Goal: Task Accomplishment & Management: Manage account settings

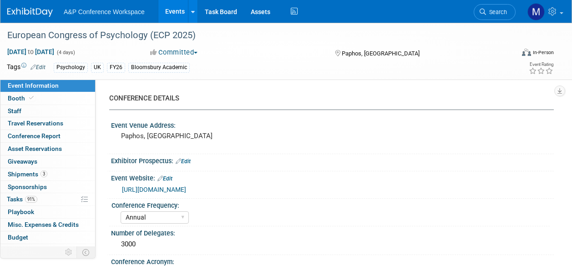
select select "Annual"
select select "Level 2"
select select "In-Person Booth"
select select "Psychology"
select select "Bloomsbury Academic"
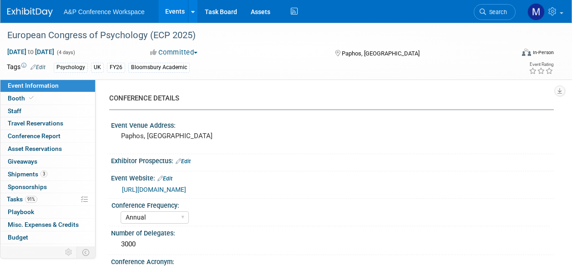
select select "[PERSON_NAME]"
select select "Networking/Commissioning"
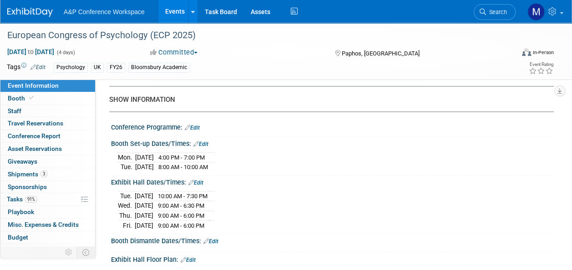
click at [483, 10] on icon at bounding box center [483, 12] width 6 height 6
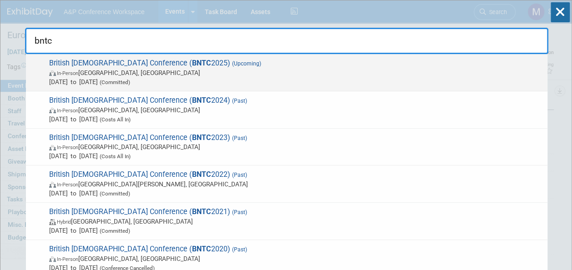
type input "bntc"
click at [159, 63] on span "British New Testament Conference ( BNTC 2025) (Upcoming) In-Person Manchester, …" at bounding box center [294, 73] width 497 height 28
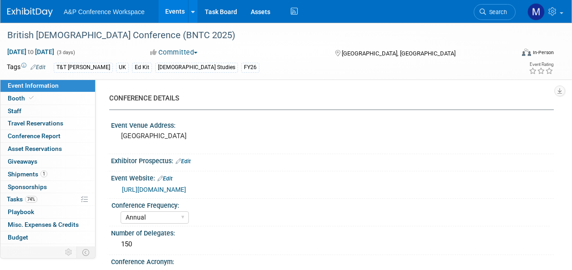
select select "Annual"
select select "Level 3"
select select "Ed Kit"
select select "[DEMOGRAPHIC_DATA] Studies"
select select "T&T [PERSON_NAME]"
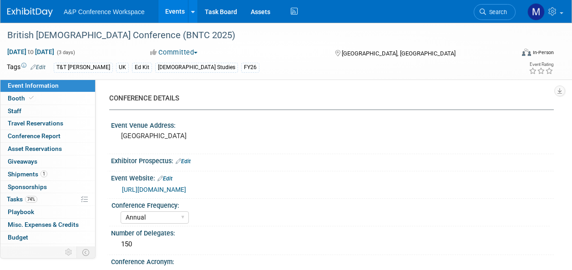
select select "[PERSON_NAME]"
select select "Networking/Commissioning"
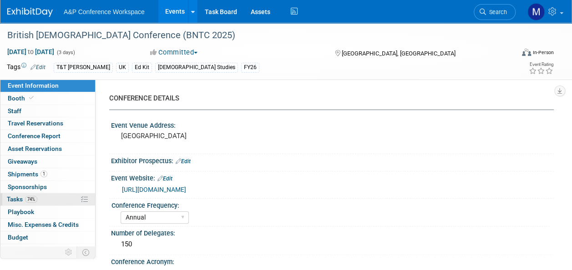
click at [40, 202] on link "74% Tasks 74%" at bounding box center [47, 200] width 95 height 12
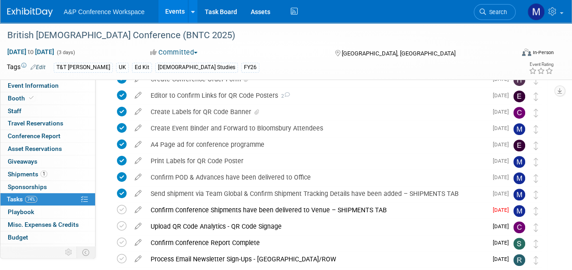
scroll to position [228, 0]
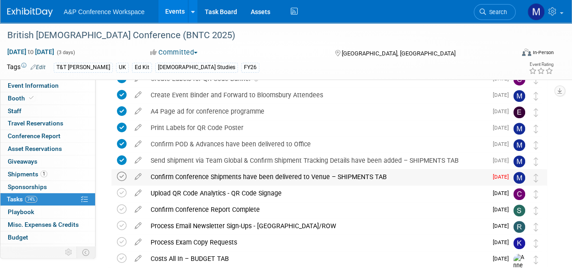
click at [118, 176] on icon at bounding box center [122, 177] width 10 height 10
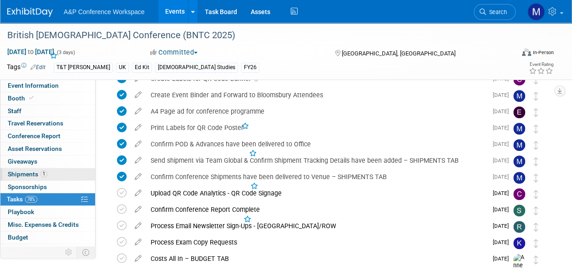
click at [53, 175] on link "1 Shipments 1" at bounding box center [47, 174] width 95 height 12
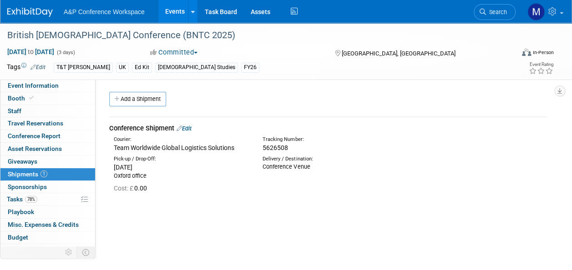
click at [189, 127] on link "Edit" at bounding box center [184, 128] width 15 height 7
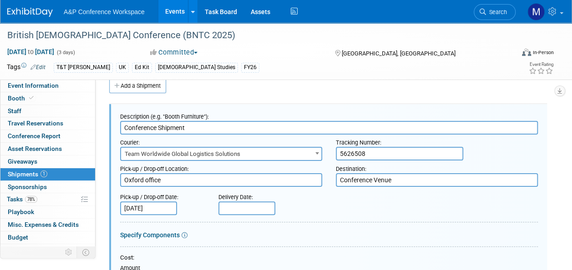
click at [244, 205] on input "text" at bounding box center [247, 209] width 57 height 14
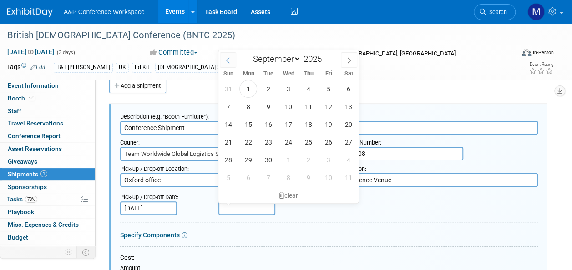
click at [226, 63] on icon at bounding box center [228, 60] width 6 height 6
select select "7"
click at [325, 166] on span "29" at bounding box center [329, 160] width 18 height 18
type input "Aug 29, 2025"
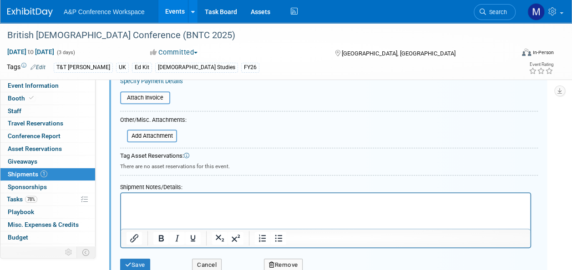
scroll to position [286, 0]
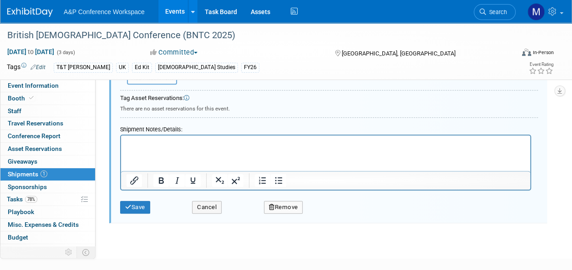
click at [135, 143] on p "Rich Text Area. Press ALT-0 for help." at bounding box center [326, 143] width 399 height 9
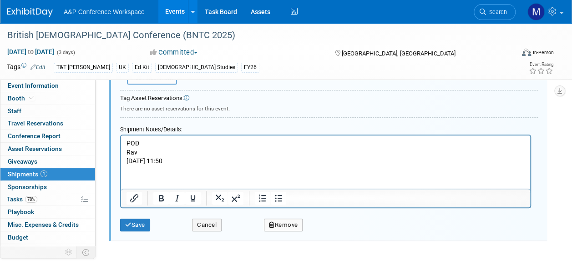
click at [128, 153] on p "Rav" at bounding box center [326, 152] width 399 height 9
click at [126, 162] on body "POD Signed for by Rav Aug 29, 25 11:50" at bounding box center [326, 152] width 400 height 27
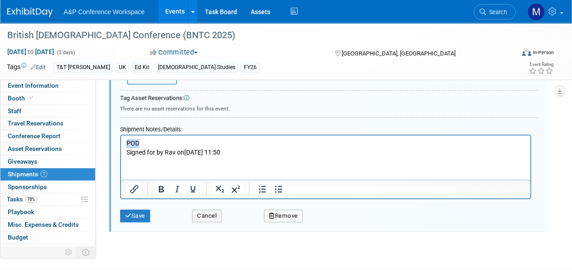
drag, startPoint x: 143, startPoint y: 142, endPoint x: 128, endPoint y: 142, distance: 15.0
click at [128, 142] on p "POD" at bounding box center [326, 143] width 399 height 9
click at [160, 189] on icon "Bold" at bounding box center [161, 189] width 11 height 11
click at [192, 190] on icon "Underline" at bounding box center [193, 189] width 5 height 6
click at [146, 215] on button "Save" at bounding box center [135, 216] width 30 height 13
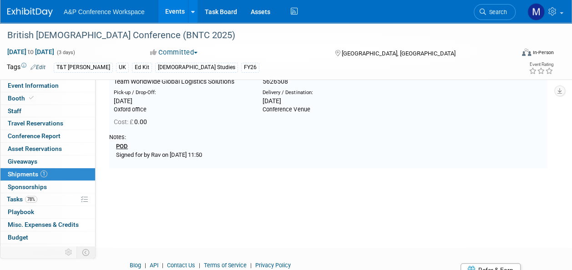
scroll to position [13, 0]
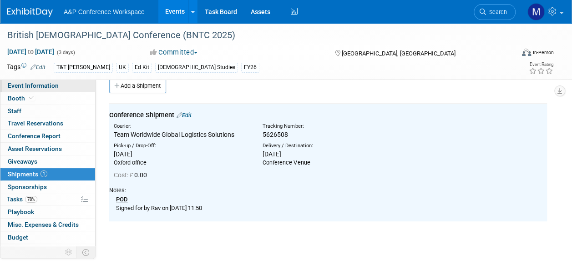
click at [58, 86] on link "Event Information" at bounding box center [47, 86] width 95 height 12
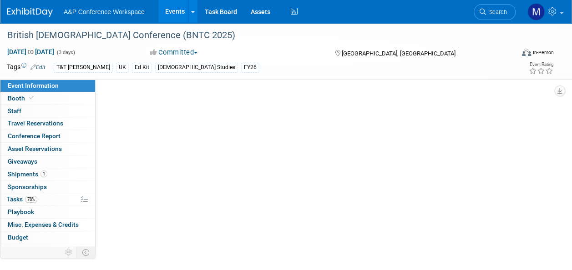
scroll to position [0, 0]
select select "Annual"
select select "Level 3"
select select "Ed Kit"
select select "Biblical Studies"
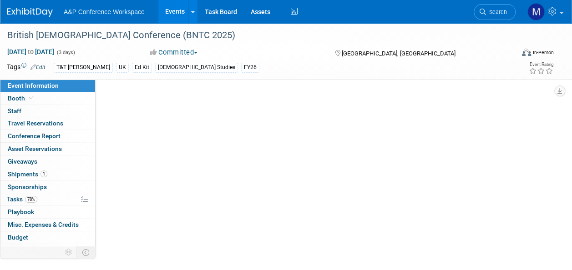
select select "T&T Clark"
select select "[PERSON_NAME]"
select select "Networking/Commissioning"
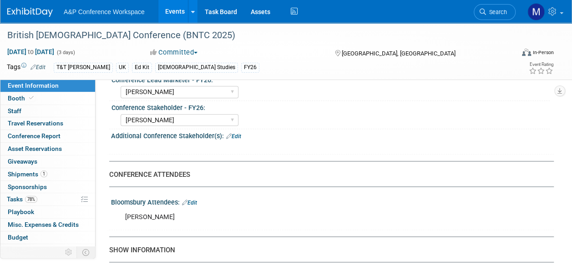
scroll to position [501, 0]
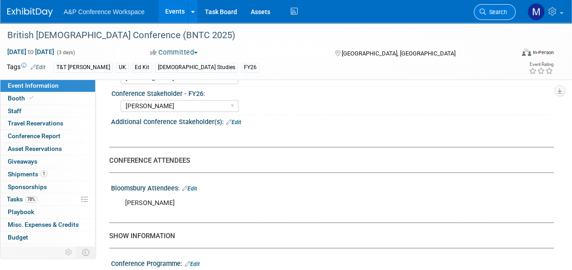
click at [500, 14] on span "Search" at bounding box center [496, 12] width 21 height 7
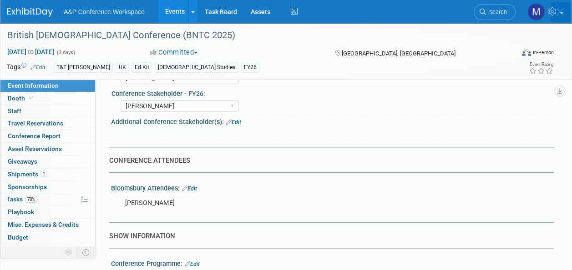
scroll to position [0, 0]
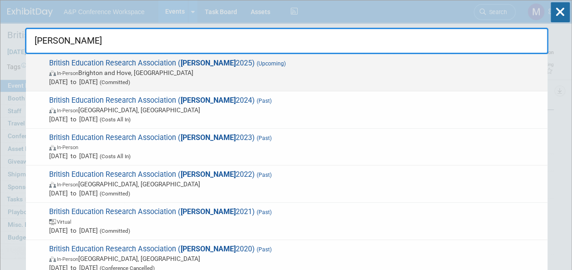
type input "bera"
click at [162, 60] on span "British Education Research Association ( BERA 2025) (Upcoming) In-Person Bright…" at bounding box center [294, 73] width 497 height 28
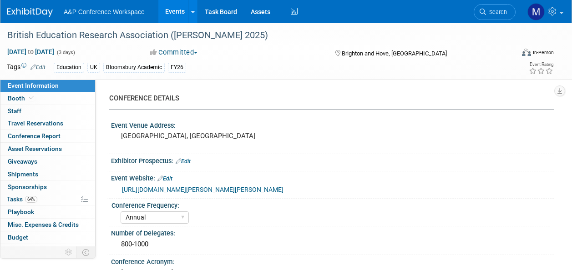
select select "Annual"
select select "Level 2"
select select "In-Person Booth"
select select "Education"
select select "Bloomsbury Academic"
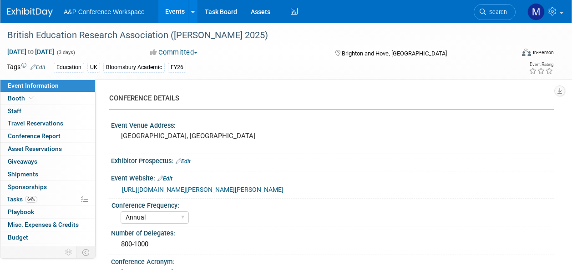
select select "[PERSON_NAME]"
select select "Networking/Commissioning"
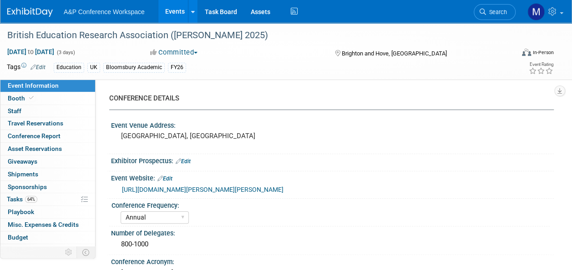
click at [490, 10] on span "Search" at bounding box center [496, 12] width 21 height 7
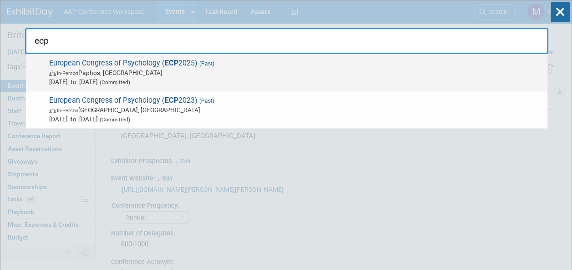
type input "ecp"
click at [131, 62] on span "European Congress of Psychology ( ECP 2025) (Past) In-Person Paphos, Cyprus Jul…" at bounding box center [294, 73] width 497 height 28
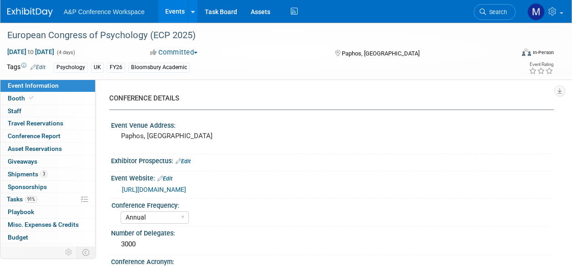
select select "Annual"
select select "Level 2"
select select "In-Person Booth"
select select "Psychology"
select select "Bloomsbury Academic"
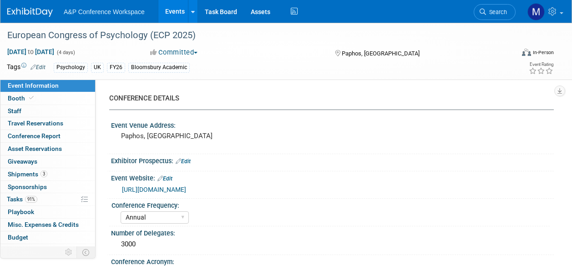
select select "[PERSON_NAME]"
select select "Networking/Commissioning"
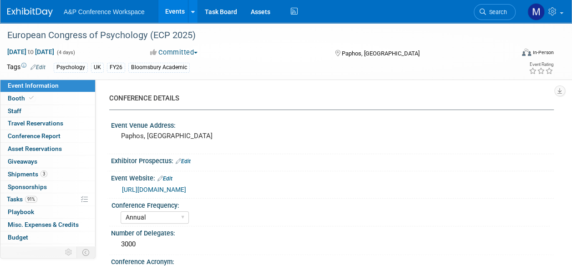
click at [494, 15] on span "Search" at bounding box center [496, 12] width 21 height 7
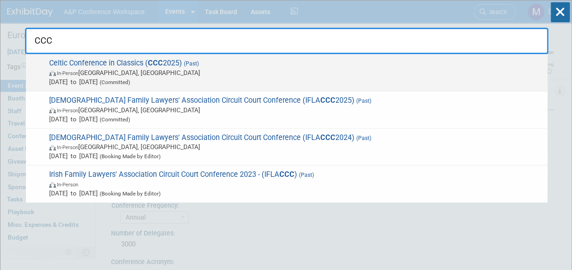
type input "CCC"
click at [122, 61] on span "Celtic Conference in Classics ( CCC 2025) (Past) In-Person Coimbra, Portugal Ju…" at bounding box center [294, 73] width 497 height 28
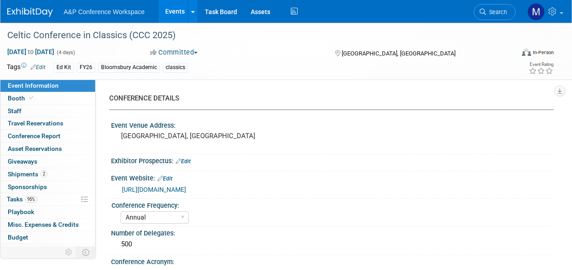
select select "Annual"
select select "Level 3"
select select "Ed Kit"
select select "Classical Studies"
select select "Bloomsbury Academic"
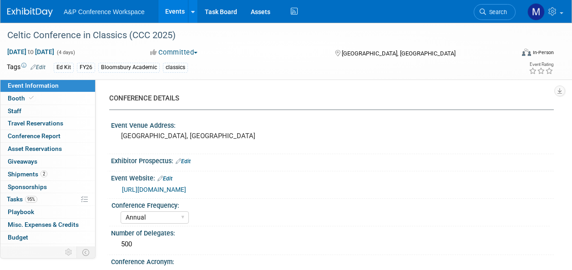
select select "[PERSON_NAME]"
select select "Networking/Commissioning"
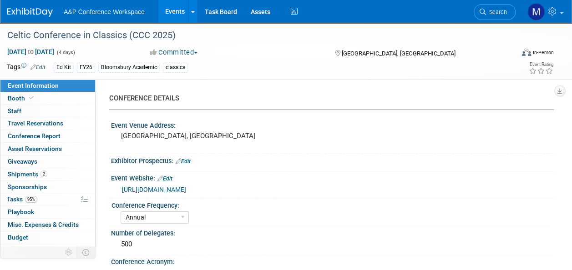
drag, startPoint x: 500, startPoint y: 5, endPoint x: 501, endPoint y: 11, distance: 5.6
click at [500, 5] on link "Search" at bounding box center [495, 12] width 42 height 16
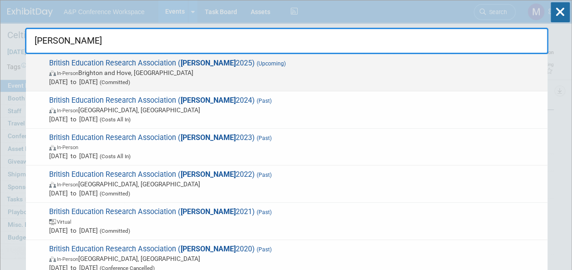
type input "BERA"
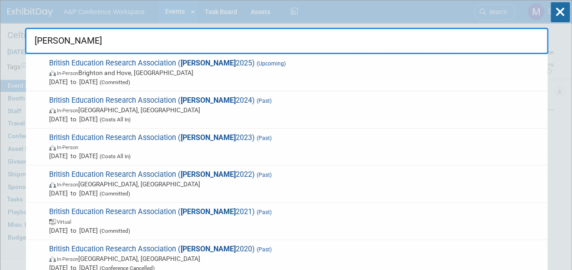
click at [216, 61] on span "British Education Research Association ( BERA 2025) (Upcoming) In-Person Bright…" at bounding box center [294, 73] width 497 height 28
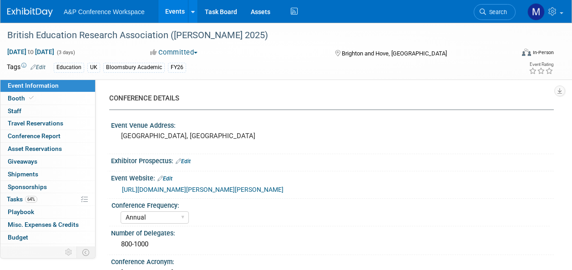
select select "Annual"
select select "Level 2"
select select "In-Person Booth"
select select "Education"
select select "Bloomsbury Academic"
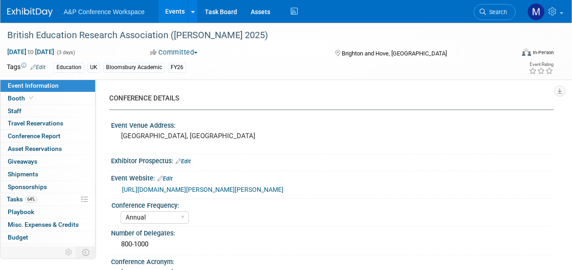
select select "[PERSON_NAME]"
select select "Networking/Commissioning"
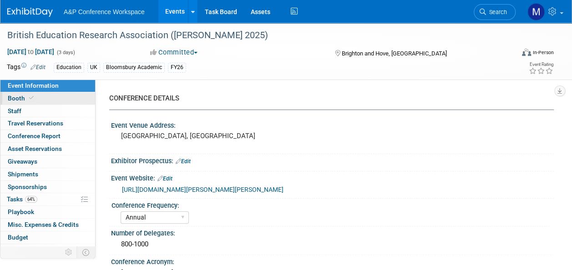
click at [31, 93] on link "Booth" at bounding box center [47, 98] width 95 height 12
select select "COBA"
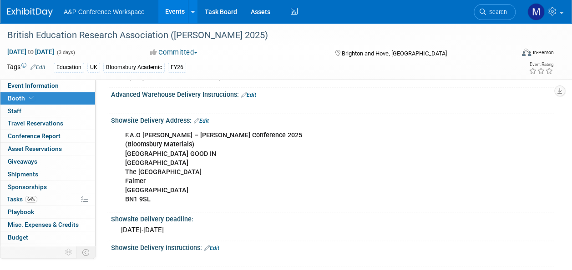
scroll to position [546, 0]
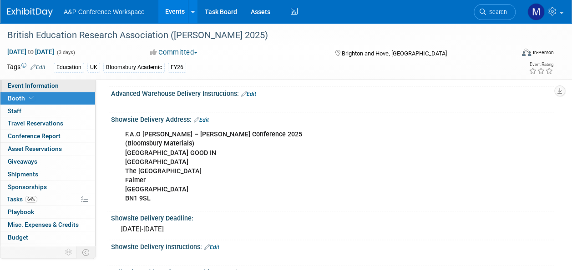
click at [33, 83] on span "Event Information" at bounding box center [33, 85] width 51 height 7
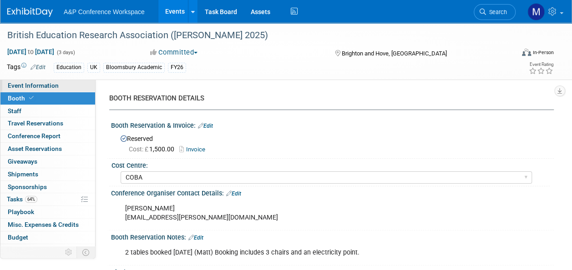
select select "Annual"
select select "Level 2"
select select "In-Person Booth"
select select "Education"
select select "Bloomsbury Academic"
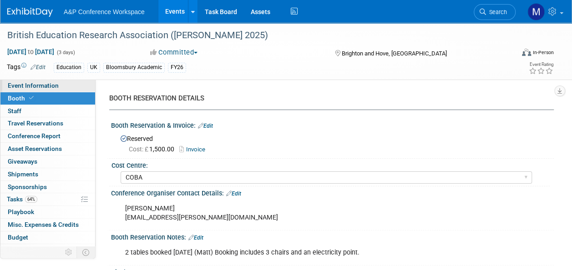
select select "Matt Hambridge"
select select "[PERSON_NAME]"
select select "Seth Taylor"
select select "Networking/Commissioning"
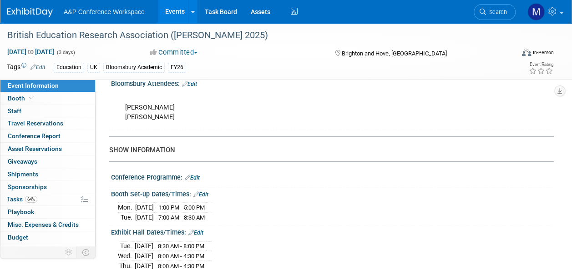
scroll to position [592, 0]
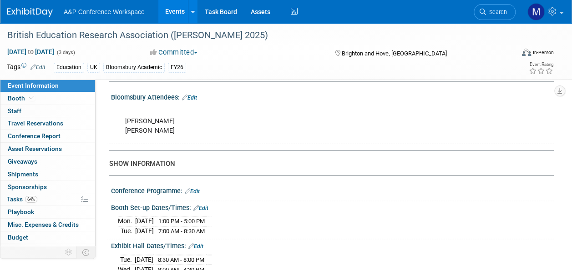
click at [197, 97] on link "Edit" at bounding box center [189, 98] width 15 height 6
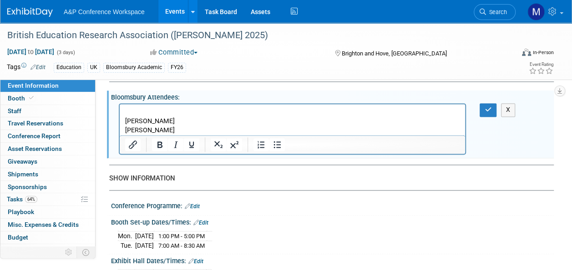
scroll to position [0, 0]
click at [182, 121] on p "Alexander Bell Mark Richardson" at bounding box center [292, 121] width 335 height 27
click at [491, 107] on icon "button" at bounding box center [488, 110] width 7 height 6
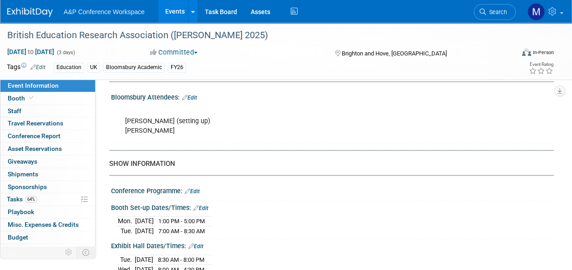
click at [491, 12] on span "Search" at bounding box center [496, 12] width 21 height 7
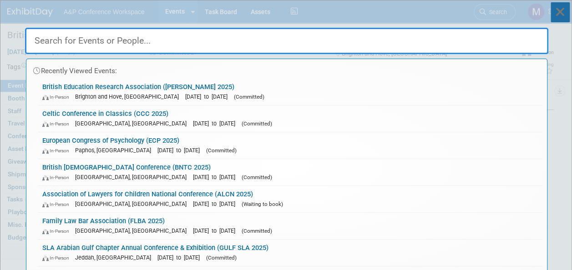
click at [556, 10] on icon at bounding box center [560, 12] width 19 height 20
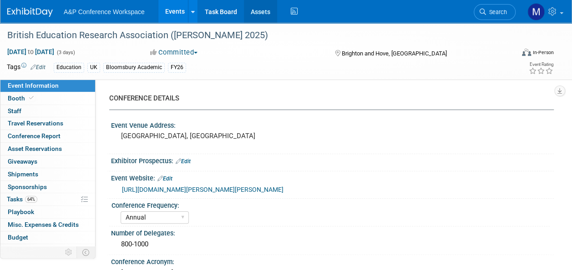
click at [263, 15] on link "Assets" at bounding box center [260, 11] width 33 height 23
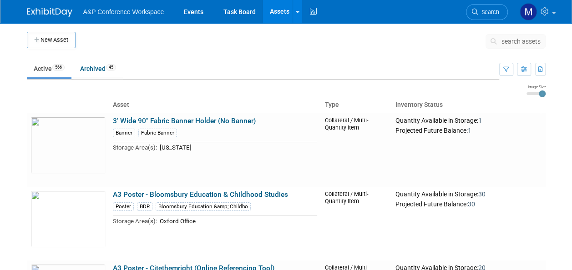
click at [515, 45] on button "search assets" at bounding box center [516, 41] width 60 height 15
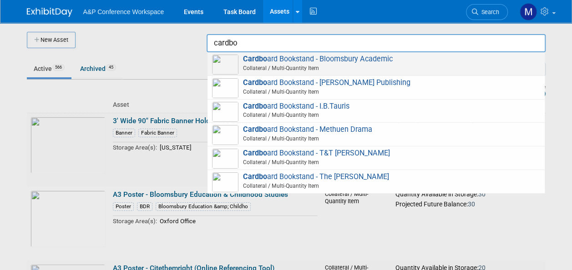
click at [369, 58] on span "Cardbo ard Bookstand - Bloomsbury Academic Collateral / Multi-Quantity Item" at bounding box center [376, 64] width 328 height 19
type input "Cardboard Bookstand - Bloomsbury Academic"
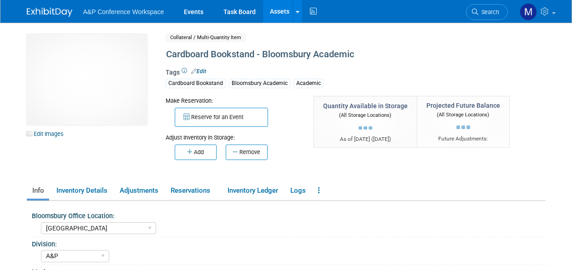
select select "[GEOGRAPHIC_DATA]"
select select "A&P"
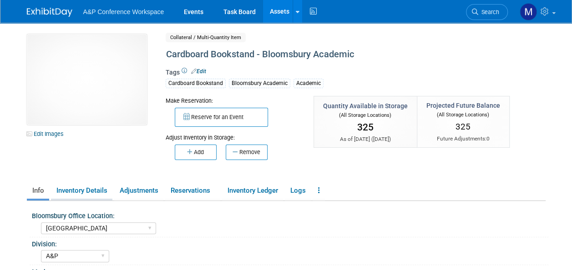
click at [93, 192] on link "Inventory Details" at bounding box center [81, 191] width 61 height 16
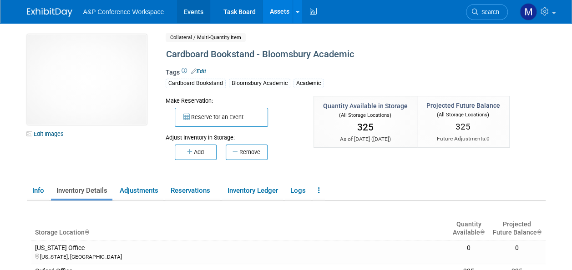
click at [197, 15] on link "Events" at bounding box center [193, 11] width 33 height 23
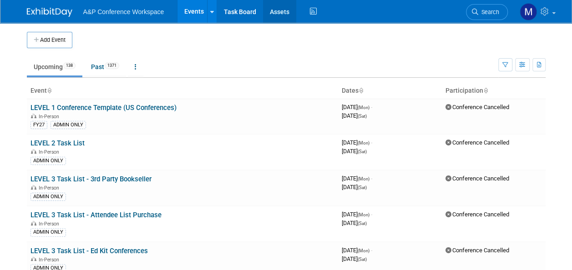
click at [272, 13] on link "Assets" at bounding box center [279, 11] width 33 height 23
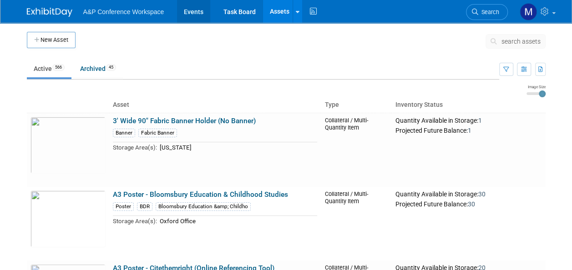
click at [192, 15] on link "Events" at bounding box center [193, 11] width 33 height 23
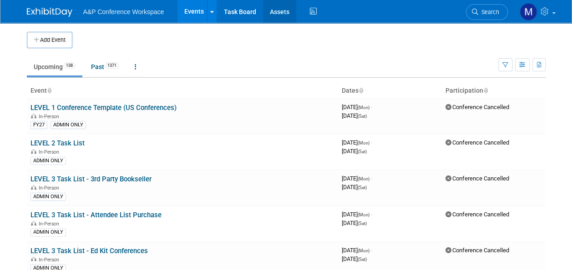
click at [288, 7] on link "Assets" at bounding box center [279, 11] width 33 height 23
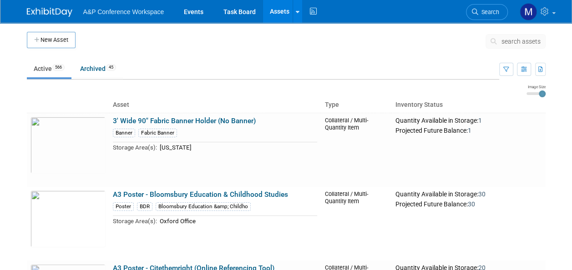
click at [515, 38] on span "search assets" at bounding box center [521, 41] width 39 height 7
click at [199, 10] on link "Events" at bounding box center [193, 11] width 33 height 23
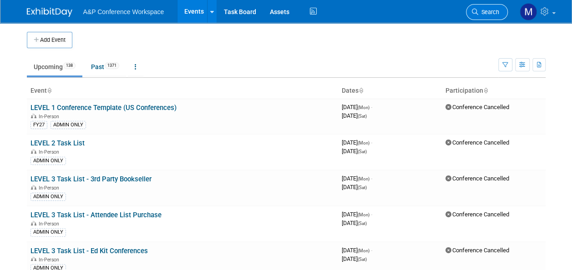
click at [487, 13] on span "Search" at bounding box center [489, 12] width 21 height 7
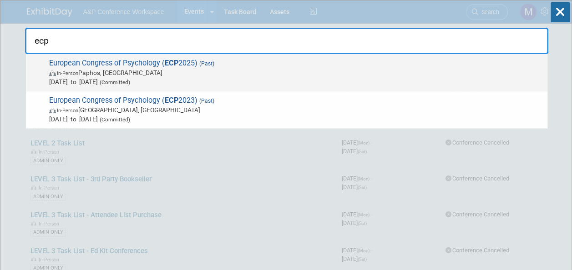
type input "ecp"
click at [180, 63] on span "European Congress of Psychology ( ECP 2025) (Past) In-Person Paphos, Cyprus Jul…" at bounding box center [294, 73] width 497 height 28
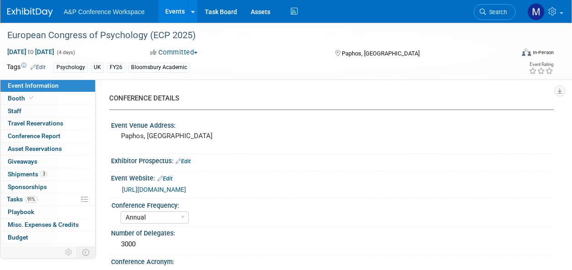
select select "Annual"
select select "Level 2"
select select "In-Person Booth"
select select "Psychology"
select select "Bloomsbury Academic"
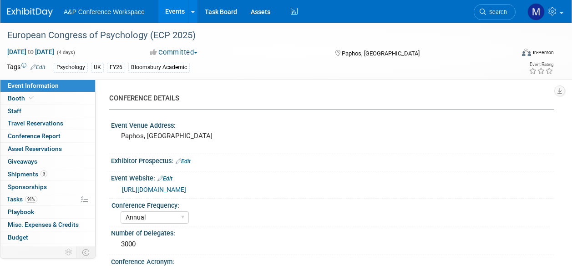
select select "[PERSON_NAME]"
select select "Networking/Commissioning"
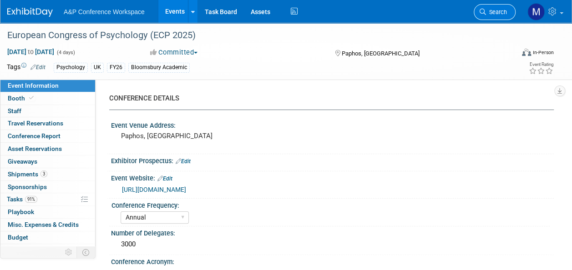
click at [498, 11] on span "Search" at bounding box center [496, 12] width 21 height 7
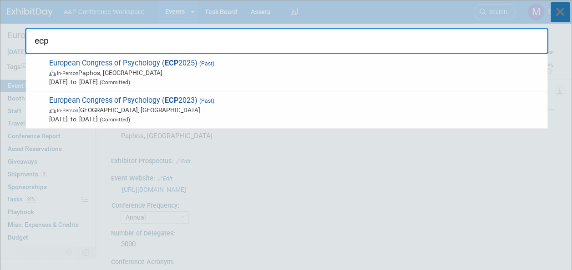
click at [561, 15] on icon at bounding box center [560, 12] width 19 height 20
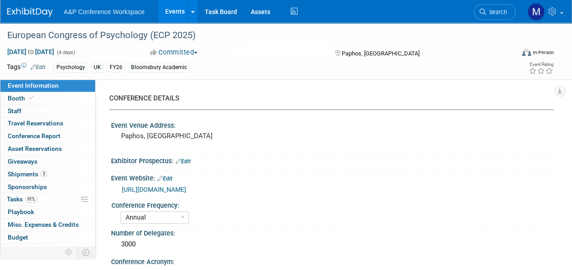
click at [501, 13] on span "Search" at bounding box center [496, 12] width 21 height 7
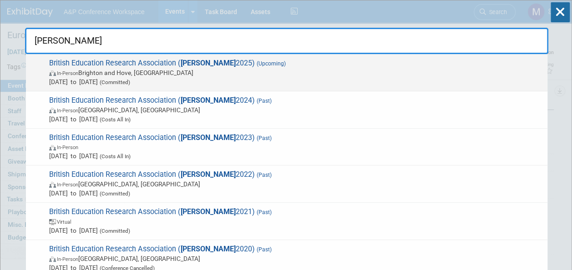
type input "bera"
click at [206, 61] on span "British Education Research Association ( BERA 2025) (Upcoming) In-Person Bright…" at bounding box center [294, 73] width 497 height 28
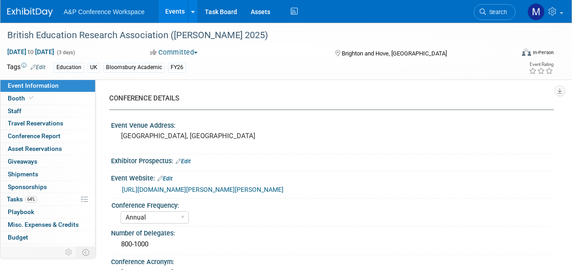
select select "Annual"
select select "Level 2"
select select "In-Person Booth"
select select "Education"
select select "Bloomsbury Academic"
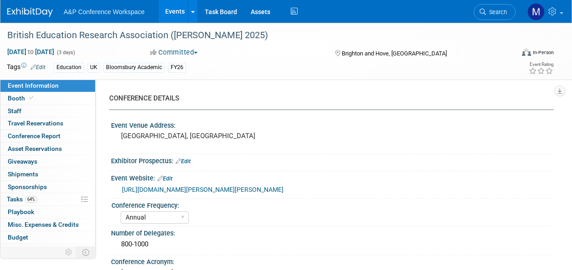
select select "[PERSON_NAME]"
select select "Networking/Commissioning"
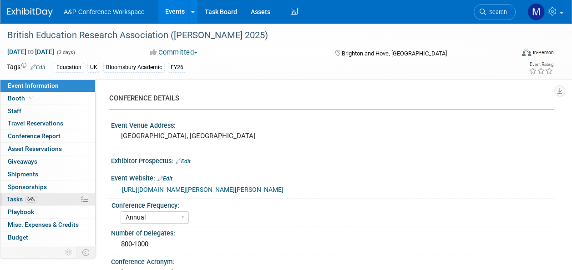
click at [41, 200] on link "64% Tasks 64%" at bounding box center [47, 200] width 95 height 12
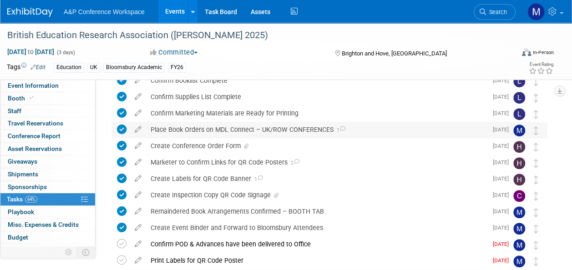
scroll to position [273, 0]
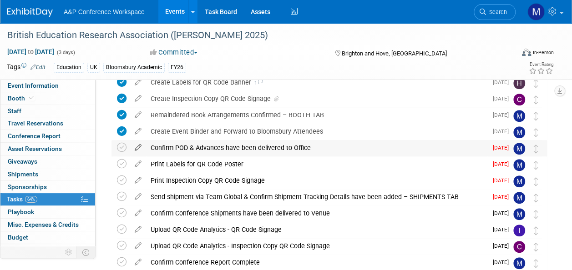
click at [137, 147] on icon at bounding box center [138, 145] width 16 height 11
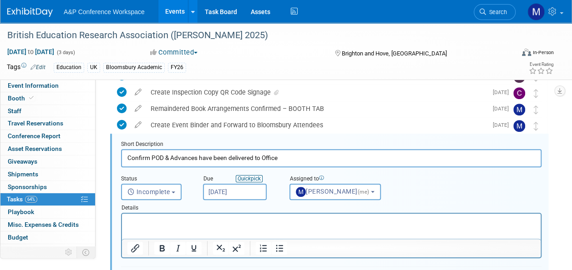
scroll to position [0, 0]
click at [248, 191] on input "Sep 1, 2025" at bounding box center [235, 192] width 64 height 16
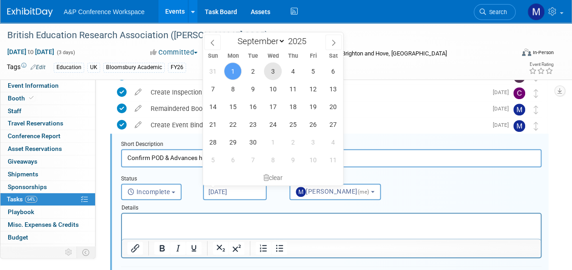
click at [278, 67] on span "3" at bounding box center [273, 71] width 18 height 18
type input "Sep 3, 2025"
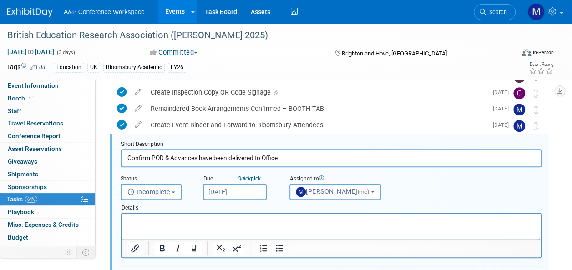
click at [219, 220] on p "Rich Text Area. Press ALT-0 for help." at bounding box center [331, 222] width 408 height 9
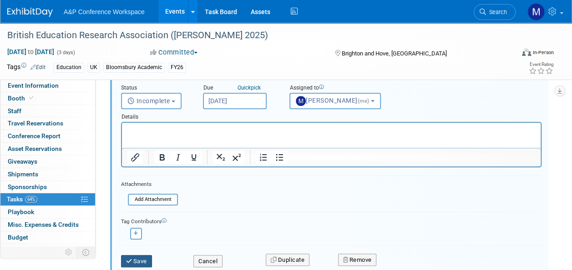
click at [133, 255] on button "Save" at bounding box center [136, 261] width 31 height 13
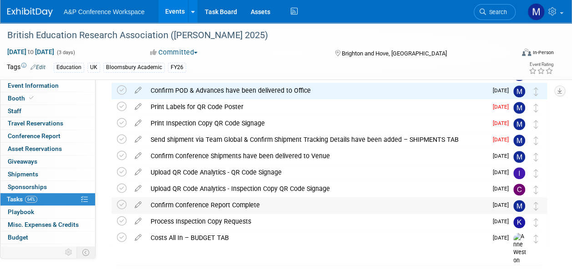
scroll to position [316, 0]
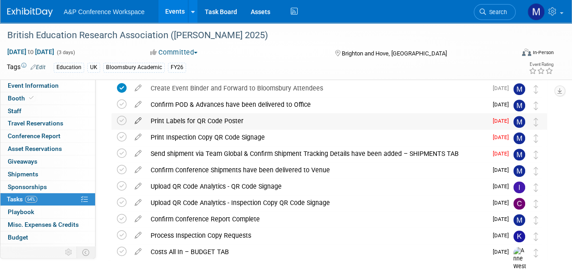
click at [140, 124] on icon at bounding box center [138, 118] width 16 height 11
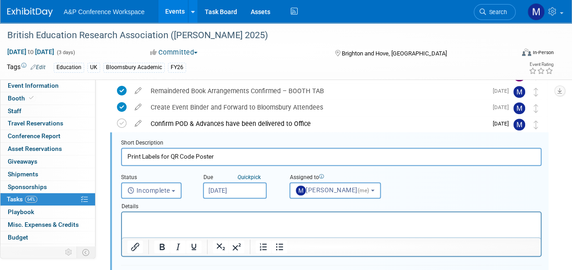
scroll to position [296, 0]
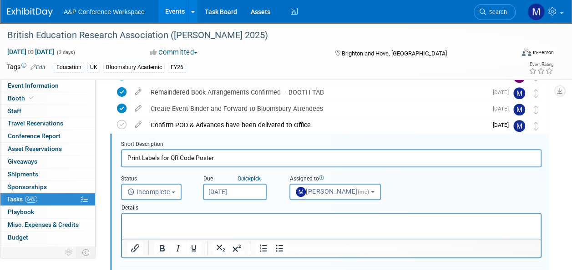
click at [240, 189] on input "Sep 1, 2025" at bounding box center [235, 192] width 64 height 16
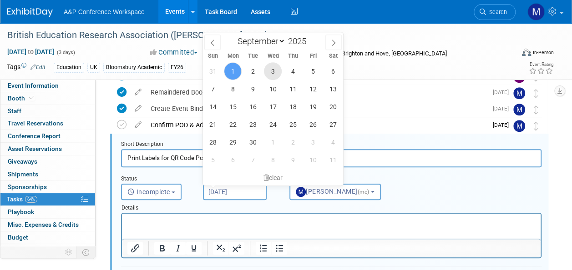
click at [273, 73] on span "3" at bounding box center [273, 71] width 18 height 18
type input "Sep 3, 2025"
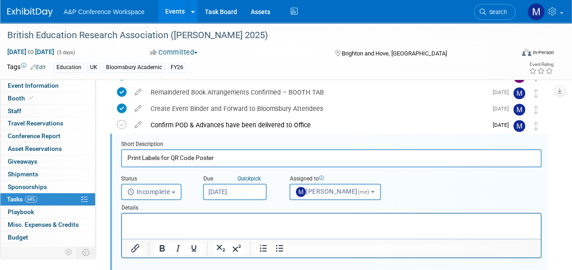
click at [241, 226] on html at bounding box center [331, 220] width 419 height 12
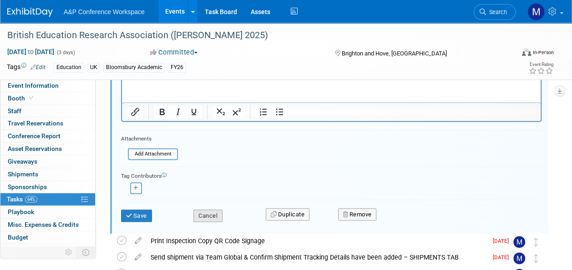
scroll to position [433, 0]
click at [143, 217] on button "Save" at bounding box center [136, 216] width 31 height 13
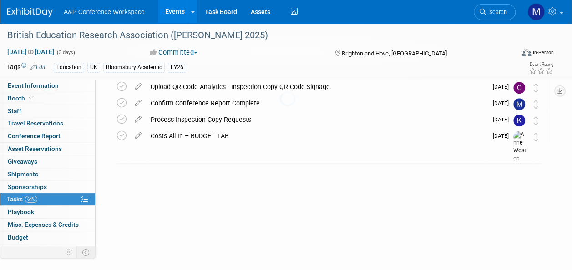
scroll to position [362, 0]
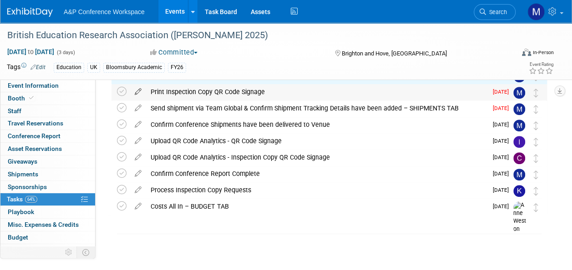
click at [138, 93] on icon at bounding box center [138, 89] width 16 height 11
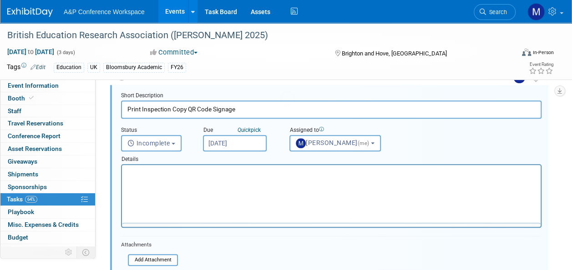
scroll to position [312, 0]
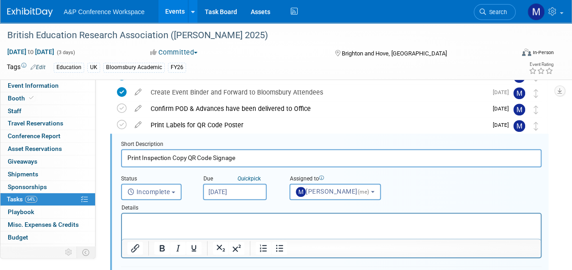
click at [250, 194] on input "Sep 1, 2025" at bounding box center [235, 192] width 64 height 16
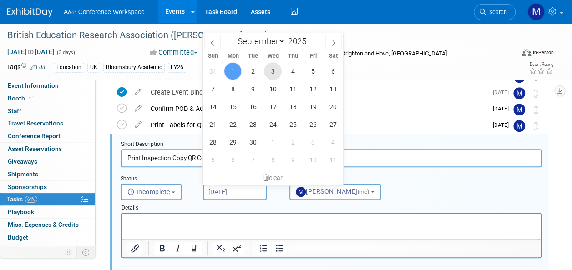
click at [271, 70] on span "3" at bounding box center [273, 71] width 18 height 18
type input "Sep 3, 2025"
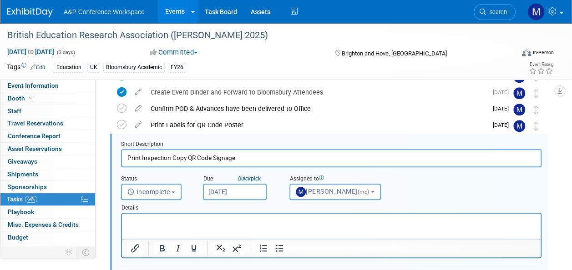
click at [229, 217] on html at bounding box center [331, 220] width 419 height 12
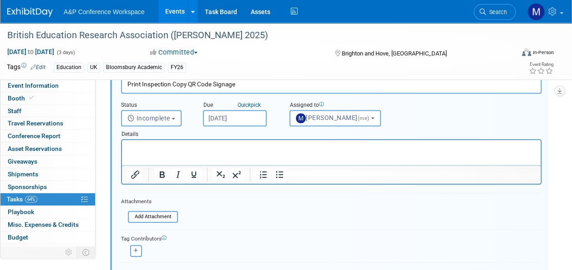
scroll to position [449, 0]
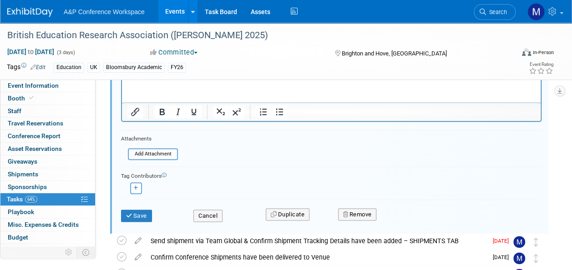
click at [148, 217] on button "Save" at bounding box center [136, 216] width 31 height 13
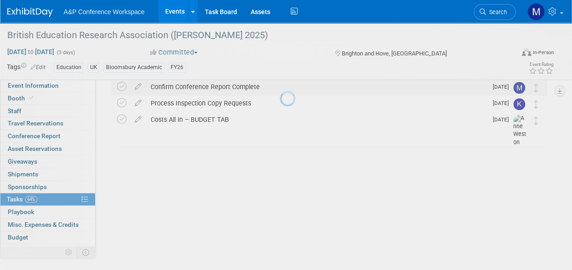
scroll to position [362, 0]
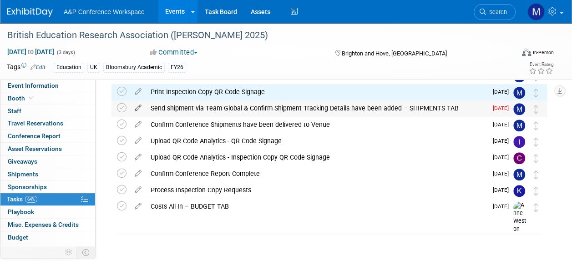
click at [137, 107] on icon at bounding box center [138, 106] width 16 height 11
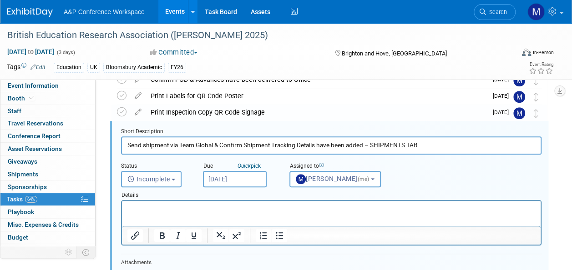
scroll to position [329, 0]
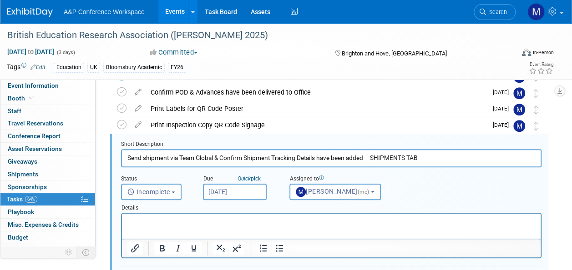
click at [230, 191] on input "Sep 1, 2025" at bounding box center [235, 192] width 64 height 16
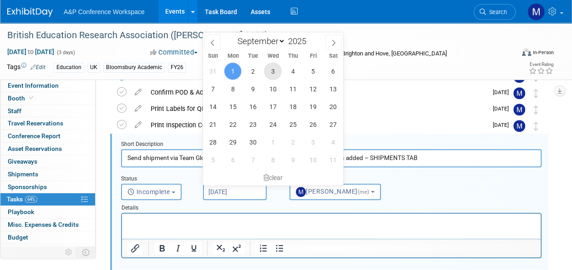
click at [271, 75] on span "3" at bounding box center [273, 71] width 18 height 18
type input "Sep 3, 2025"
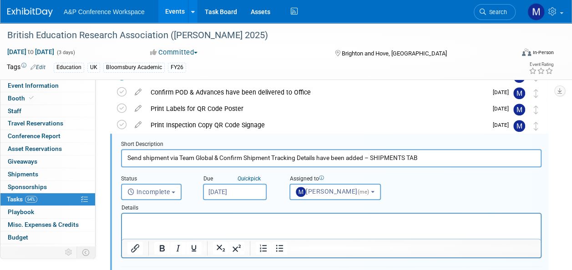
click at [181, 220] on p "Rich Text Area. Press ALT-0 for help." at bounding box center [331, 222] width 408 height 9
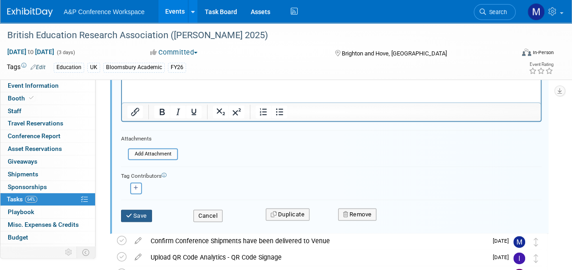
click at [149, 212] on button "Save" at bounding box center [136, 216] width 31 height 13
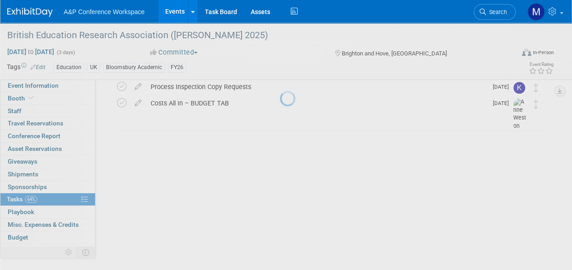
scroll to position [362, 0]
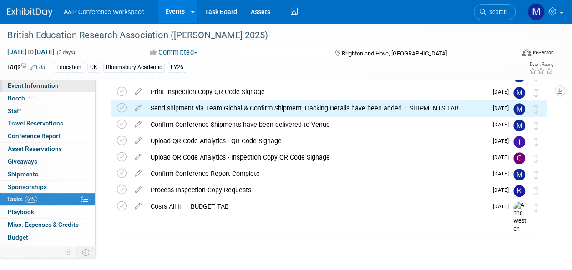
click at [68, 89] on link "Event Information" at bounding box center [47, 86] width 95 height 12
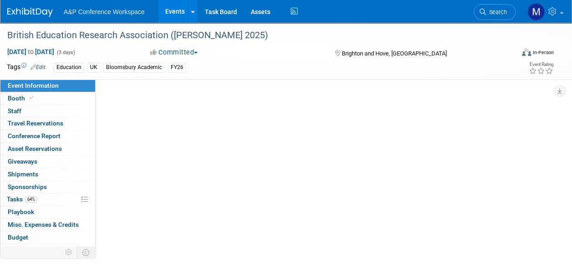
select select "Annual"
select select "Level 2"
select select "In-Person Booth"
select select "Education"
select select "Bloomsbury Academic"
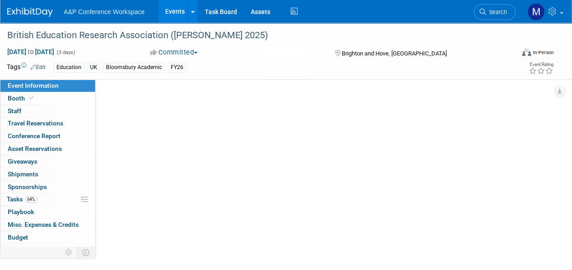
select select "Matt Hambridge"
select select "Lianna Iwanikiw"
select select "Seth Taylor"
select select "Networking/Commissioning"
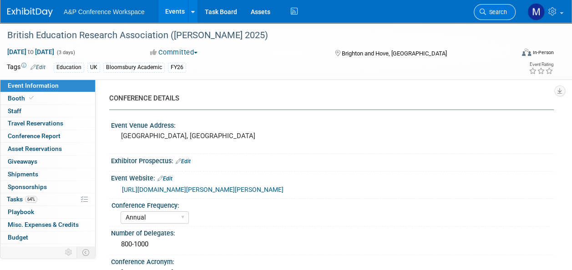
click at [491, 16] on link "Search" at bounding box center [495, 12] width 42 height 16
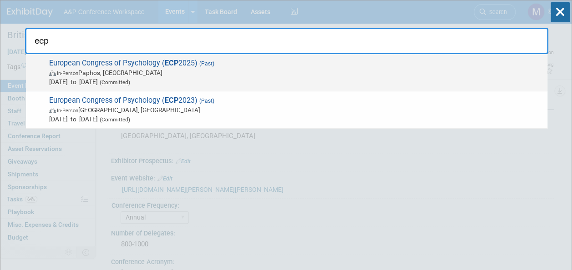
type input "ecp"
click at [183, 65] on span "European Congress of Psychology ( ECP 2025) (Past) In-Person Paphos, Cyprus Jul…" at bounding box center [294, 73] width 497 height 28
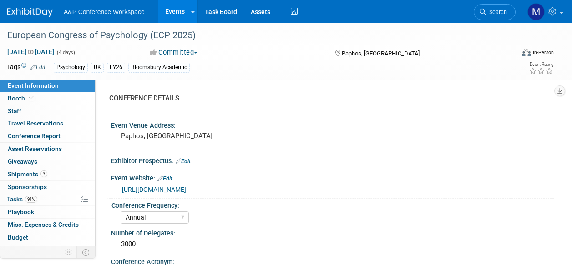
select select "Annual"
select select "Level 2"
select select "In-Person Booth"
select select "Psychology"
select select "Bloomsbury Academic"
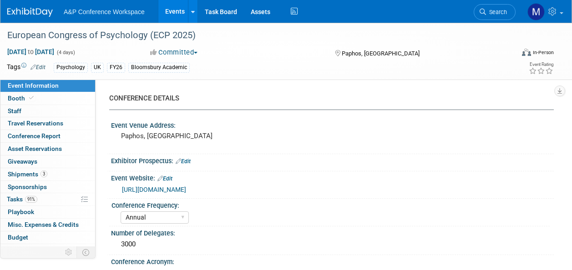
select select "[PERSON_NAME]"
select select "Networking/Commissioning"
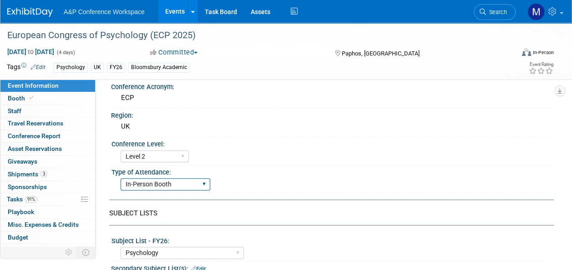
scroll to position [182, 0]
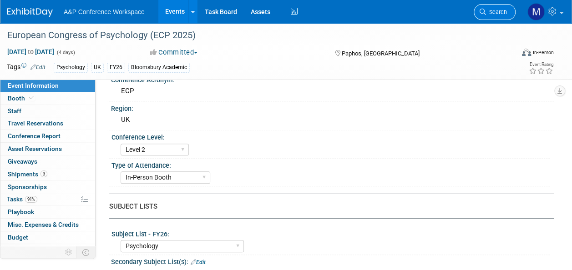
click at [492, 14] on span "Search" at bounding box center [496, 12] width 21 height 7
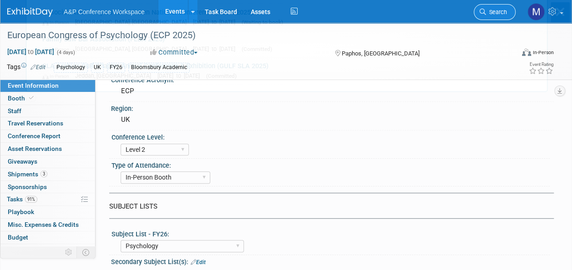
scroll to position [0, 0]
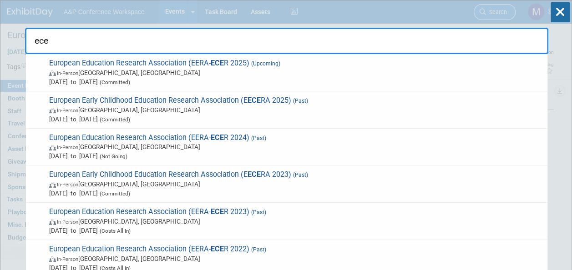
type input "ecer"
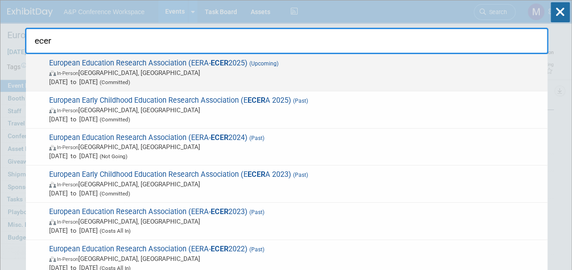
click at [217, 65] on strong "ECER" at bounding box center [220, 63] width 18 height 9
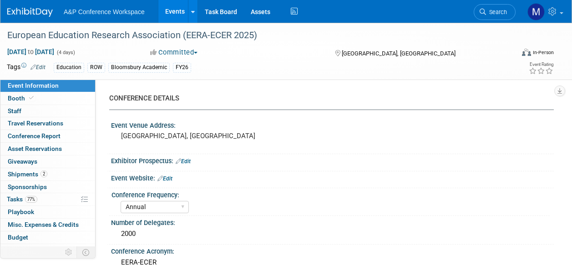
select select "Annual"
select select "Level 2"
select select "In-Person Booth"
select select "Education"
select select "Bloomsbury Academic"
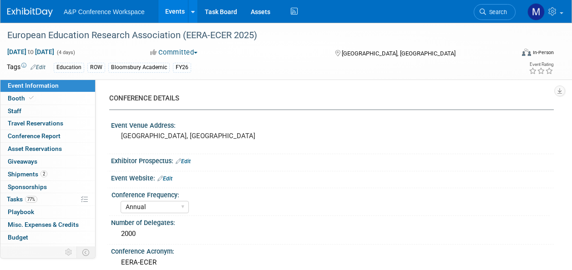
select select "[PERSON_NAME]"
select select "Networking/Commissioning"
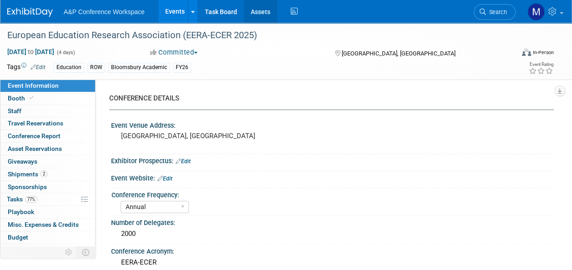
click at [258, 15] on link "Assets" at bounding box center [260, 11] width 33 height 23
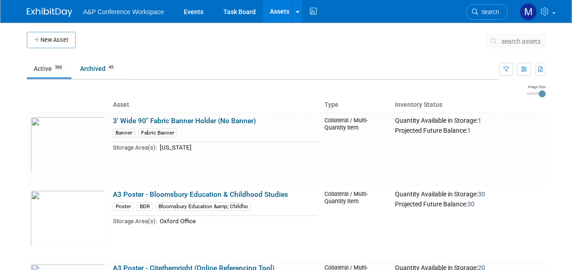
click at [525, 44] on span "search assets" at bounding box center [521, 41] width 39 height 7
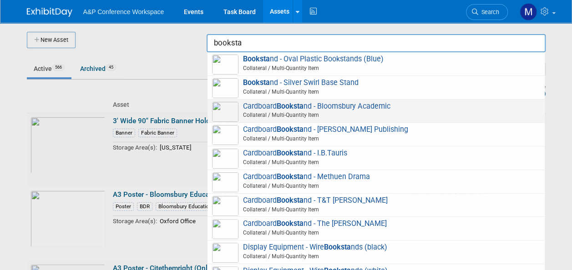
click at [371, 109] on span "Cardboard Booksta nd - Bloomsbury Academic Collateral / Multi-Quantity Item" at bounding box center [376, 111] width 328 height 19
type input "Cardboard Bookstand - Bloomsbury Academic"
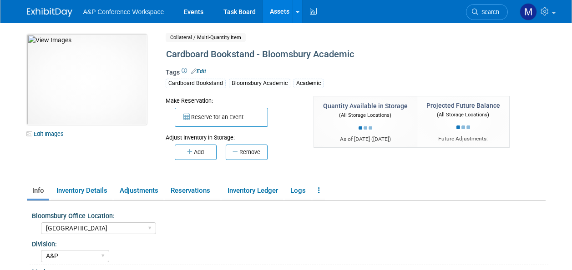
select select "[GEOGRAPHIC_DATA]"
select select "A&P"
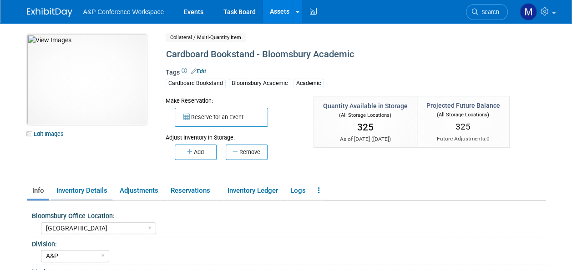
click at [95, 193] on link "Inventory Details" at bounding box center [81, 191] width 61 height 16
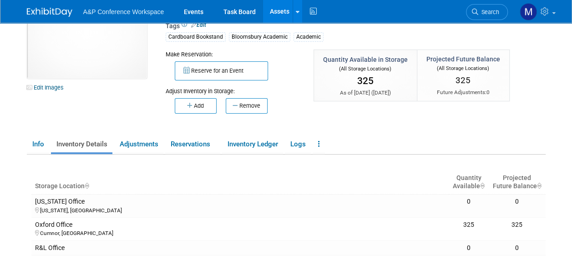
scroll to position [91, 0]
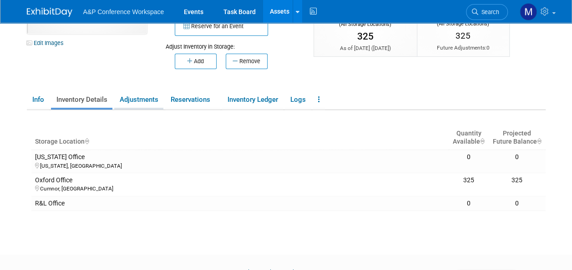
click at [140, 99] on link "Adjustments" at bounding box center [138, 100] width 49 height 16
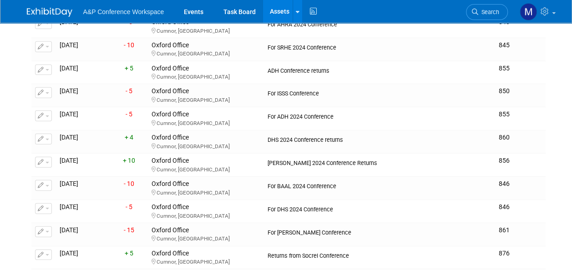
scroll to position [1229, 0]
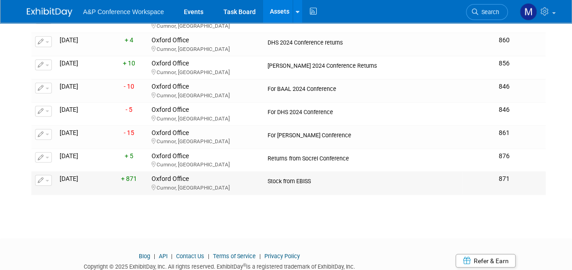
click at [46, 180] on span "button" at bounding box center [48, 181] width 4 height 2
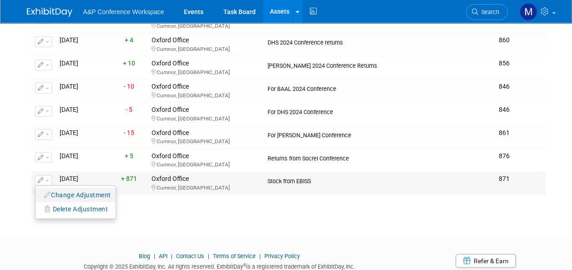
click at [60, 189] on button "Change Adjustment" at bounding box center [78, 195] width 76 height 12
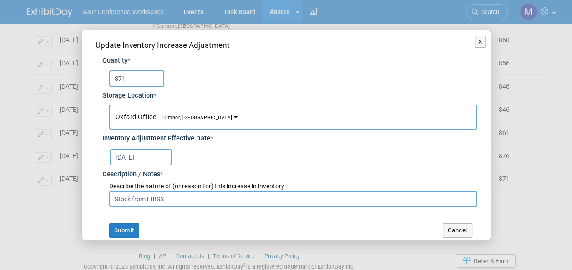
drag, startPoint x: 129, startPoint y: 77, endPoint x: 98, endPoint y: 77, distance: 31.4
click at [99, 77] on div "Quantity * 871 Storage Location * New York Office<span style="font-size: 0.75em…" at bounding box center [287, 129] width 382 height 157
type input "771"
click at [122, 227] on button "Submit" at bounding box center [124, 231] width 30 height 15
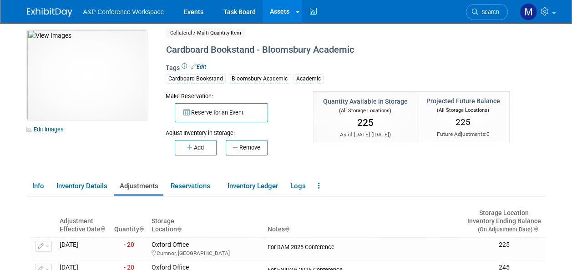
scroll to position [0, 0]
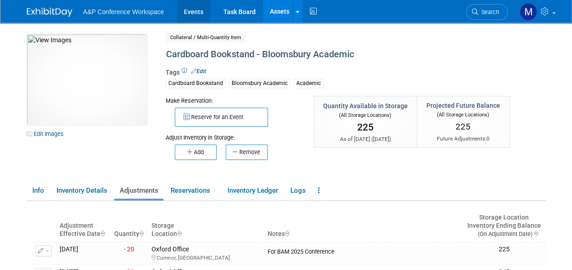
click at [186, 9] on link "Events" at bounding box center [193, 11] width 33 height 23
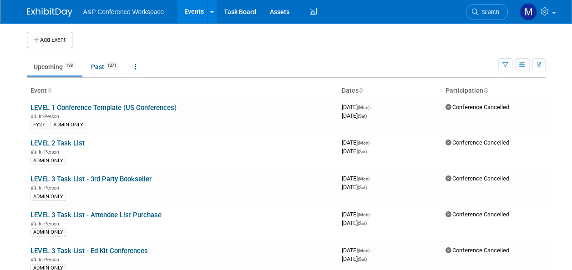
click at [497, 10] on span "Search" at bounding box center [489, 12] width 21 height 7
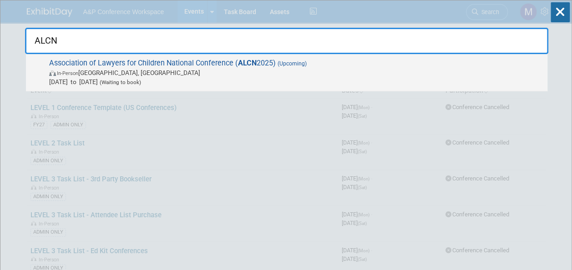
type input "ALCN"
click at [229, 59] on span "Association of Lawyers for Children National Conference ( ALCN 2025) (Upcoming)…" at bounding box center [294, 73] width 497 height 28
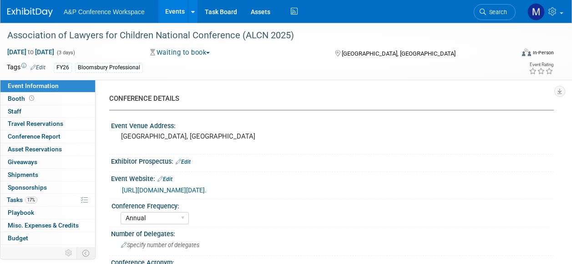
select select "Annual"
select select "Level 2"
select select "In-Person Booth"
select select "Law"
select select "Bloomsbury Professional"
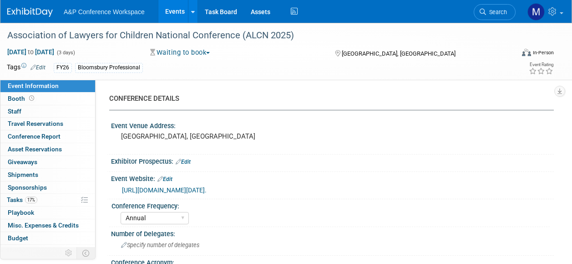
select select "[PERSON_NAME]"
select select "Networking/Commissioning"
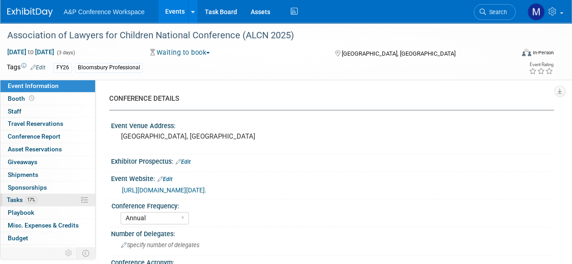
click at [46, 195] on link "17% Tasks 17%" at bounding box center [47, 200] width 95 height 12
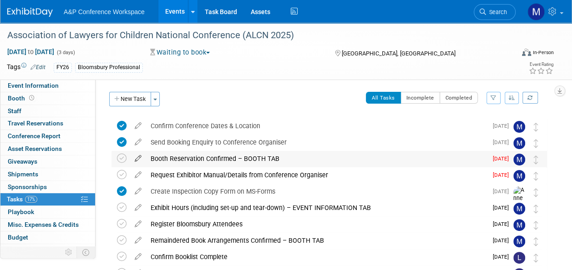
click at [141, 157] on icon at bounding box center [138, 156] width 16 height 11
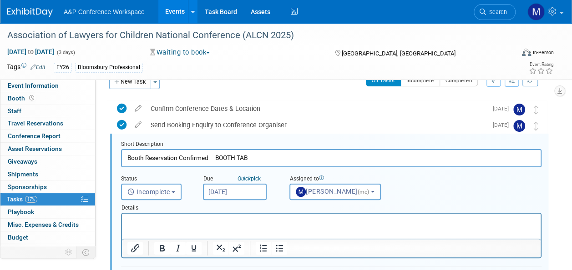
click at [220, 189] on input "[DATE]" at bounding box center [235, 192] width 64 height 16
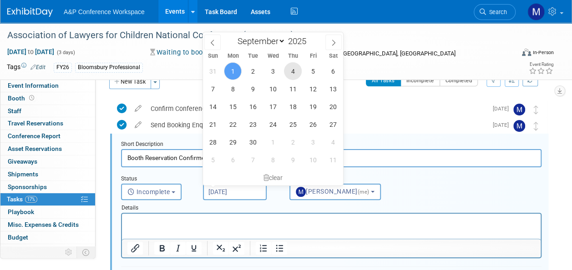
click at [289, 72] on span "4" at bounding box center [293, 71] width 18 height 18
type input "Sep 4, 2025"
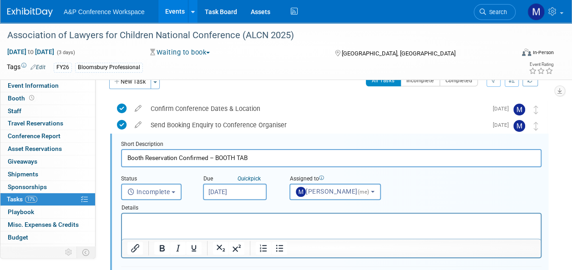
click at [244, 221] on p "Rich Text Area. Press ALT-0 for help." at bounding box center [331, 222] width 408 height 9
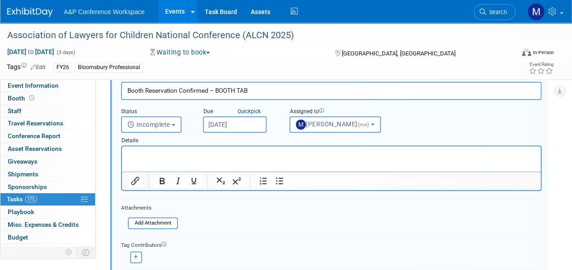
scroll to position [154, 0]
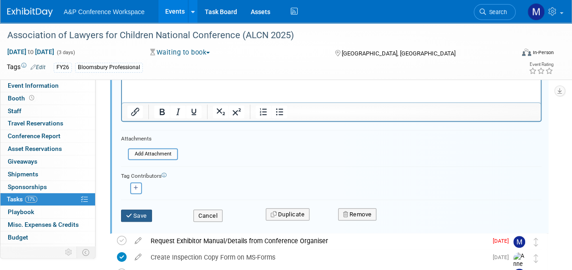
click at [145, 216] on button "Save" at bounding box center [136, 216] width 31 height 13
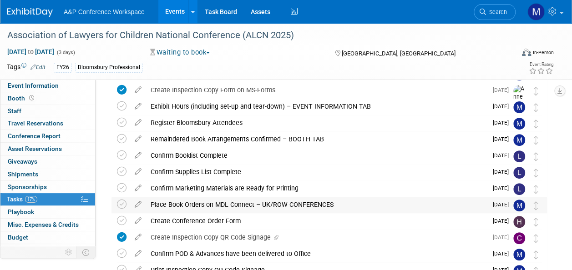
scroll to position [63, 0]
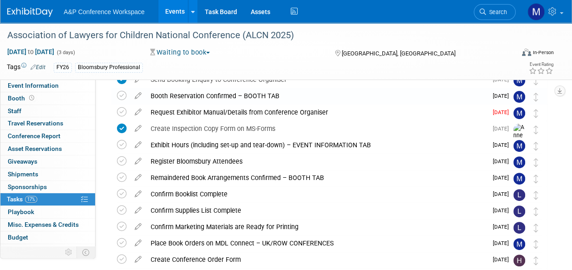
click at [141, 110] on icon at bounding box center [138, 110] width 16 height 11
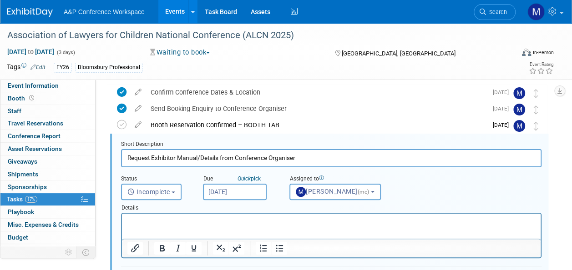
scroll to position [0, 0]
click at [254, 191] on input "Sep 1, 2025" at bounding box center [235, 192] width 64 height 16
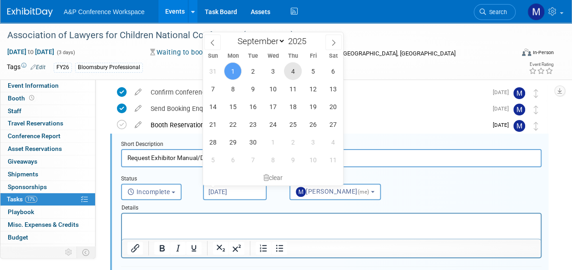
drag, startPoint x: 295, startPoint y: 76, endPoint x: 272, endPoint y: 121, distance: 50.9
click at [295, 75] on span "4" at bounding box center [293, 71] width 18 height 18
type input "Sep 4, 2025"
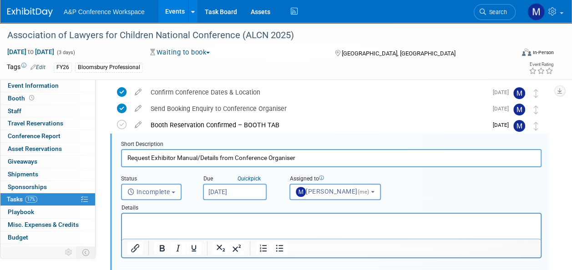
click at [229, 219] on p "Rich Text Area. Press ALT-0 for help." at bounding box center [331, 222] width 408 height 9
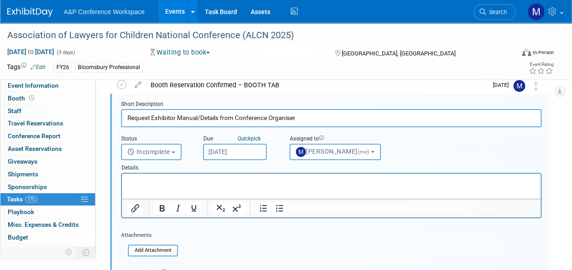
scroll to position [125, 0]
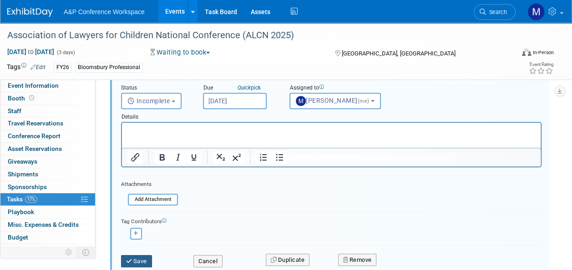
click at [151, 259] on button "Save" at bounding box center [136, 261] width 31 height 13
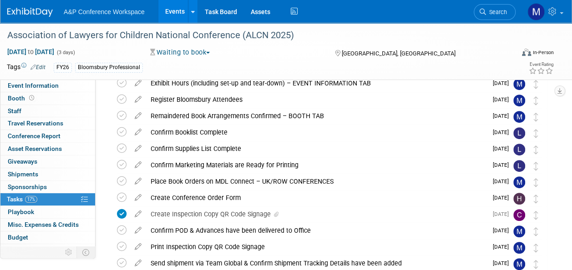
click at [496, 10] on span "Search" at bounding box center [496, 12] width 21 height 7
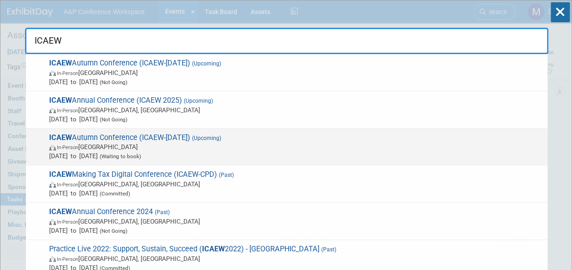
type input "ICAEW"
click at [196, 136] on span "ICAEW Autumn Conference (ICAEW-Nov 2025) (Upcoming) In-Person United Kingdom No…" at bounding box center [294, 147] width 497 height 28
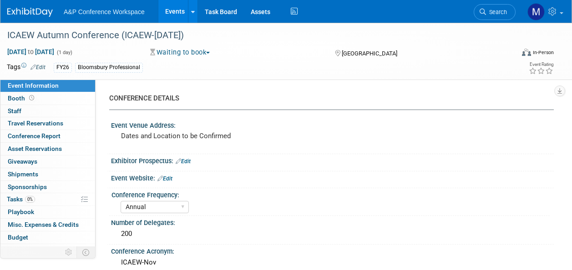
select select "Annual"
select select "Level 2"
select select "In-Person Booth"
select select "Law"
select select "Bloomsbury Professional"
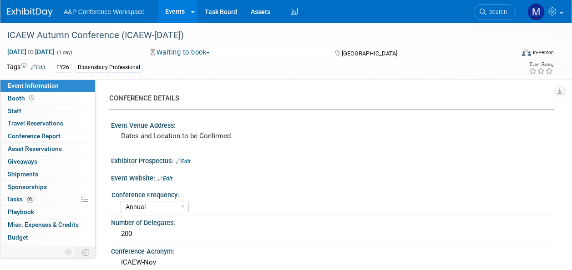
select select "[PERSON_NAME]"
select select "Brand/Subject Presence​"
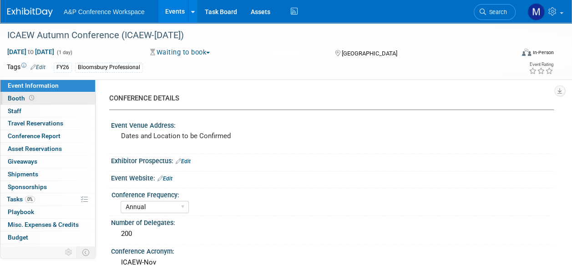
click at [68, 99] on link "Booth" at bounding box center [47, 98] width 95 height 12
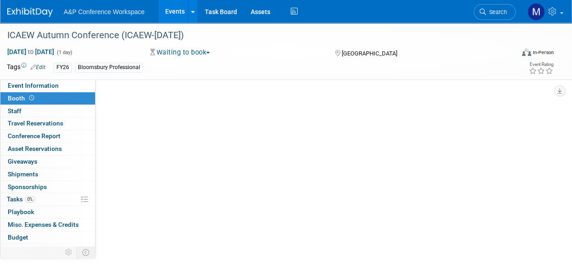
select select "BPTT"
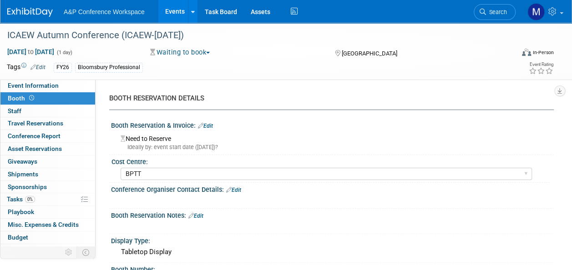
click at [496, 15] on span "Search" at bounding box center [496, 12] width 21 height 7
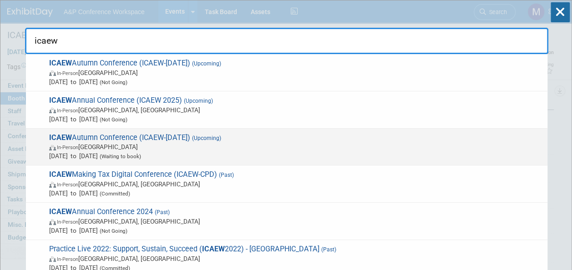
type input "icaew"
click at [191, 136] on span "ICAEW Autumn Conference (ICAEW-Nov 2025) (Upcoming) In-Person United Kingdom No…" at bounding box center [294, 147] width 497 height 28
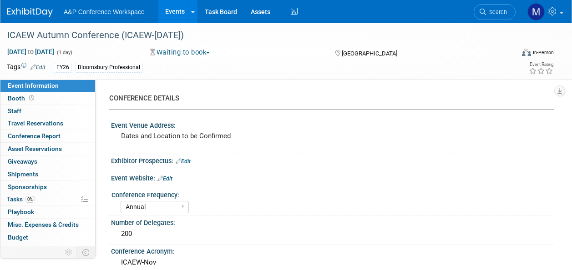
select select "Annual"
select select "Level 2"
select select "In-Person Booth"
select select "Law"
select select "Bloomsbury Professional"
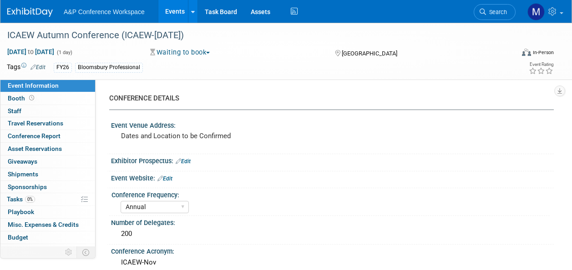
select select "[PERSON_NAME]"
select select "Brand/Subject Presence​"
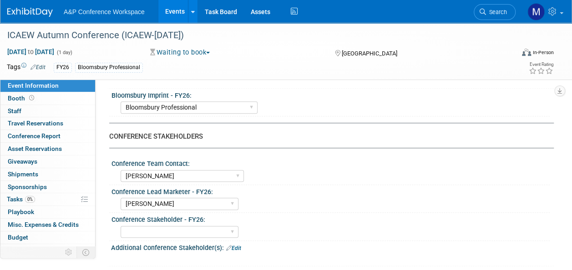
scroll to position [455, 0]
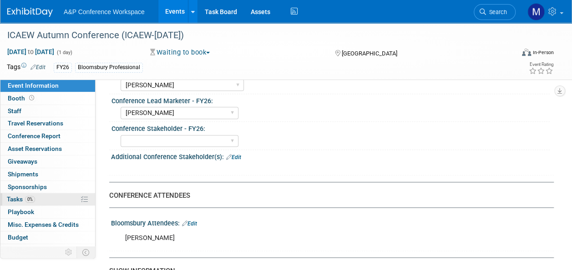
click at [37, 196] on link "0% Tasks 0%" at bounding box center [47, 200] width 95 height 12
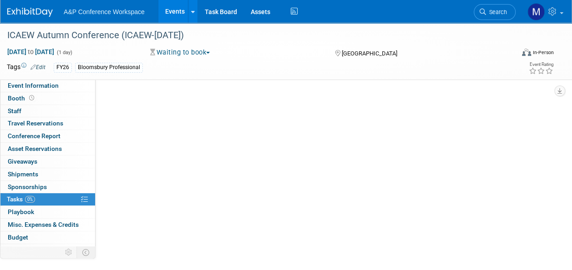
scroll to position [0, 0]
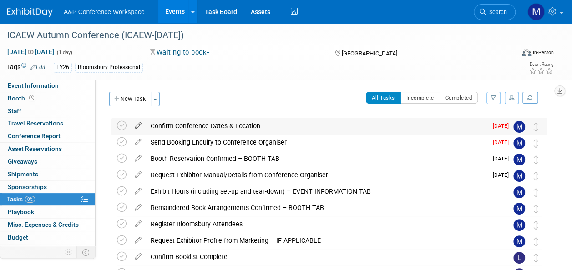
click at [138, 127] on icon at bounding box center [138, 123] width 16 height 11
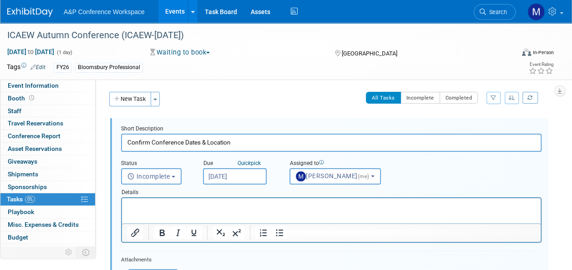
click at [252, 178] on input "[DATE]" at bounding box center [235, 176] width 64 height 16
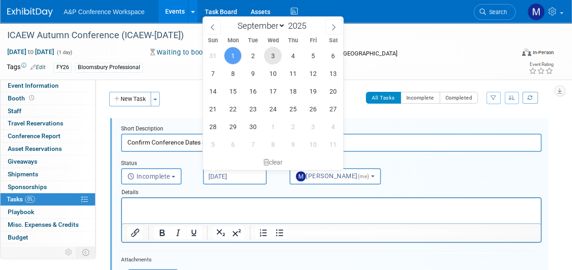
click at [278, 62] on span "3" at bounding box center [273, 56] width 18 height 18
type input "Sep 3, 2025"
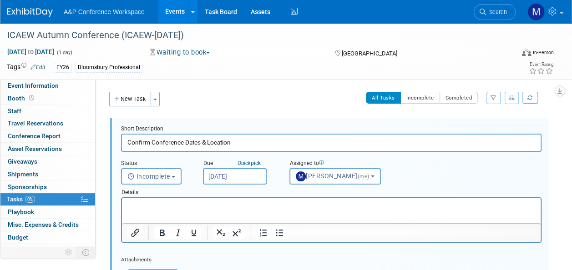
click at [248, 199] on html at bounding box center [331, 205] width 419 height 12
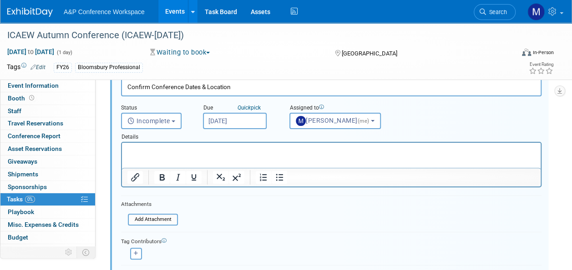
scroll to position [137, 0]
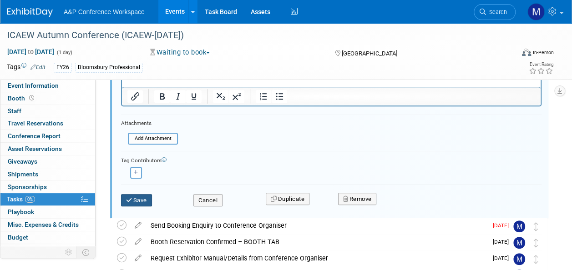
click at [146, 204] on button "Save" at bounding box center [136, 200] width 31 height 13
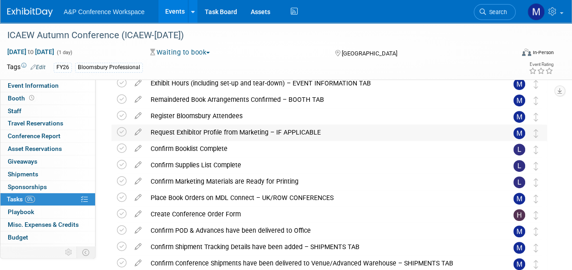
scroll to position [0, 0]
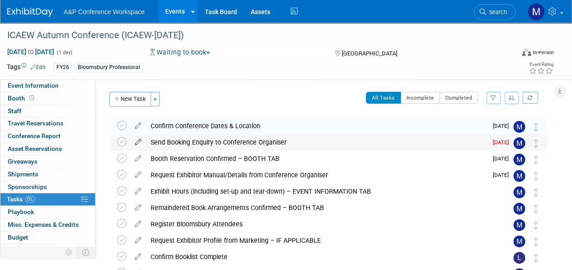
click at [139, 142] on icon at bounding box center [138, 140] width 16 height 11
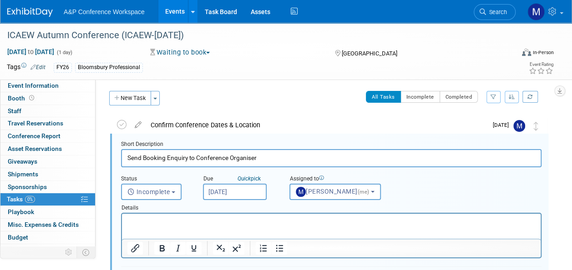
scroll to position [1, 0]
click at [250, 186] on input "Sep 1, 2025" at bounding box center [235, 192] width 64 height 16
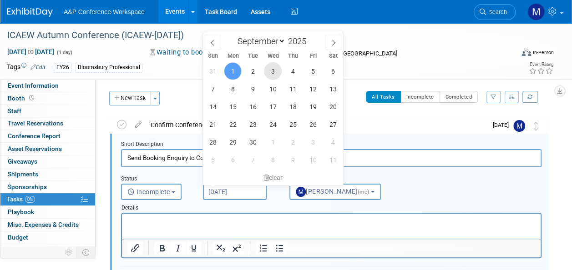
click at [274, 75] on span "3" at bounding box center [273, 71] width 18 height 18
type input "Sep 3, 2025"
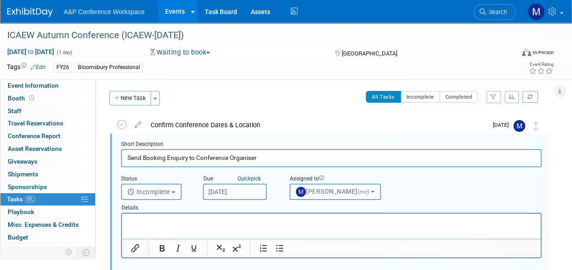
click at [247, 215] on html at bounding box center [331, 220] width 419 height 12
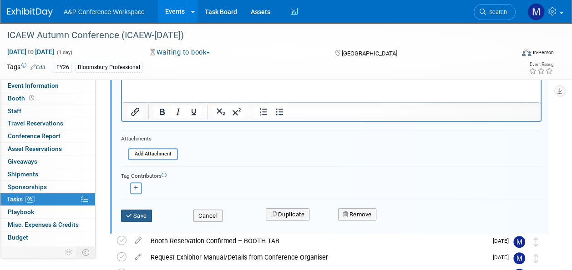
click at [137, 216] on button "Save" at bounding box center [136, 216] width 31 height 13
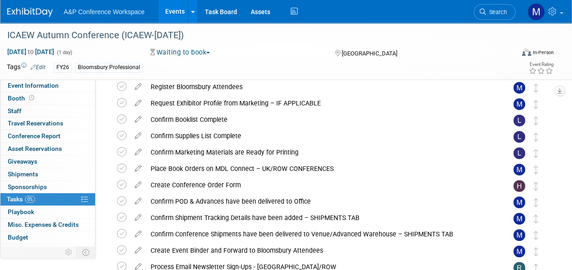
click at [68, 87] on link "Event Information" at bounding box center [47, 86] width 95 height 12
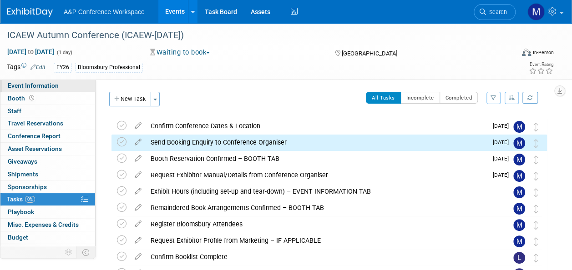
select select "Annual"
select select "Level 2"
select select "In-Person Booth"
select select "Law"
select select "Bloomsbury Professional"
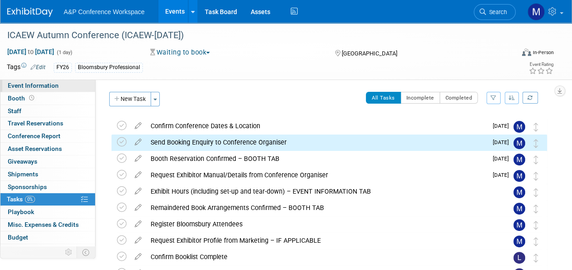
select select "[PERSON_NAME]"
select select "Brand/Subject Presence​"
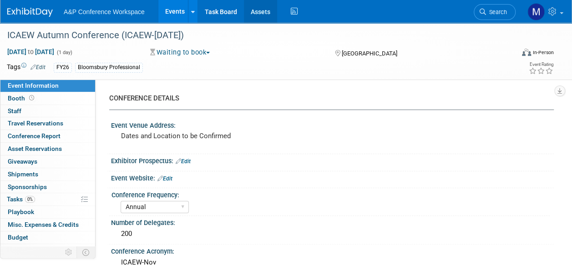
click at [262, 15] on link "Assets" at bounding box center [260, 11] width 33 height 23
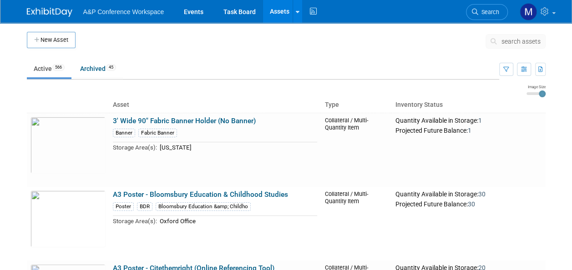
click at [499, 11] on link "Search" at bounding box center [487, 12] width 42 height 16
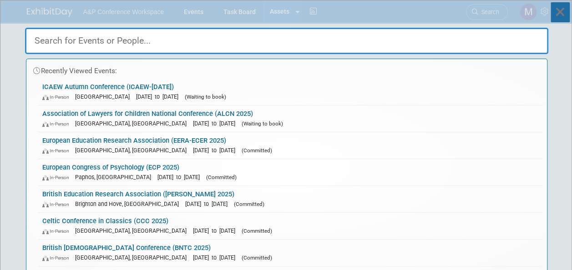
click at [561, 17] on icon at bounding box center [560, 12] width 19 height 20
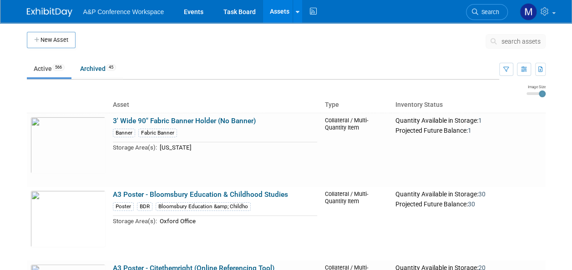
click at [514, 46] on button "search assets" at bounding box center [516, 41] width 60 height 15
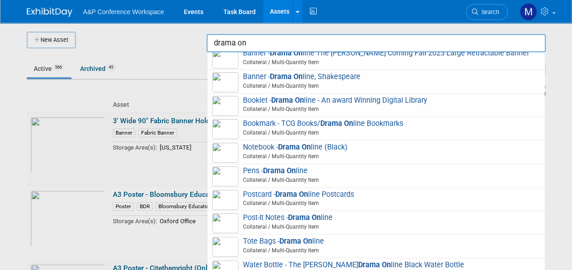
scroll to position [117, 0]
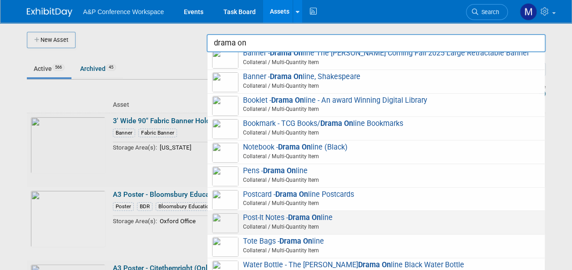
click at [325, 217] on span "Post-It Notes - Drama On line Collateral / Multi-Quantity Item" at bounding box center [376, 223] width 328 height 19
type input "Post-It Notes - Drama Online"
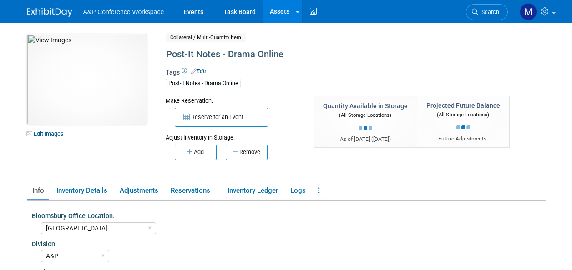
select select "[GEOGRAPHIC_DATA]"
select select "A&P"
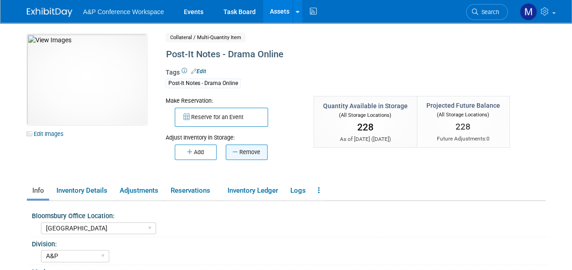
click at [255, 150] on button "Remove" at bounding box center [247, 152] width 42 height 15
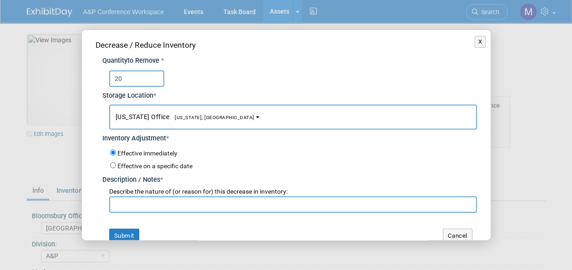
type input "20"
click at [203, 119] on button "[US_STATE] Office [US_STATE], [GEOGRAPHIC_DATA]" at bounding box center [293, 117] width 368 height 25
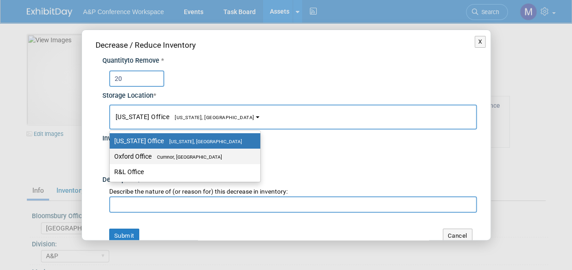
click at [209, 158] on span "Cumnor, [GEOGRAPHIC_DATA]" at bounding box center [187, 157] width 71 height 6
click at [111, 158] on input "Oxford Office [GEOGRAPHIC_DATA], [GEOGRAPHIC_DATA]" at bounding box center [108, 157] width 6 height 6
select select "11222978"
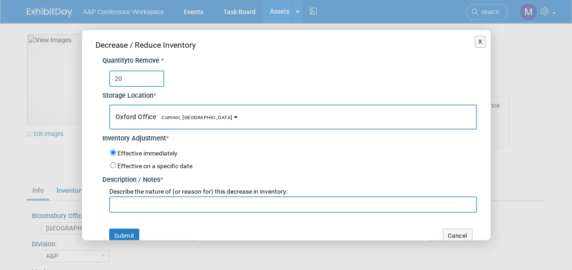
click at [194, 202] on input "text" at bounding box center [293, 205] width 368 height 16
drag, startPoint x: 273, startPoint y: 203, endPoint x: 107, endPoint y: 209, distance: 166.3
click at [107, 209] on div "Describe the nature of (or reason for) this decrease in inventory: [PERSON_NAME…" at bounding box center [289, 199] width 375 height 28
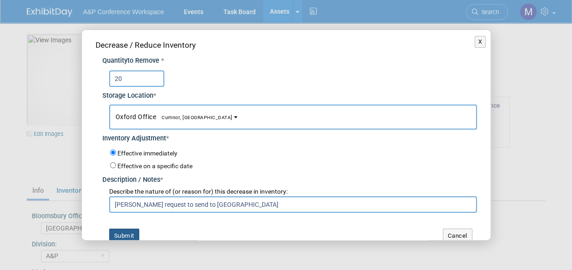
type input "[PERSON_NAME] request to send to [GEOGRAPHIC_DATA]"
click at [127, 236] on button "Submit" at bounding box center [124, 236] width 30 height 15
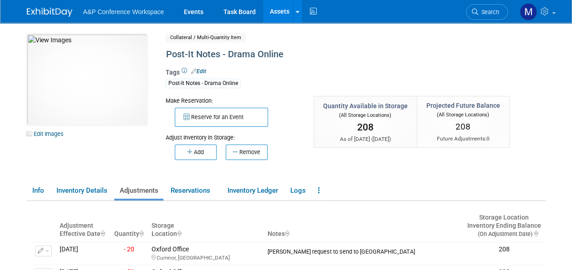
click at [275, 12] on link "Assets" at bounding box center [279, 11] width 33 height 23
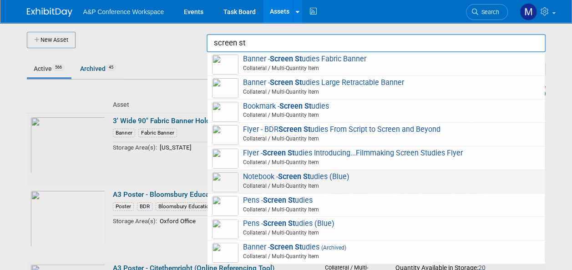
click at [339, 178] on span "Notebook - Screen St udies (Blue) Collateral / Multi-Quantity Item" at bounding box center [376, 182] width 328 height 19
type input "Notebook - Screen Studies (Blue)"
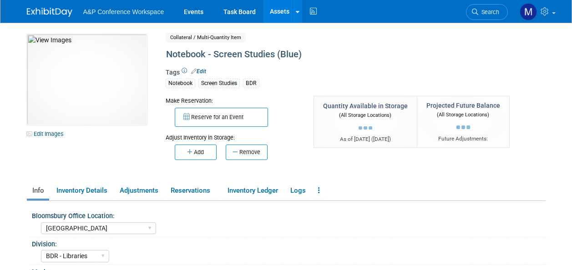
select select "[GEOGRAPHIC_DATA]"
select select "BDR - Libraries"
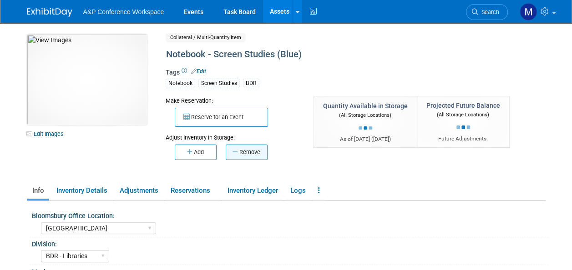
click at [259, 155] on button "Remove" at bounding box center [247, 152] width 42 height 15
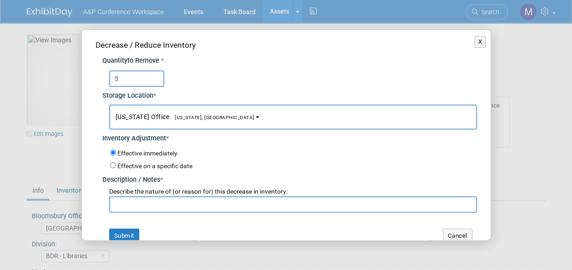
type input "5"
click at [209, 120] on button "[US_STATE] Office [US_STATE], [GEOGRAPHIC_DATA]" at bounding box center [293, 117] width 368 height 25
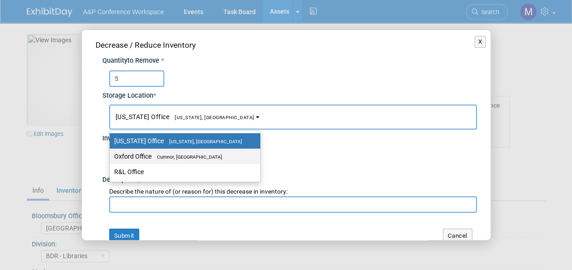
click at [209, 158] on span "Cumnor, [GEOGRAPHIC_DATA]" at bounding box center [187, 157] width 71 height 6
click at [111, 158] on input "Oxford Office [GEOGRAPHIC_DATA], [GEOGRAPHIC_DATA]" at bounding box center [108, 157] width 6 height 6
select select "11222978"
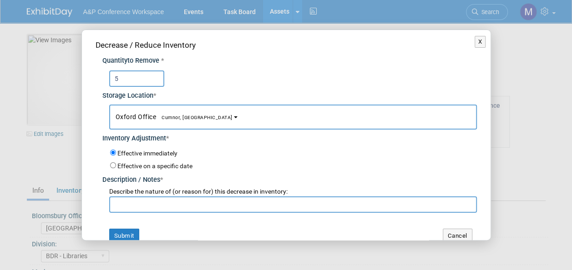
click at [207, 205] on input "text" at bounding box center [293, 205] width 368 height 16
paste input "[PERSON_NAME] request to send to [GEOGRAPHIC_DATA]"
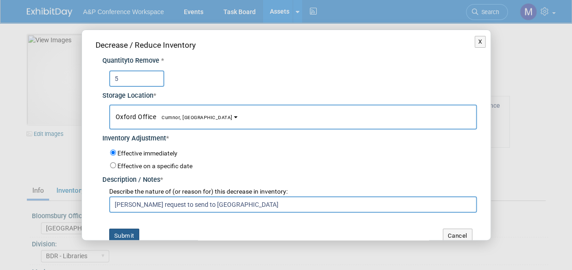
type input "[PERSON_NAME] request to send to [GEOGRAPHIC_DATA]"
click at [131, 236] on button "Submit" at bounding box center [124, 236] width 30 height 15
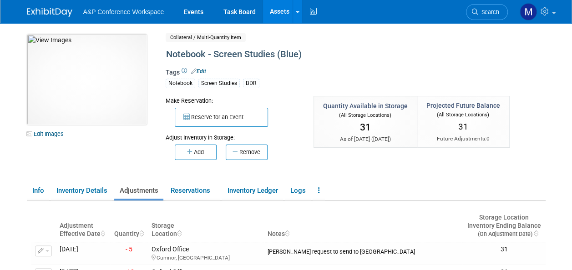
click at [291, 10] on link "Assets" at bounding box center [279, 11] width 33 height 23
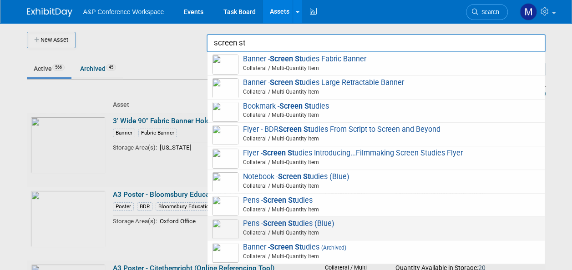
click at [295, 227] on strong "Screen St" at bounding box center [279, 223] width 32 height 9
type input "Pens - Screen Studies (Blue)"
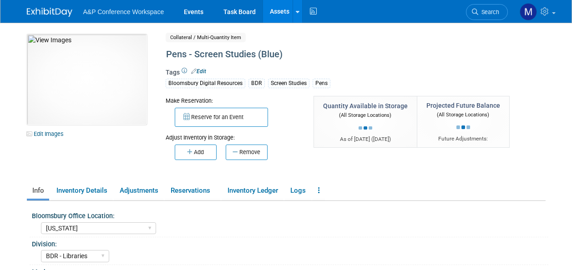
select select "[US_STATE]"
select select "BDR - Libraries"
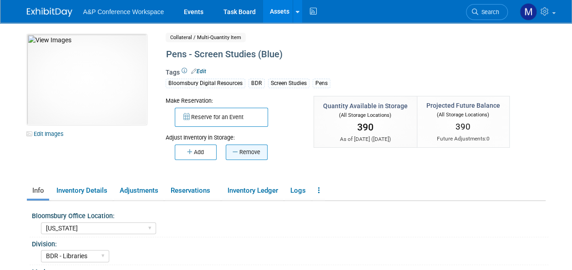
click at [262, 154] on button "Remove" at bounding box center [247, 152] width 42 height 15
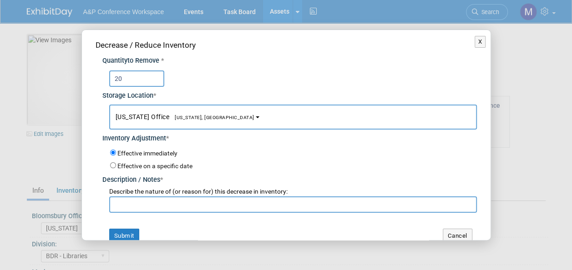
type input "20"
click at [166, 113] on span "New York Office New York, NY" at bounding box center [185, 116] width 139 height 7
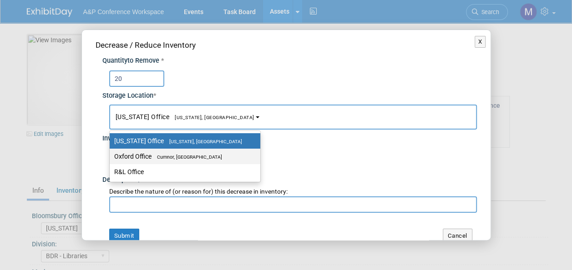
click at [178, 157] on span "Cumnor, [GEOGRAPHIC_DATA]" at bounding box center [187, 157] width 71 height 6
click at [111, 157] on input "Oxford Office Cumnor, United Kingdom" at bounding box center [108, 157] width 6 height 6
select select "11222978"
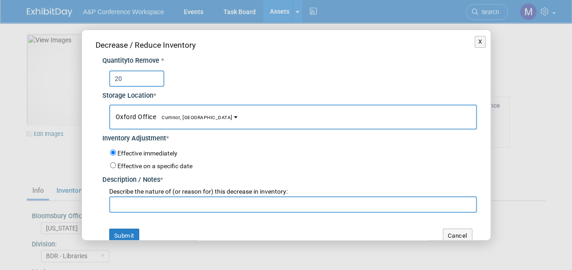
click at [184, 209] on input "text" at bounding box center [293, 205] width 368 height 16
paste input "Anna Roberts request to send to Bath Spa University"
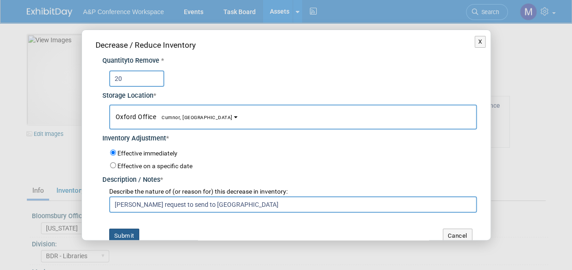
type input "Anna Roberts request to send to Bath Spa University"
click at [137, 231] on button "Submit" at bounding box center [124, 236] width 30 height 15
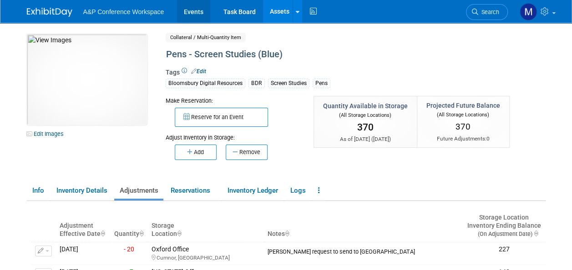
click at [202, 9] on link "Events" at bounding box center [193, 11] width 33 height 23
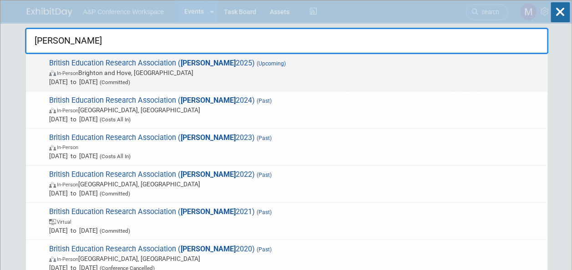
type input "bera"
click at [189, 63] on strong "[PERSON_NAME]" at bounding box center [208, 63] width 55 height 9
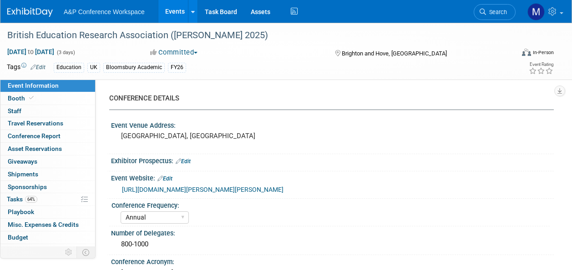
select select "Annual"
select select "Level 2"
select select "In-Person Booth"
select select "Education"
select select "Bloomsbury Academic"
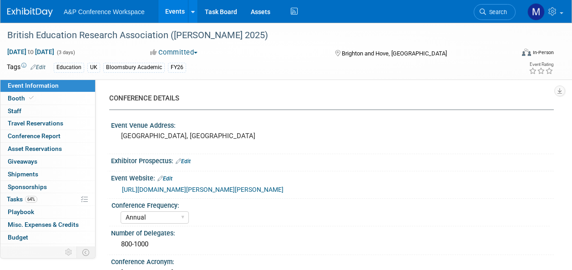
select select "[PERSON_NAME]"
select select "Networking/Commissioning"
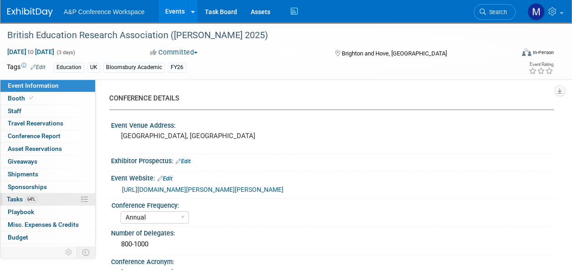
click at [46, 202] on link "64% Tasks 64%" at bounding box center [47, 200] width 95 height 12
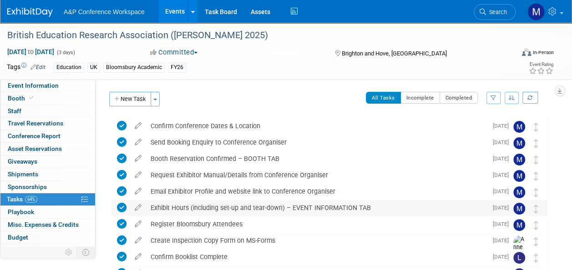
scroll to position [137, 0]
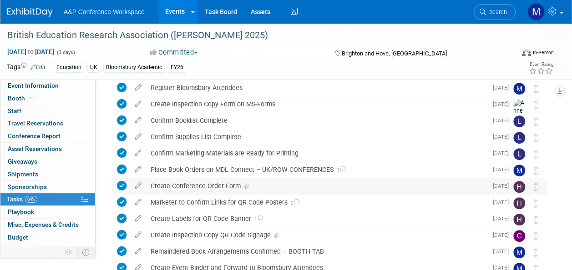
click at [245, 188] on icon at bounding box center [246, 186] width 5 height 5
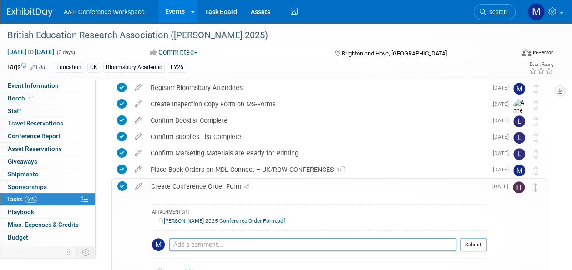
click at [239, 224] on div "BERA 2025 Conference Order Form.pdf" at bounding box center [319, 221] width 335 height 9
click at [239, 223] on link "BERA 2025 Conference Order Form.pdf" at bounding box center [222, 221] width 127 height 6
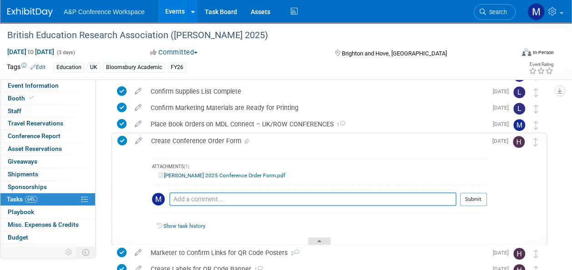
click at [316, 242] on div at bounding box center [319, 242] width 23 height 8
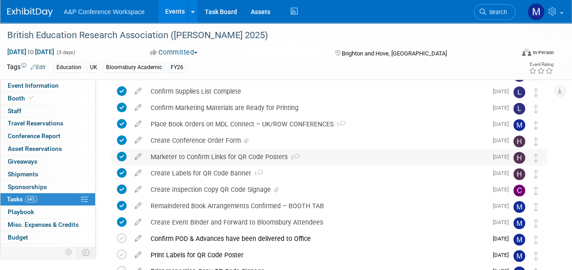
click at [277, 157] on div "Marketer to Confirm Links for QR Code Posters 2" at bounding box center [317, 156] width 342 height 15
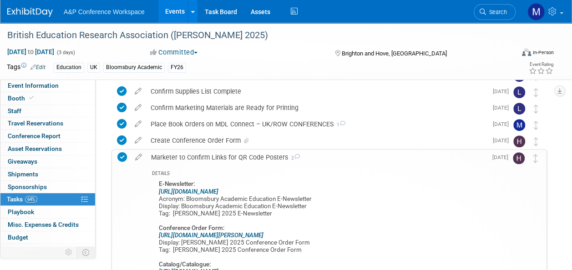
click at [277, 157] on div "Marketer to Confirm Links for QR Code Posters 2" at bounding box center [317, 157] width 341 height 15
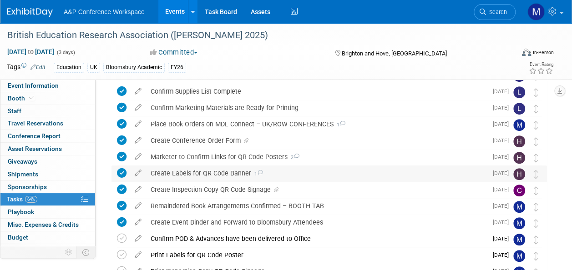
click at [258, 170] on icon at bounding box center [260, 172] width 6 height 5
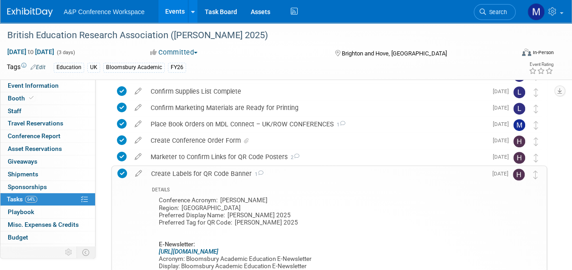
click at [258, 171] on icon at bounding box center [261, 173] width 6 height 5
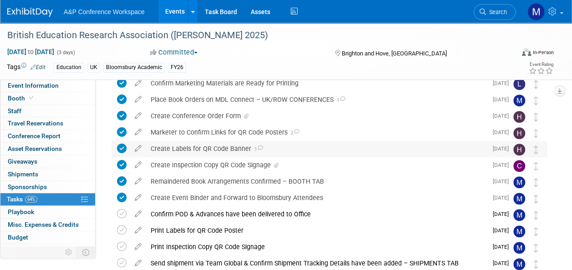
scroll to position [228, 0]
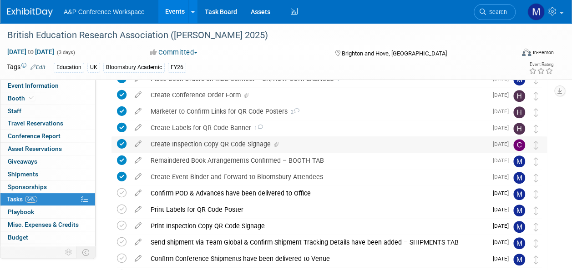
click at [272, 145] on span at bounding box center [275, 145] width 8 height 6
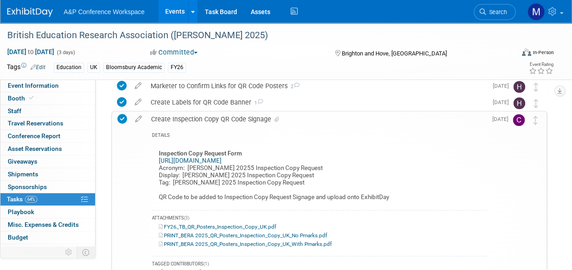
scroll to position [273, 0]
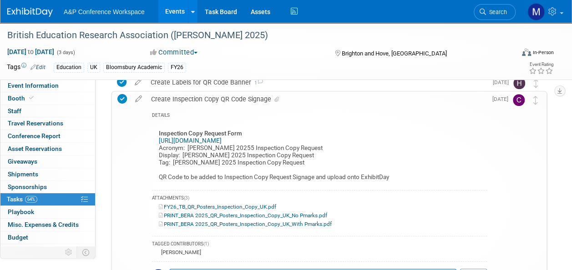
click at [269, 216] on link "PRINT_BERA 2025_QR_Posters_Inspection_Copy_UK_No Pmarks.pdf" at bounding box center [243, 216] width 168 height 6
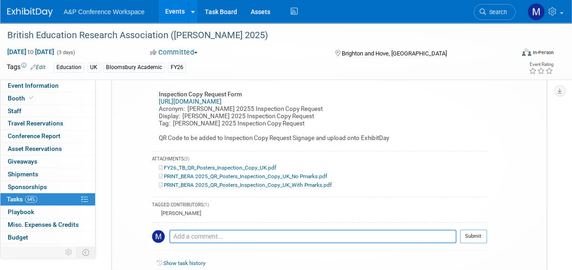
scroll to position [364, 0]
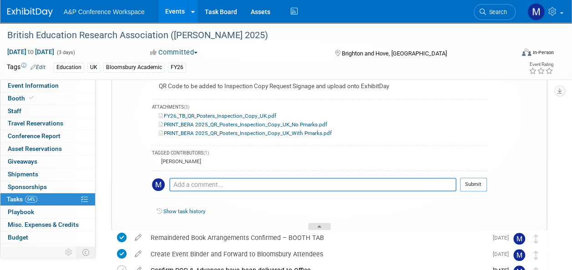
click at [318, 223] on div at bounding box center [319, 227] width 23 height 8
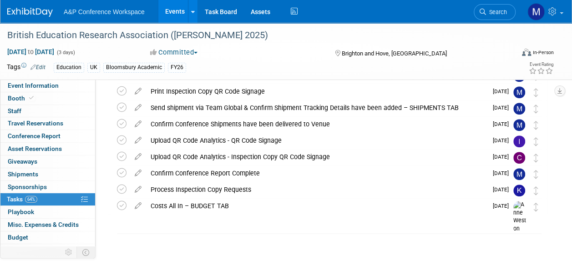
scroll to position [362, 0]
click at [121, 91] on icon at bounding box center [122, 92] width 10 height 10
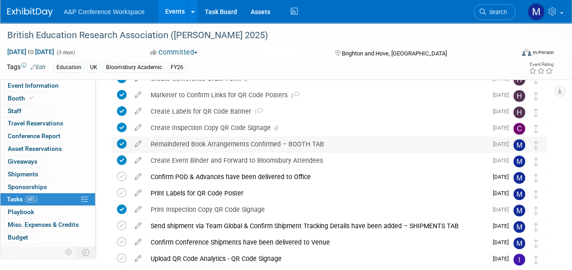
scroll to position [225, 0]
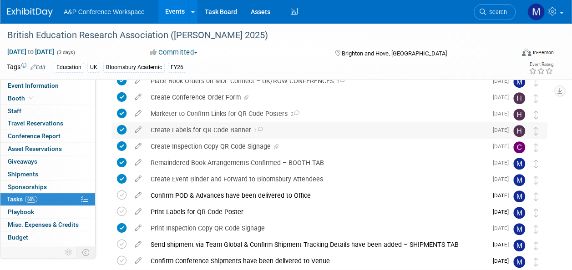
click at [204, 129] on div "Create Labels for QR Code Banner 1" at bounding box center [317, 129] width 342 height 15
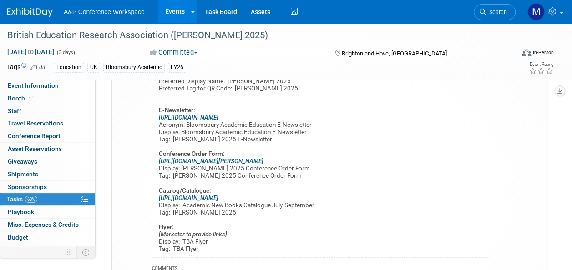
scroll to position [362, 0]
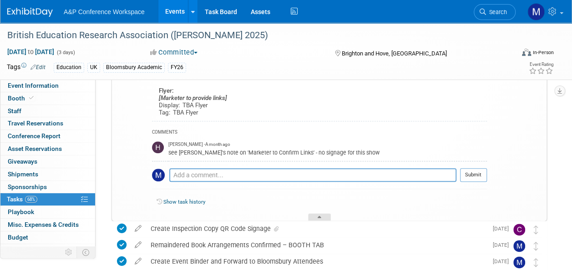
click at [323, 218] on div at bounding box center [319, 218] width 23 height 8
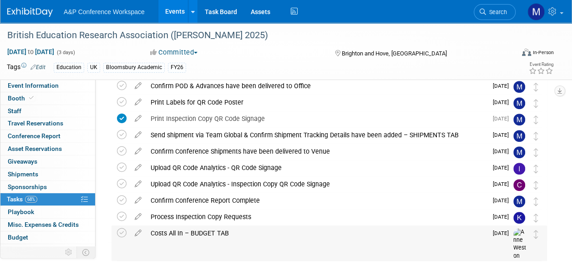
scroll to position [316, 0]
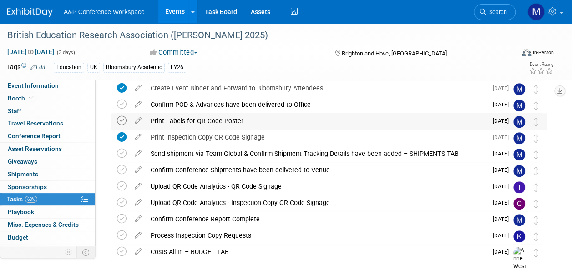
click at [122, 123] on icon at bounding box center [122, 121] width 10 height 10
click at [122, 106] on icon at bounding box center [122, 105] width 10 height 10
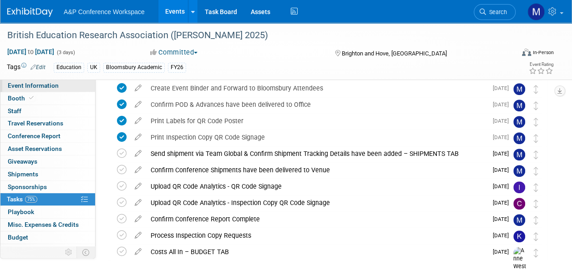
click at [46, 85] on span "Event Information" at bounding box center [33, 85] width 51 height 7
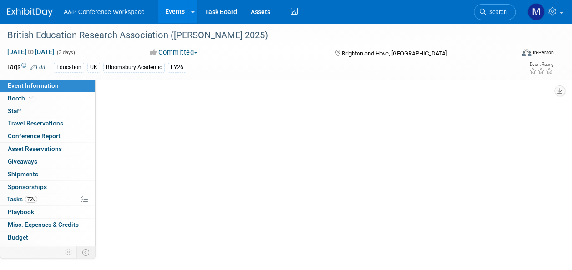
scroll to position [0, 0]
select select "Annual"
select select "Level 2"
select select "In-Person Booth"
select select "Education"
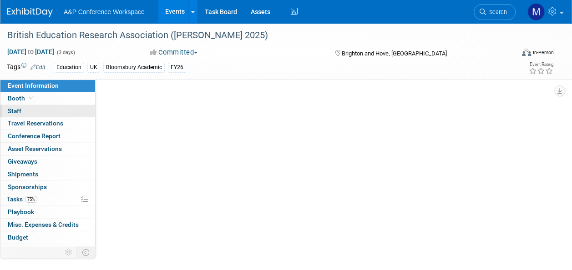
select select "Bloomsbury Academic"
select select "[PERSON_NAME]"
select select "Networking/Commissioning"
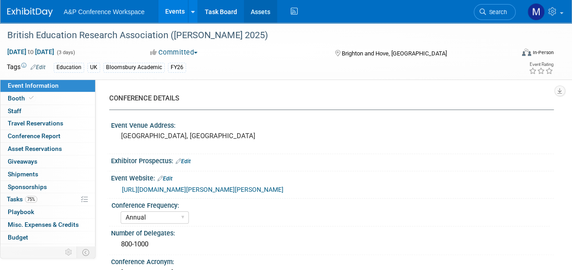
click at [253, 6] on link "Assets" at bounding box center [260, 11] width 33 height 23
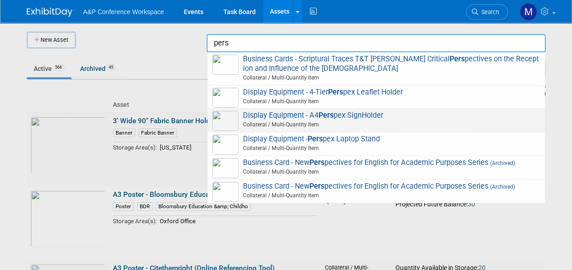
click at [366, 118] on span "Display Equipment - A4 Pers pex SignHolder Collateral / Multi-Quantity Item" at bounding box center [376, 120] width 328 height 19
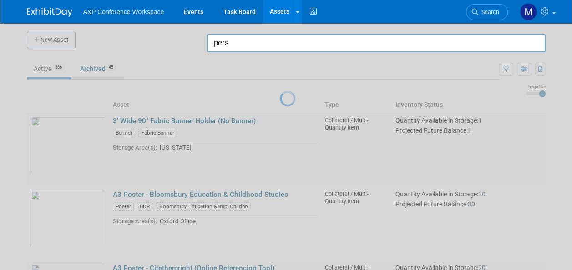
type input "Display Equipment - A4 Perspex SignHolder"
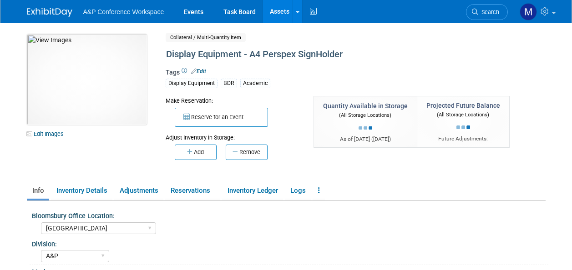
select select "[GEOGRAPHIC_DATA]"
select select "A&P"
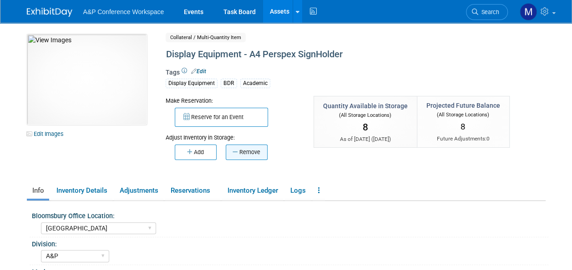
click at [258, 153] on button "Remove" at bounding box center [247, 152] width 42 height 15
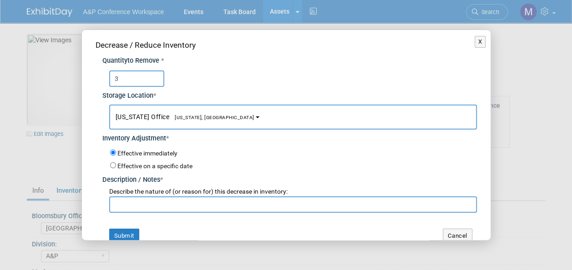
type input "3"
click at [199, 120] on span "[US_STATE], [GEOGRAPHIC_DATA]" at bounding box center [211, 118] width 85 height 6
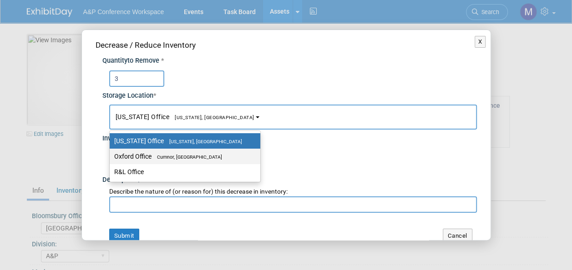
click at [191, 154] on span "Cumnor, [GEOGRAPHIC_DATA]" at bounding box center [187, 157] width 71 height 6
click at [111, 154] on input "Oxford Office Cumnor, United Kingdom" at bounding box center [108, 157] width 6 height 6
select select "11222978"
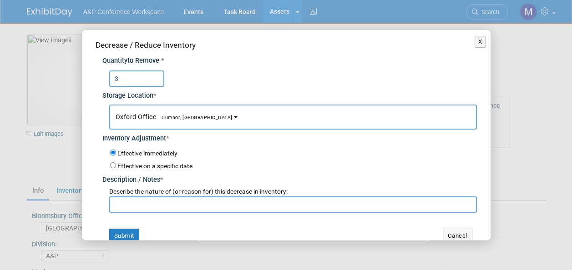
click at [178, 210] on input "text" at bounding box center [293, 205] width 368 height 16
paste input "Anna Roberts request to send to Bath Spa University"
drag, startPoint x: 279, startPoint y: 203, endPoint x: 35, endPoint y: 210, distance: 243.7
click at [35, 210] on div "X Decrease / Reduce Inventory Quantity to Remove * 3 * Oxford Office *" at bounding box center [286, 135] width 572 height 270
type input "For BERA 2025 Conference"
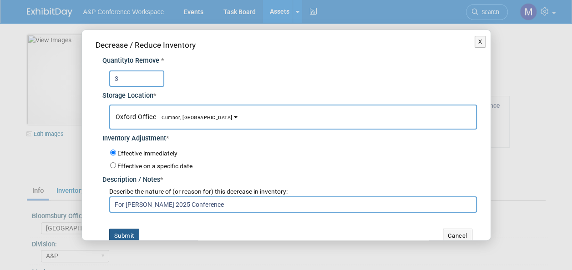
click at [112, 234] on button "Submit" at bounding box center [124, 236] width 30 height 15
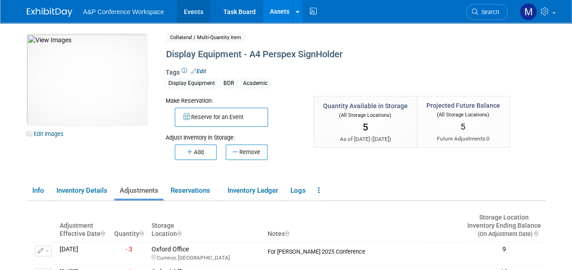
click at [200, 13] on link "Events" at bounding box center [193, 11] width 33 height 23
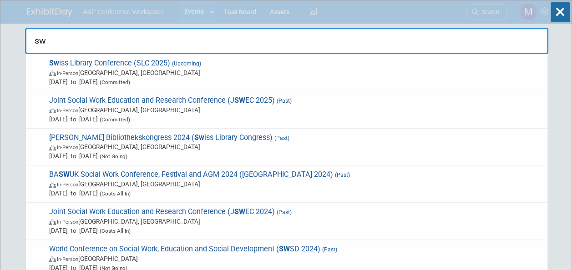
type input "s"
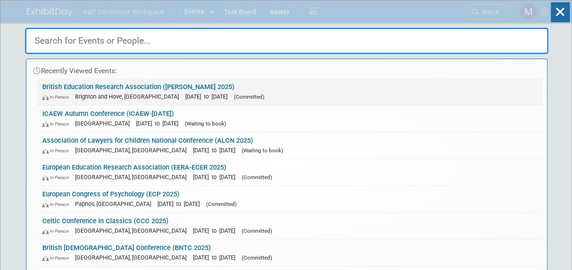
click at [117, 82] on link "British Education Research Association (BERA 2025) In-Person Brighton and Hove,…" at bounding box center [290, 92] width 505 height 26
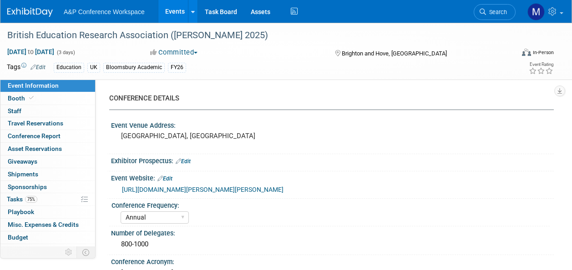
select select "Annual"
select select "Level 2"
select select "In-Person Booth"
select select "Education"
select select "Bloomsbury Academic"
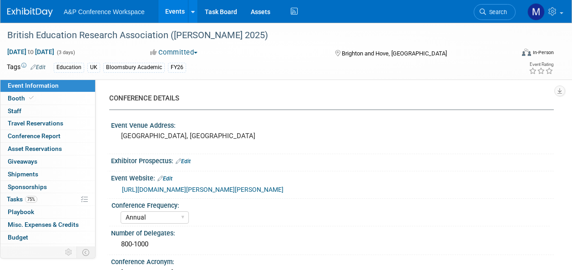
select select "[PERSON_NAME]"
select select "Networking/Commissioning"
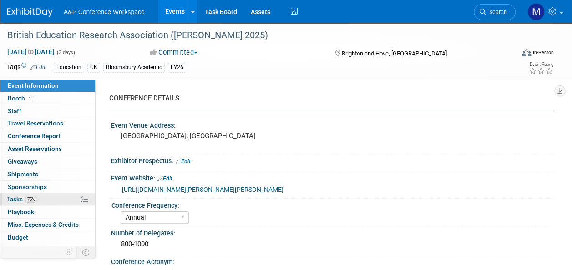
click at [40, 198] on link "75% Tasks 75%" at bounding box center [47, 200] width 95 height 12
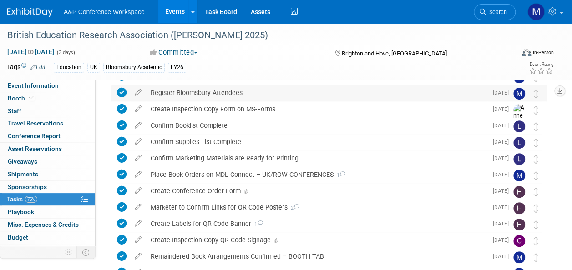
scroll to position [137, 0]
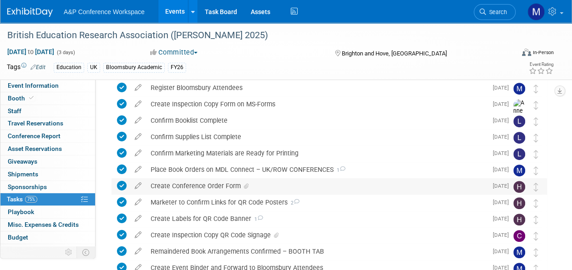
click at [235, 189] on div "Create Conference Order Form" at bounding box center [317, 185] width 342 height 15
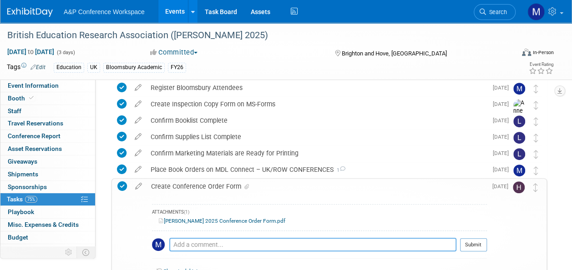
click at [223, 244] on textarea at bounding box center [312, 245] width 287 height 14
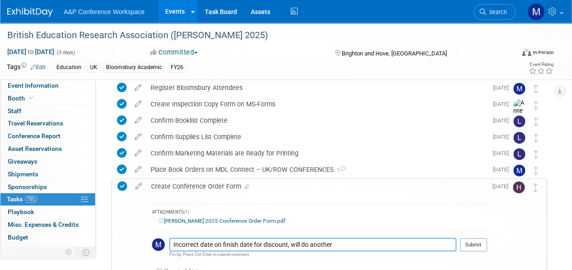
click at [222, 243] on textarea "Incorrect date on finish date for discount, will do another" at bounding box center [312, 245] width 287 height 14
click at [324, 241] on textarea "Incorrect finish date for discount, will do another" at bounding box center [312, 245] width 287 height 14
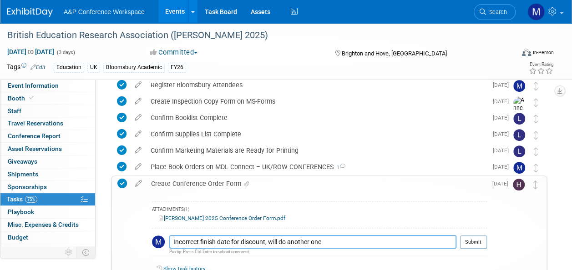
scroll to position [182, 0]
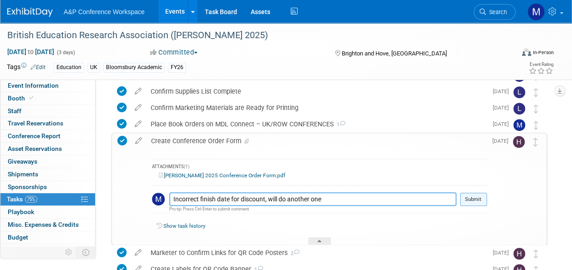
type textarea "Incorrect finish date for discount, will do another one"
click at [472, 199] on button "Submit" at bounding box center [473, 200] width 27 height 14
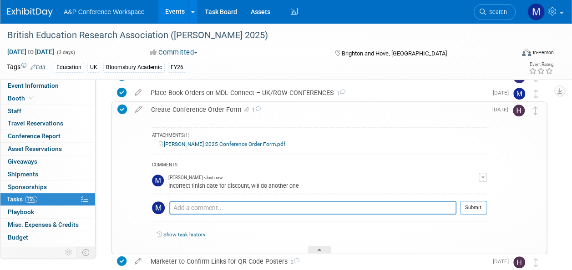
scroll to position [228, 0]
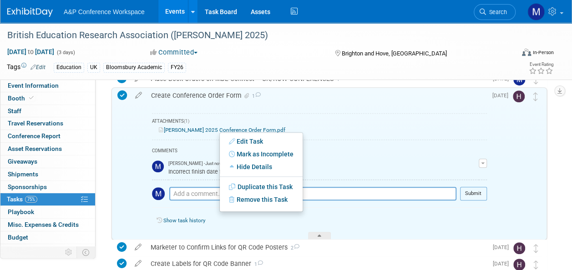
click at [342, 127] on div "BERA 2025 Conference Order Form.pdf" at bounding box center [319, 130] width 335 height 9
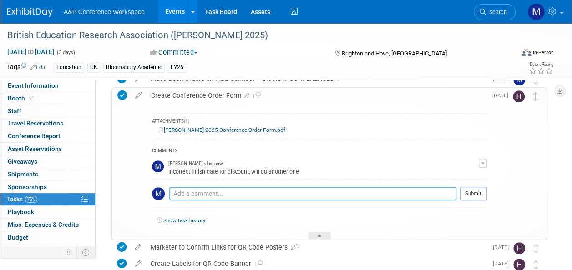
click at [284, 192] on textarea at bounding box center [312, 194] width 287 height 14
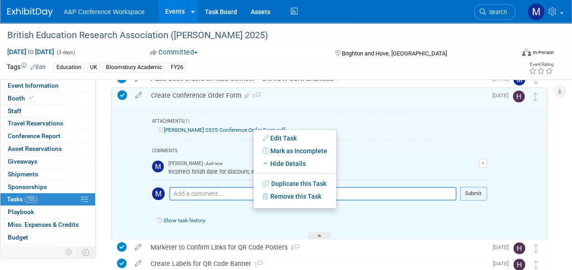
click at [258, 128] on link "BERA 2025 Conference Order Form.pdf" at bounding box center [222, 130] width 127 height 6
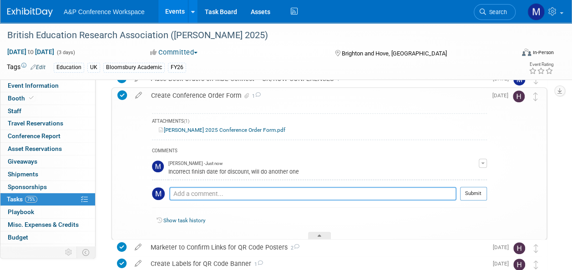
click at [242, 189] on textarea at bounding box center [312, 194] width 287 height 14
type textarea "Do not use this one"
click at [471, 193] on button "Submit" at bounding box center [473, 194] width 27 height 14
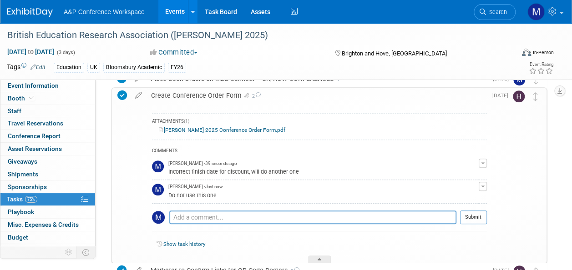
drag, startPoint x: 323, startPoint y: 261, endPoint x: 324, endPoint y: 255, distance: 6.1
click at [323, 257] on div at bounding box center [319, 260] width 23 height 8
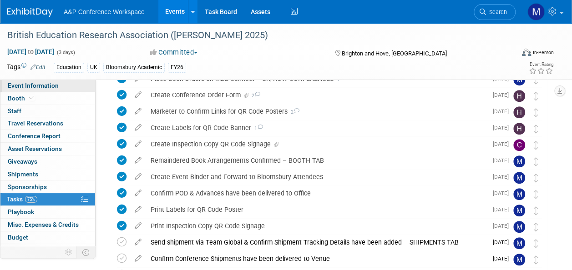
click at [55, 88] on span "Event Information" at bounding box center [33, 85] width 51 height 7
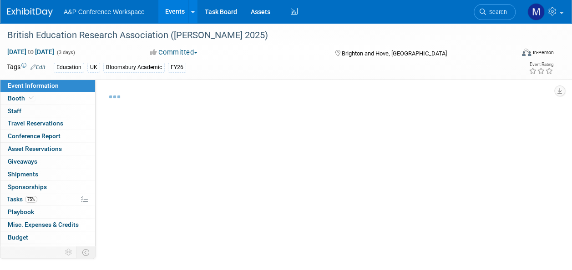
select select "Annual"
select select "Level 2"
select select "In-Person Booth"
select select "Education"
select select "Bloomsbury Academic"
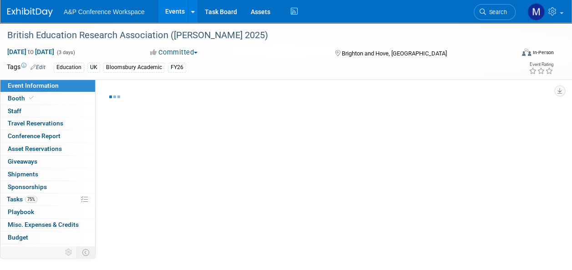
select select "[PERSON_NAME]"
select select "Networking/Commissioning"
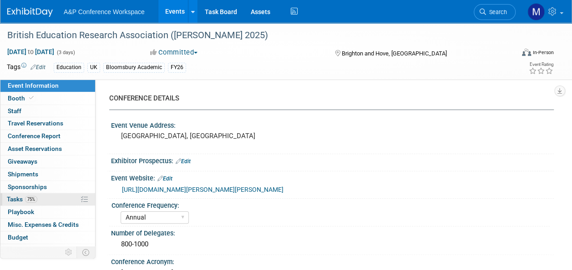
click at [35, 202] on span "Tasks 75%" at bounding box center [22, 199] width 31 height 7
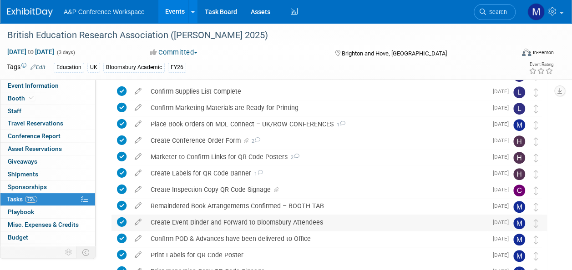
scroll to position [228, 0]
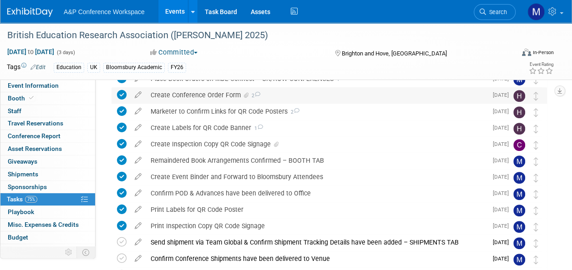
click at [252, 95] on span "2" at bounding box center [255, 96] width 10 height 6
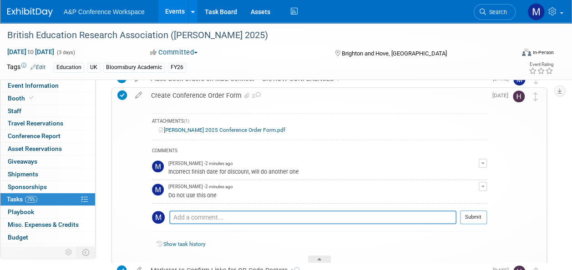
click at [484, 186] on span "button" at bounding box center [483, 187] width 4 height 2
click at [466, 196] on link "Edit Comment" at bounding box center [451, 200] width 72 height 13
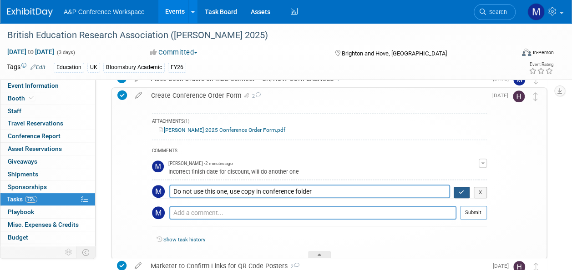
type textarea "Do not use this one, use copy in conference folder"
click at [461, 193] on icon "button" at bounding box center [462, 192] width 6 height 5
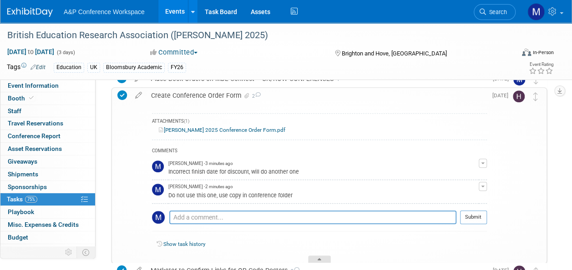
click at [324, 256] on div at bounding box center [319, 260] width 23 height 8
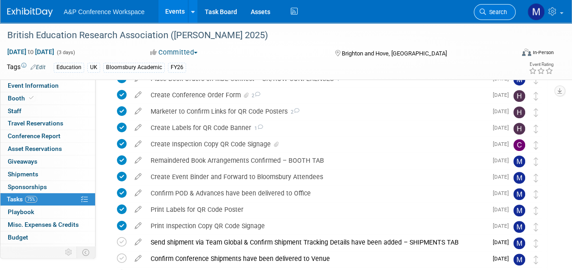
click at [504, 13] on span "Search" at bounding box center [496, 12] width 21 height 7
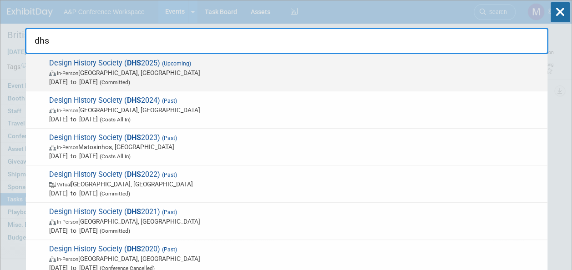
type input "dhs"
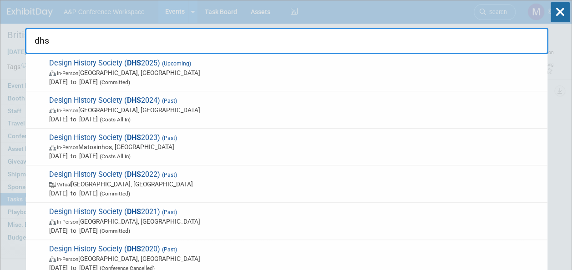
click at [158, 63] on span "Design History Society ( DHS 2025) (Upcoming) In-Person Ankara, Türkiye Sep 4, …" at bounding box center [294, 73] width 497 height 28
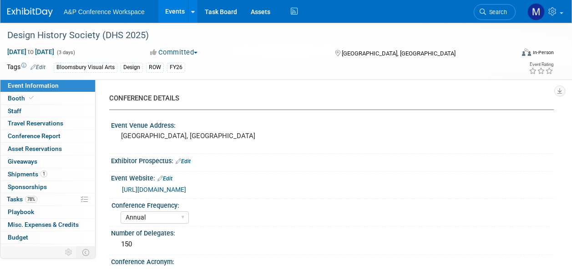
select select "Annual"
select select "Level 2"
select select "In-Person Booth"
select select "Design"
select select "Bloomsbury Visual Arts"
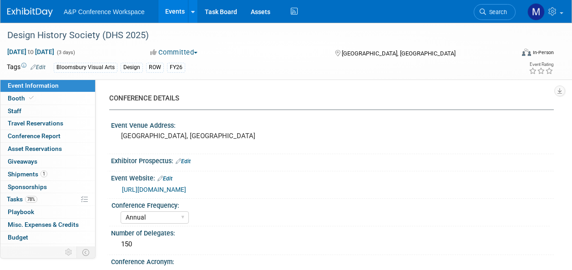
select select "[PERSON_NAME]"
select select "Networking/Commissioning"
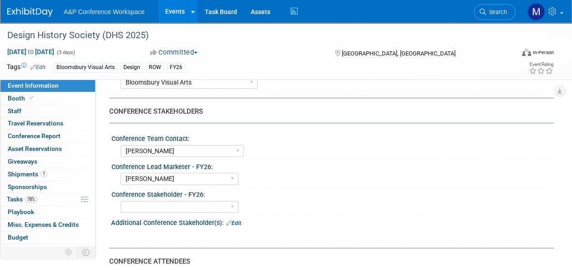
scroll to position [501, 0]
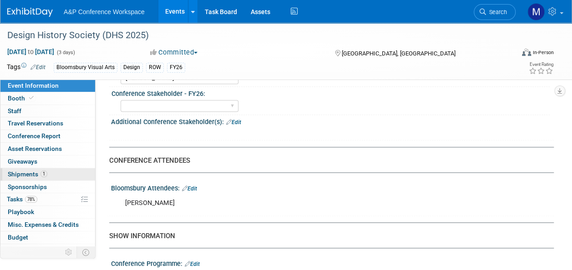
click at [30, 173] on span "Shipments 1" at bounding box center [28, 174] width 40 height 7
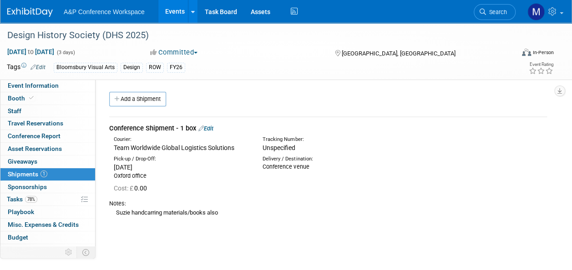
click at [211, 127] on link "Edit" at bounding box center [206, 128] width 15 height 7
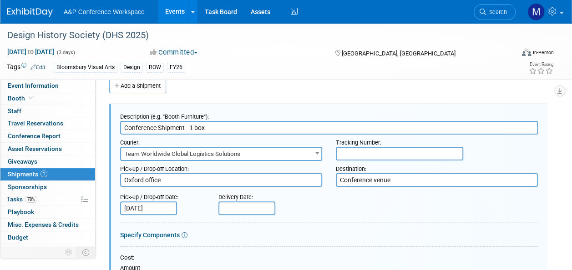
click at [347, 151] on input "text" at bounding box center [399, 154] width 127 height 14
type input "5623883"
click at [228, 208] on input "text" at bounding box center [247, 209] width 57 height 14
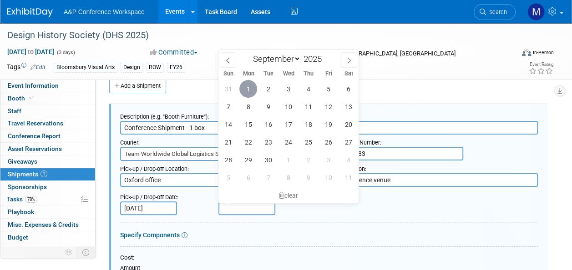
click at [247, 91] on span "1" at bounding box center [249, 89] width 18 height 18
type input "Sep 1, 2025"
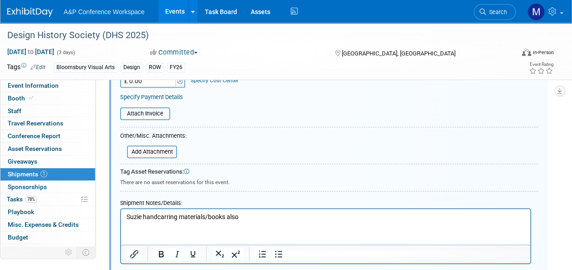
scroll to position [286, 0]
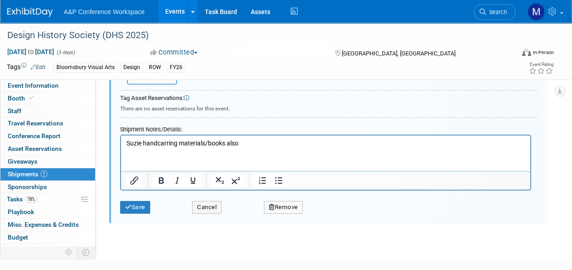
click at [127, 144] on p "Suzie handcarring materials/books also" at bounding box center [326, 143] width 399 height 9
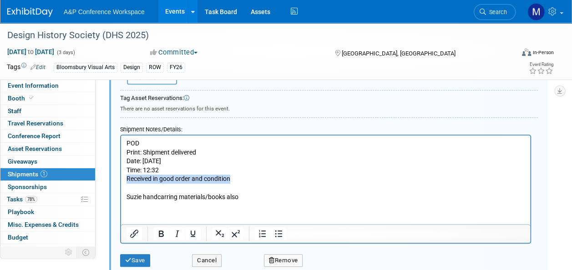
drag, startPoint x: 240, startPoint y: 179, endPoint x: 126, endPoint y: 181, distance: 114.8
click at [127, 181] on p "Print: Shipment delivered Date: 01/09/25 Time: 12:32 Received in good order and…" at bounding box center [326, 166] width 399 height 36
drag, startPoint x: 125, startPoint y: 144, endPoint x: 242, endPoint y: 278, distance: 177.8
click at [121, 144] on html "POD Print: Shipment delivered Date: 01/09/25 Time: 12:32 Suzie handcarring mate…" at bounding box center [325, 169] width 409 height 66
click at [166, 235] on icon "Bold" at bounding box center [161, 234] width 11 height 11
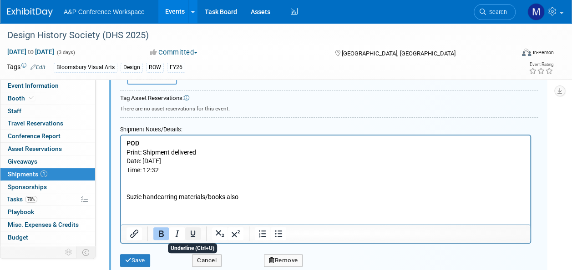
click at [195, 235] on icon "Underline" at bounding box center [193, 234] width 5 height 6
click at [142, 260] on button "Save" at bounding box center [135, 261] width 30 height 13
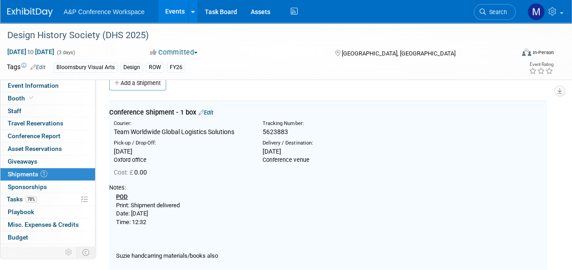
scroll to position [13, 0]
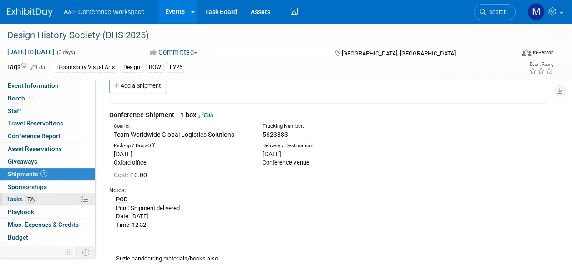
click at [44, 200] on link "78% Tasks 78%" at bounding box center [47, 200] width 95 height 12
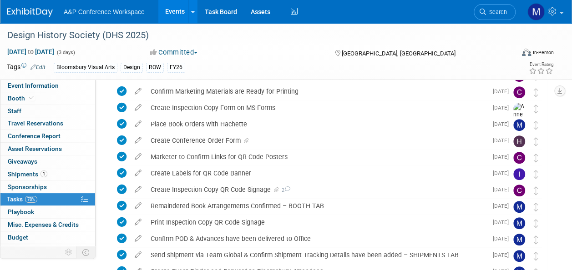
scroll to position [273, 0]
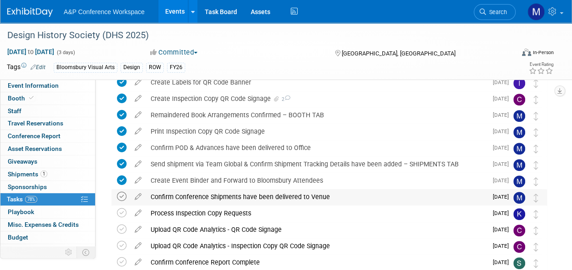
click at [121, 197] on icon at bounding box center [122, 197] width 10 height 10
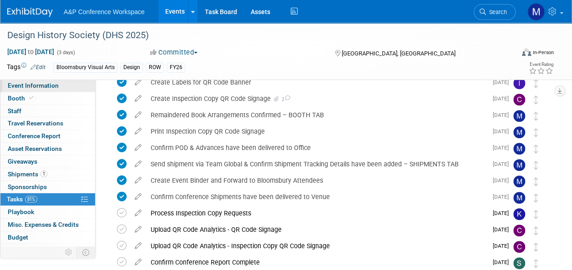
click at [54, 83] on span "Event Information" at bounding box center [33, 85] width 51 height 7
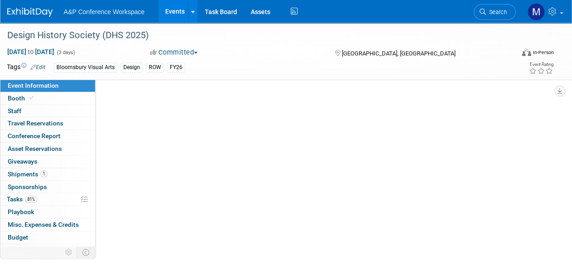
scroll to position [0, 0]
select select "Annual"
select select "Level 2"
select select "In-Person Booth"
select select "Design"
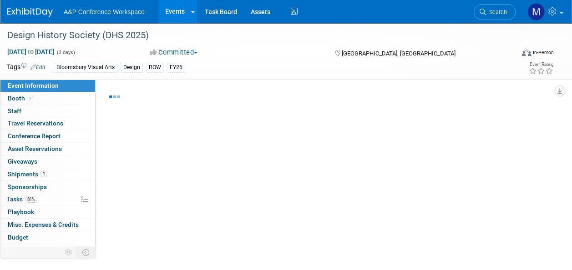
select select "Bloomsbury Visual Arts"
select select "Matt Hambridge"
select select "[PERSON_NAME]"
select select "Networking/Commissioning"
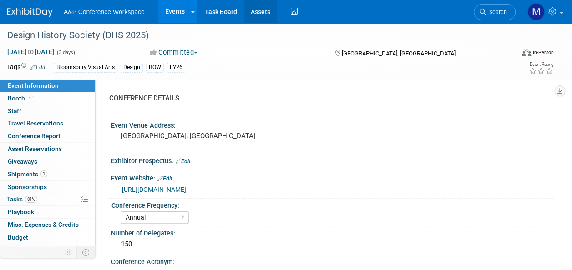
click at [266, 11] on link "Assets" at bounding box center [260, 11] width 33 height 23
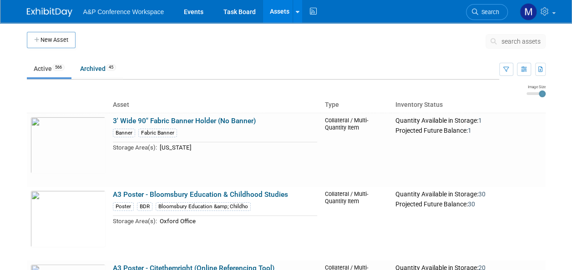
click at [526, 40] on span "search assets" at bounding box center [521, 41] width 39 height 7
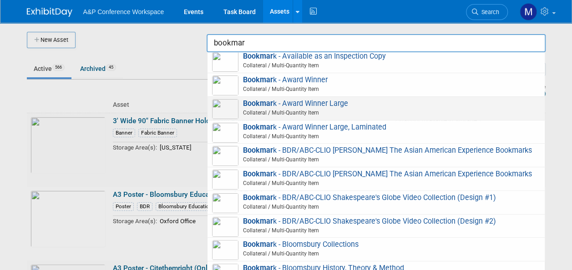
scroll to position [182, 0]
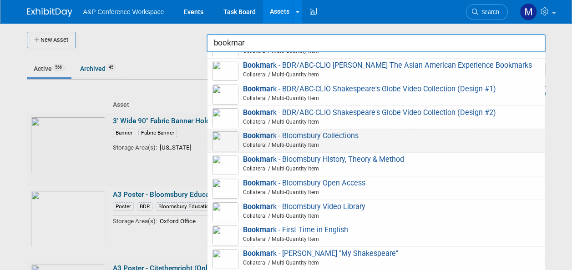
click at [331, 149] on span "Collateral / Multi-Quantity Item" at bounding box center [378, 145] width 326 height 8
type input "Bookmark - Bloomsbury Collections"
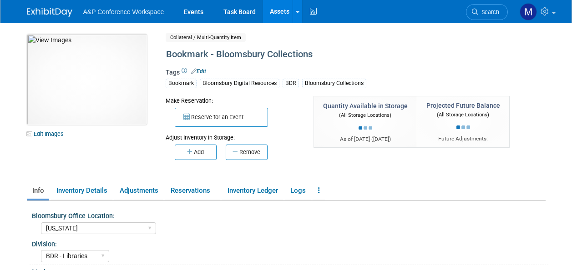
select select "[US_STATE]"
select select "BDR - Libraries"
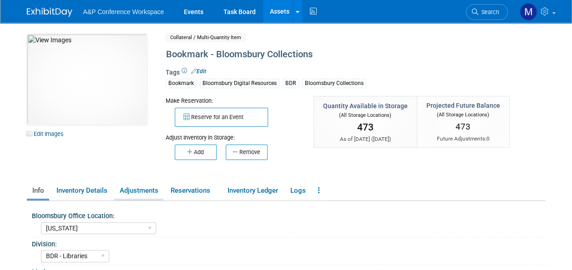
click at [145, 192] on link "Adjustments" at bounding box center [138, 191] width 49 height 16
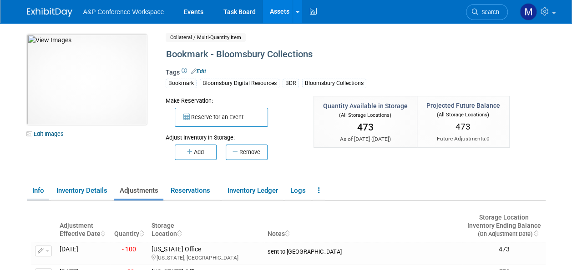
click at [35, 193] on link "Info" at bounding box center [38, 191] width 22 height 16
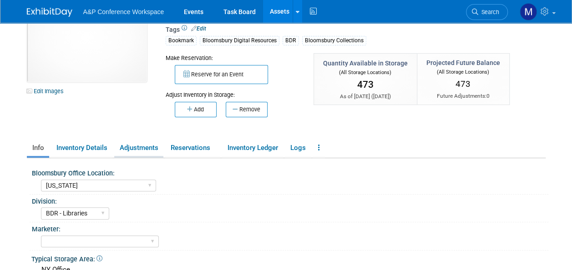
scroll to position [91, 0]
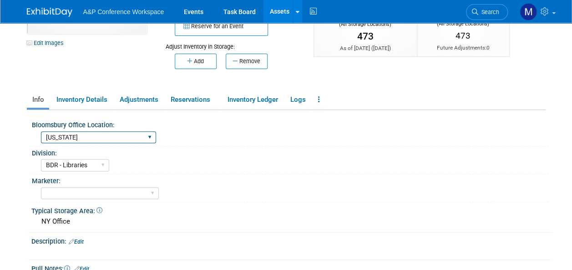
click at [107, 140] on select "[GEOGRAPHIC_DATA] [US_STATE][GEOGRAPHIC_DATA], [US_STATE] Blue Ridge Summit" at bounding box center [98, 138] width 115 height 12
select select "[GEOGRAPHIC_DATA], [US_STATE]"
click at [41, 132] on select "[GEOGRAPHIC_DATA] [US_STATE][GEOGRAPHIC_DATA], [US_STATE] Blue Ridge Summit" at bounding box center [98, 138] width 115 height 12
click at [40, 222] on div "NY Office" at bounding box center [292, 222] width 508 height 14
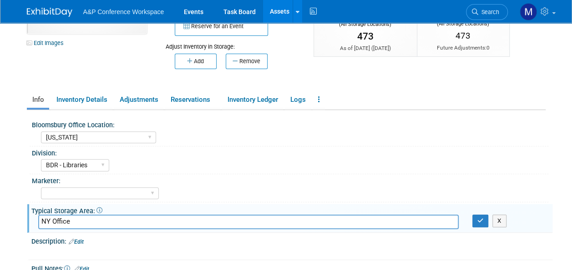
click at [42, 221] on input "NY Office" at bounding box center [248, 222] width 421 height 14
drag, startPoint x: 124, startPoint y: 219, endPoint x: 21, endPoint y: 219, distance: 103.4
click at [21, 219] on div "10031442-10720621-d04abbba-c95e-4d7c-b3df-aeccfc57944f.jpg Edit Images Collater…" at bounding box center [286, 119] width 533 height 375
type input "Oxford office & NY Office"
click at [478, 219] on icon "button" at bounding box center [481, 221] width 6 height 6
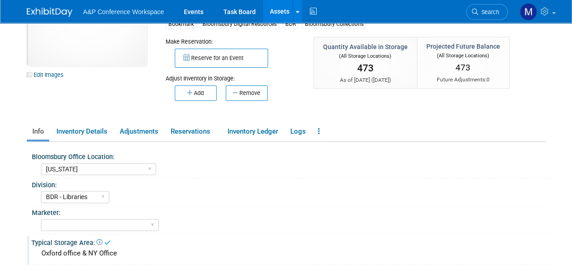
scroll to position [46, 0]
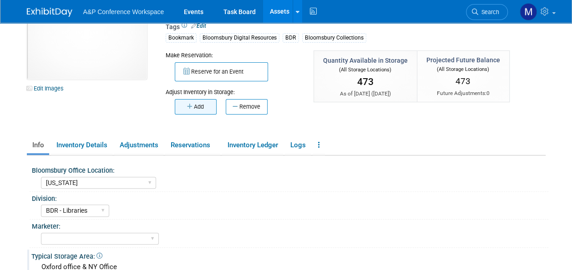
click at [198, 110] on button "Add" at bounding box center [196, 106] width 42 height 15
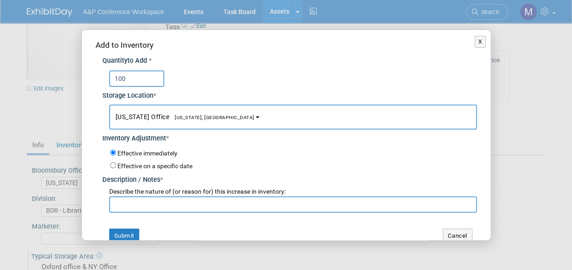
type input "100"
click at [175, 117] on span "[US_STATE], [GEOGRAPHIC_DATA]" at bounding box center [211, 118] width 85 height 6
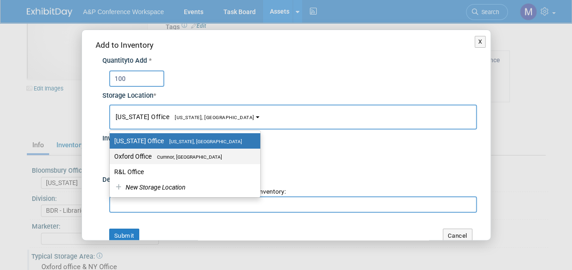
click at [174, 152] on label "Oxford Office [GEOGRAPHIC_DATA], [GEOGRAPHIC_DATA]" at bounding box center [182, 157] width 137 height 12
click at [111, 154] on input "Oxford Office [GEOGRAPHIC_DATA], [GEOGRAPHIC_DATA]" at bounding box center [108, 157] width 6 height 6
select select "11222978"
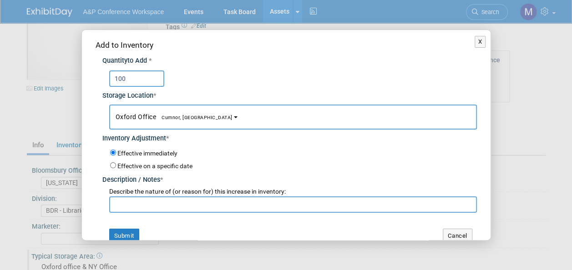
click at [158, 202] on input "text" at bounding box center [293, 205] width 368 height 16
click at [139, 203] on input "Stock for NY office" at bounding box center [293, 205] width 368 height 16
type input "Stock from NY office"
click at [117, 231] on button "Submit" at bounding box center [124, 236] width 30 height 15
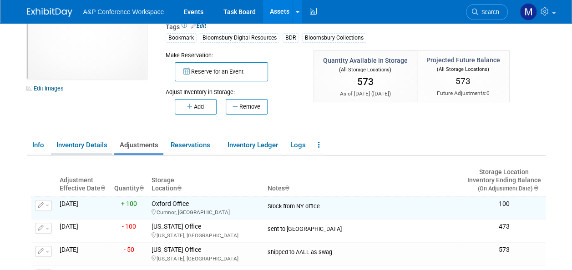
click at [85, 141] on link "Inventory Details" at bounding box center [81, 146] width 61 height 16
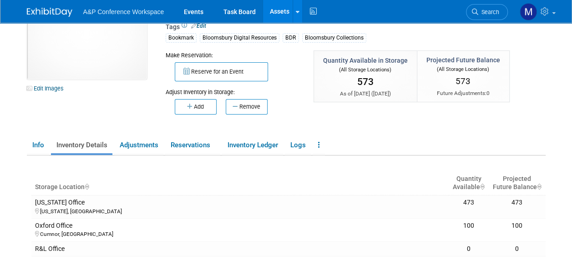
click at [284, 13] on link "Assets" at bounding box center [279, 11] width 33 height 23
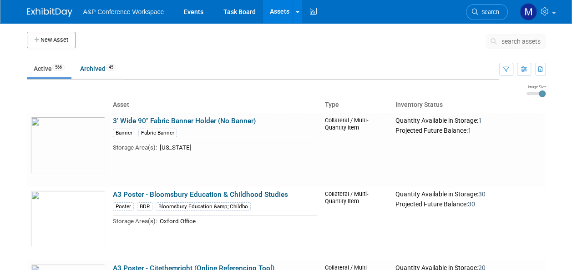
click at [507, 39] on span "search assets" at bounding box center [521, 41] width 39 height 7
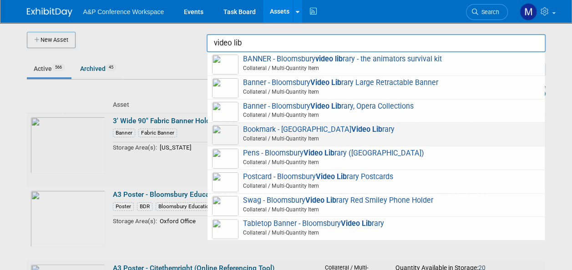
click at [352, 132] on strong "Video Lib" at bounding box center [367, 129] width 31 height 9
type input "Bookmark - Bloomsbury Video Library"
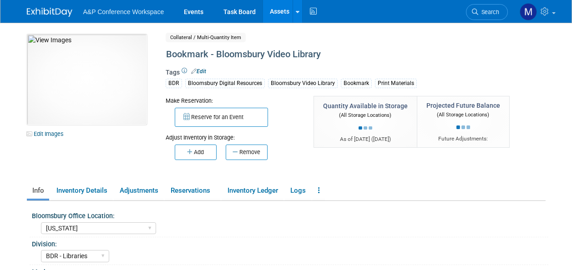
select select "[US_STATE]"
select select "BDR - Libraries"
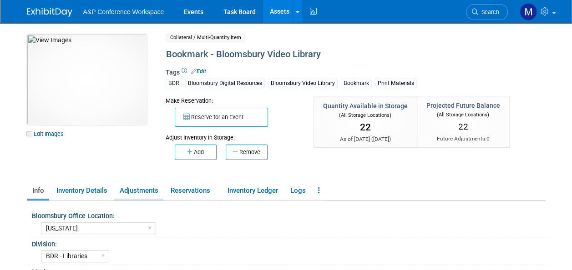
click at [124, 192] on link "Adjustments" at bounding box center [138, 191] width 49 height 16
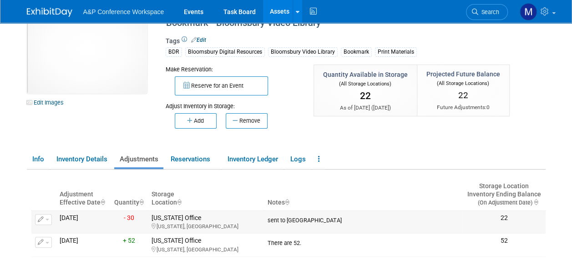
scroll to position [46, 0]
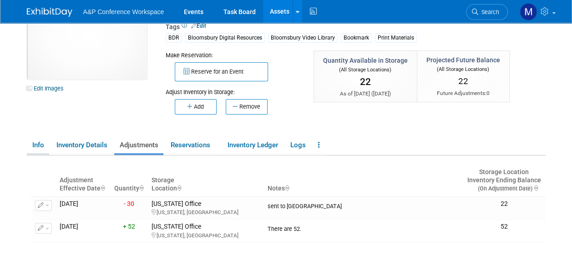
click at [43, 143] on link "Info" at bounding box center [38, 146] width 22 height 16
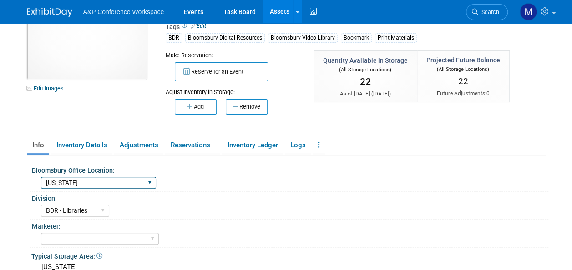
click at [107, 183] on select "[GEOGRAPHIC_DATA] [US_STATE][GEOGRAPHIC_DATA], [US_STATE] Blue Ridge Summit" at bounding box center [98, 183] width 115 height 12
select select "[GEOGRAPHIC_DATA], [US_STATE]"
click at [41, 177] on select "[GEOGRAPHIC_DATA] [US_STATE][GEOGRAPHIC_DATA], [US_STATE] Blue Ridge Summit" at bounding box center [98, 183] width 115 height 12
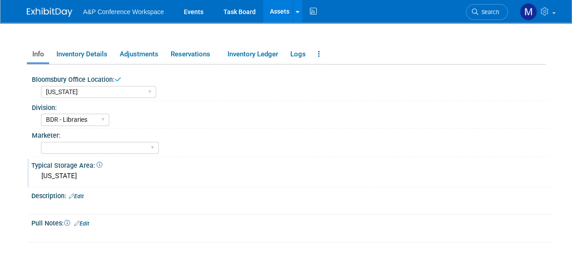
click at [67, 174] on div "[US_STATE]" at bounding box center [292, 176] width 508 height 14
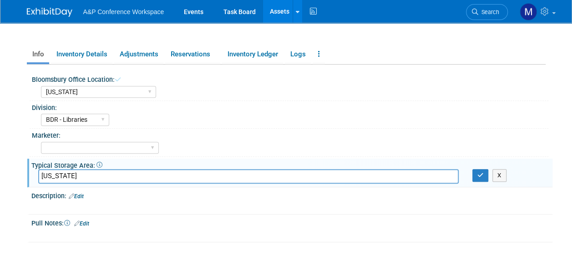
drag, startPoint x: 74, startPoint y: 175, endPoint x: 21, endPoint y: 174, distance: 52.4
click at [21, 174] on div "10031442-10726919-e6b7665a-4656-4cdb-8647-882ad28c4509.jpg Edit Images Collater…" at bounding box center [286, 73] width 533 height 375
type input "Oxford office & NY Office"
click at [482, 175] on icon "button" at bounding box center [481, 176] width 6 height 6
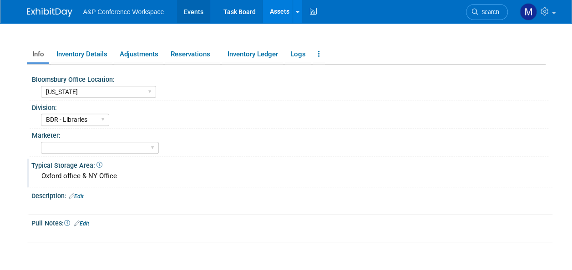
click at [194, 10] on link "Events" at bounding box center [193, 11] width 33 height 23
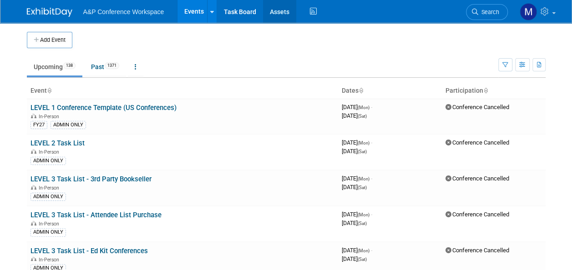
click at [285, 13] on link "Assets" at bounding box center [279, 11] width 33 height 23
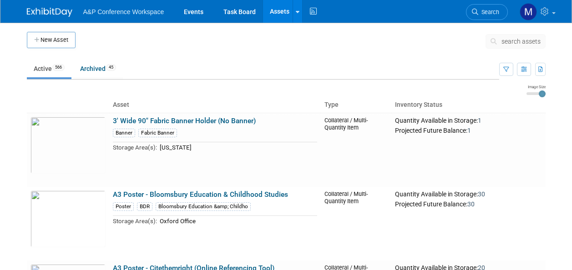
click at [520, 40] on span "search assets" at bounding box center [521, 41] width 39 height 7
drag, startPoint x: 0, startPoint y: 0, endPoint x: 549, endPoint y: 44, distance: 550.5
click at [561, 43] on body "A&P Conference Workspace Events Task Board Assets New Asset Search Assets Bulk …" at bounding box center [286, 135] width 572 height 270
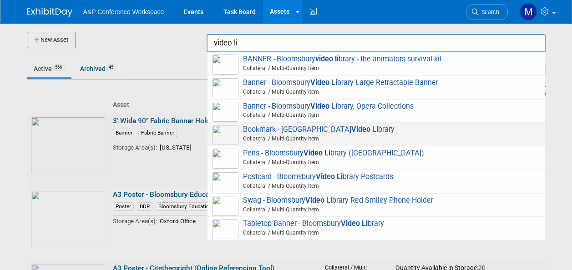
click at [352, 126] on span "Bookmark - Bloomsbury Video Li brary Collateral / Multi-Quantity Item" at bounding box center [376, 134] width 328 height 19
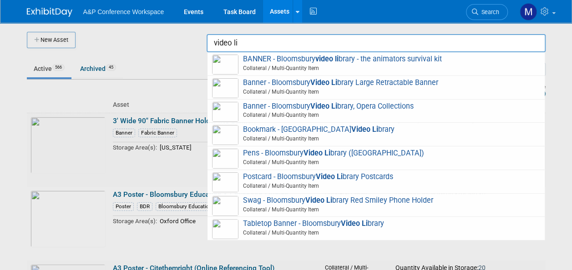
type input "Bookmark - Bloomsbury Video Library"
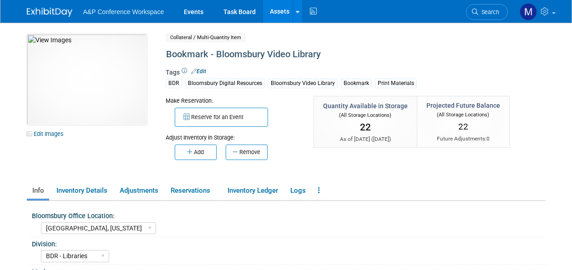
select select "[GEOGRAPHIC_DATA], [US_STATE]"
select select "BDR - Libraries"
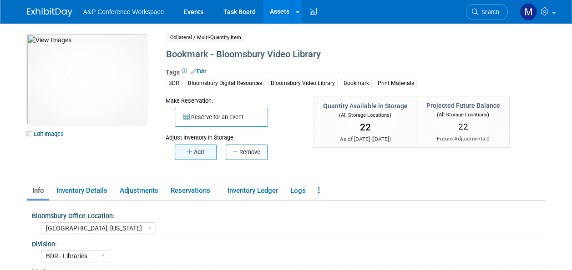
click at [210, 150] on button "Add" at bounding box center [196, 152] width 42 height 15
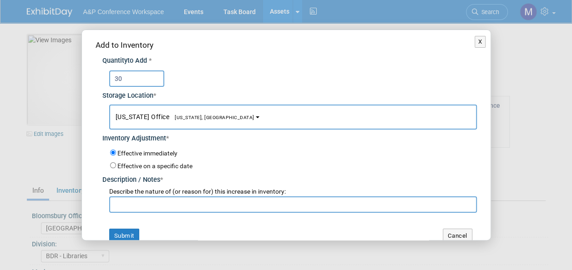
type input "30"
click at [186, 119] on span "[US_STATE], [GEOGRAPHIC_DATA]" at bounding box center [211, 118] width 85 height 6
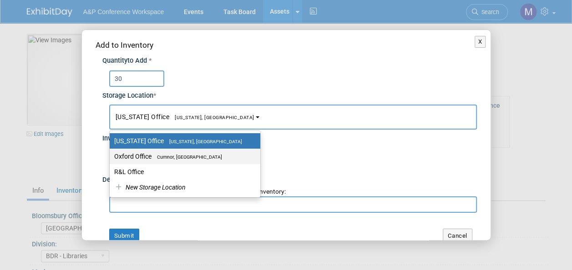
click at [186, 155] on span "Cumnor, United Kingdom" at bounding box center [187, 157] width 71 height 6
click at [111, 155] on input "Oxford Office Cumnor, United Kingdom" at bounding box center [108, 157] width 6 height 6
select select "11222978"
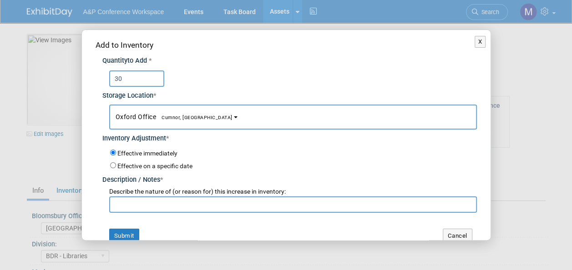
click at [171, 203] on input "text" at bounding box center [293, 205] width 368 height 16
paste input "Oxford office & NY Office"
type input "Oxford office & NY Office"
click at [132, 235] on button "Submit" at bounding box center [124, 236] width 30 height 15
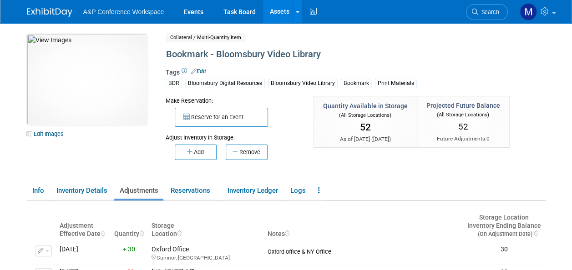
click at [280, 11] on link "Assets" at bounding box center [279, 11] width 33 height 23
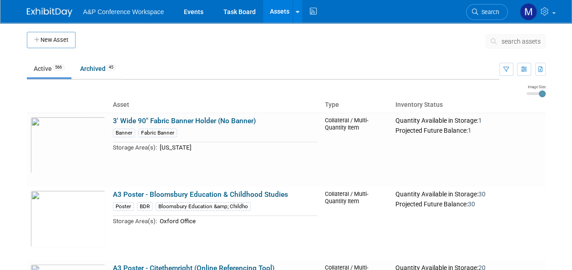
click at [511, 42] on span "search assets" at bounding box center [521, 41] width 39 height 7
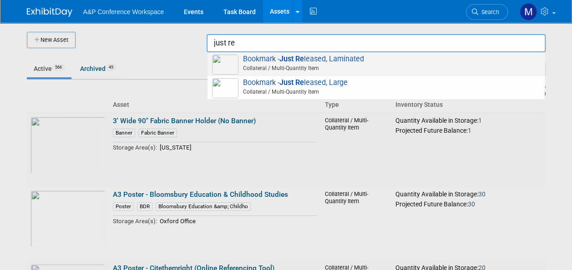
click at [337, 65] on span "Collateral / Multi-Quantity Item" at bounding box center [378, 68] width 326 height 8
type input "Bookmark - Just Released, Laminated"
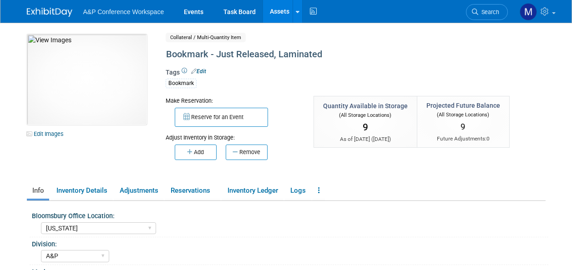
select select "[US_STATE]"
select select "A&P"
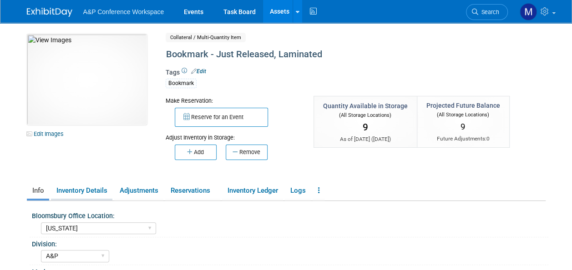
click at [92, 191] on link "Inventory Details" at bounding box center [81, 191] width 61 height 16
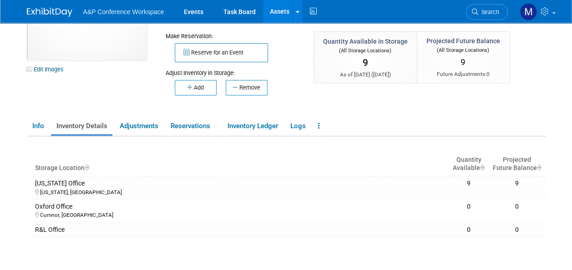
scroll to position [46, 0]
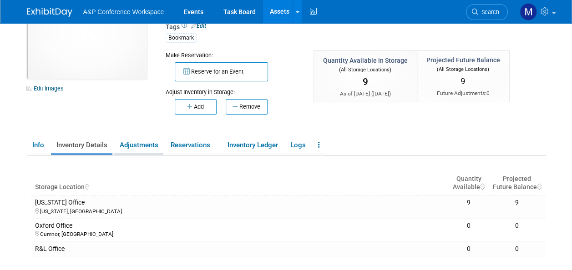
click at [148, 144] on link "Adjustments" at bounding box center [138, 146] width 49 height 16
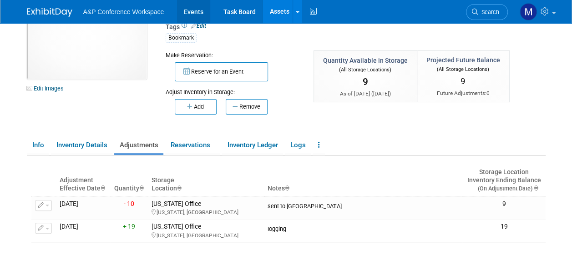
click at [193, 14] on link "Events" at bounding box center [193, 11] width 33 height 23
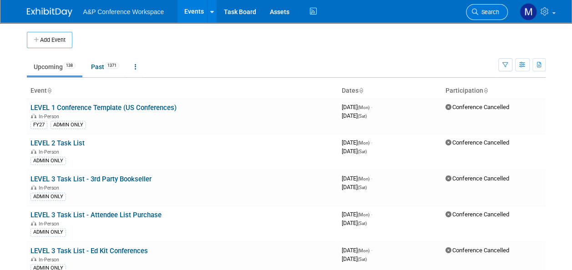
click at [487, 14] on span "Search" at bounding box center [489, 12] width 21 height 7
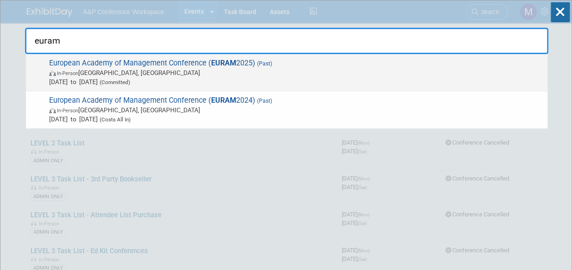
type input "euram"
click at [193, 59] on span "European Academy of Management Conference ( EURAM 2025) (Past) In-Person [PERSO…" at bounding box center [294, 73] width 497 height 28
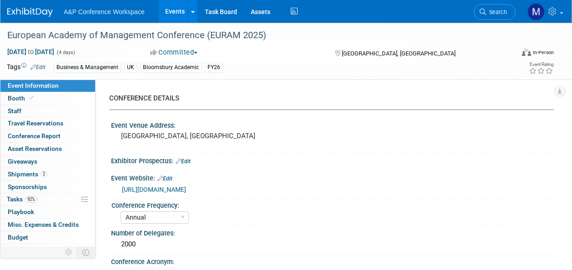
select select "Annual"
select select "Level 2"
select select "In-Person Booth"
select select "Business & Management"
select select "Bloomsbury Academic"
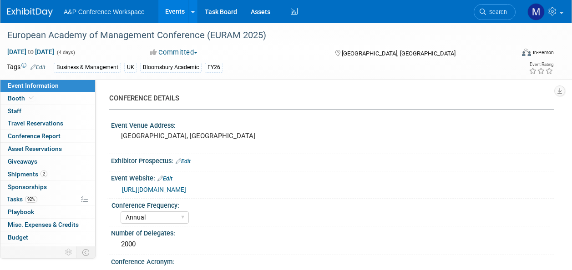
select select "[PERSON_NAME]"
select select "Networking/Commissioning"
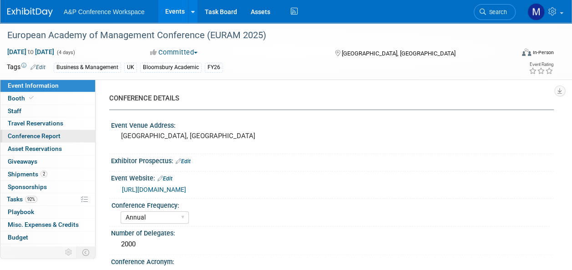
click at [46, 136] on span "Conference Report" at bounding box center [34, 136] width 53 height 7
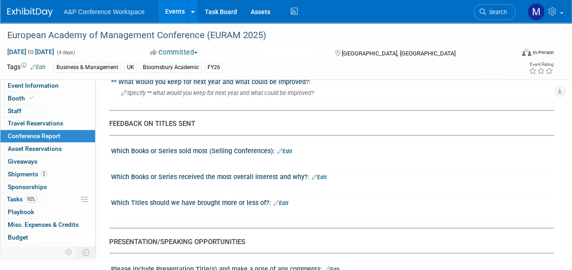
scroll to position [729, 0]
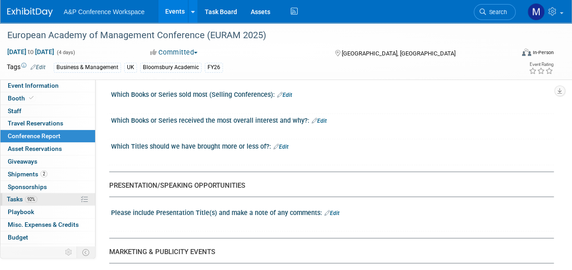
click at [41, 196] on link "92% Tasks 92%" at bounding box center [47, 200] width 95 height 12
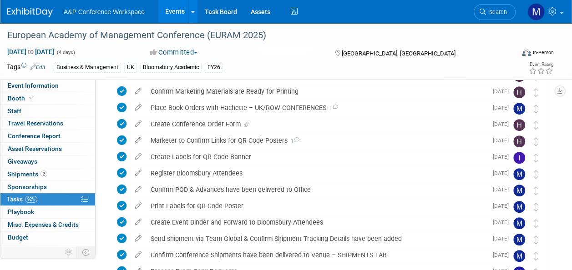
scroll to position [313, 0]
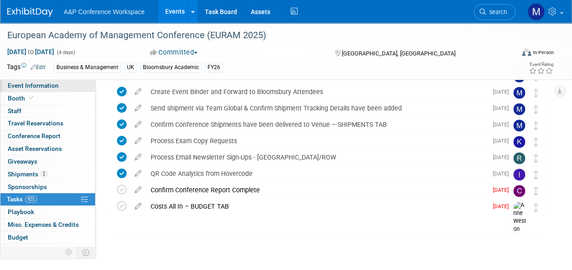
click at [63, 87] on link "Event Information" at bounding box center [47, 86] width 95 height 12
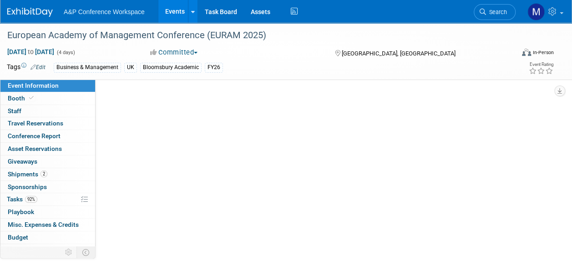
scroll to position [0, 0]
select select "Annual"
select select "Level 2"
select select "In-Person Booth"
select select "Business & Management"
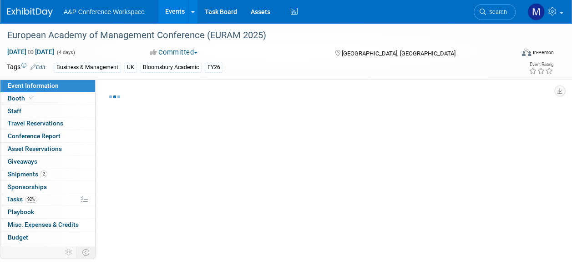
select select "Bloomsbury Academic"
select select "Matt Hambridge"
select select "Helen Jackson"
select select "Networking/Commissioning"
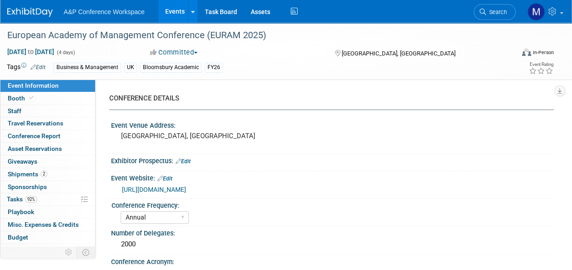
click at [495, 17] on link "Search" at bounding box center [495, 12] width 42 height 16
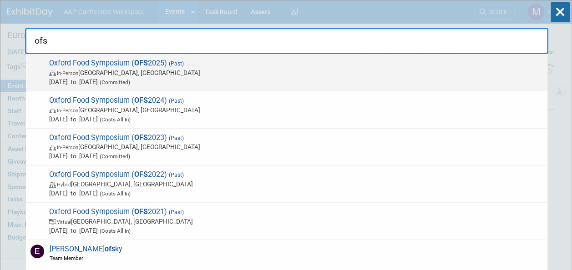
type input "ofs"
click at [143, 61] on strong "OFS" at bounding box center [141, 63] width 14 height 9
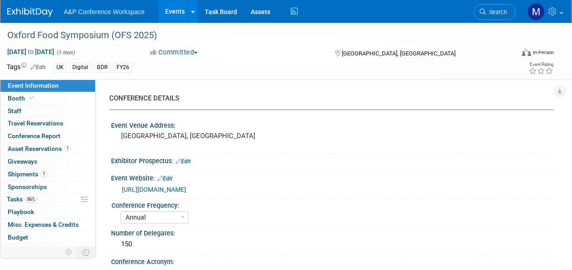
select select "Annual"
select select "Level 2"
select select "In-Person Booth"
select select "Libraries"
select select "Bloomsbury Digital Resources"
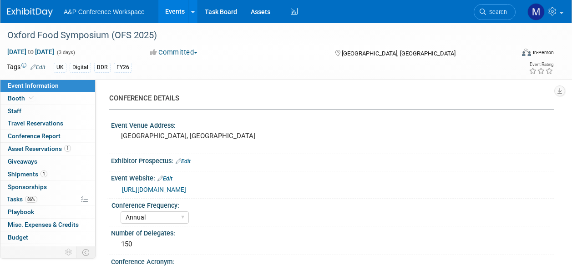
select select "[PERSON_NAME]"
select select "BDR Product Awareness and Trial Generation​"
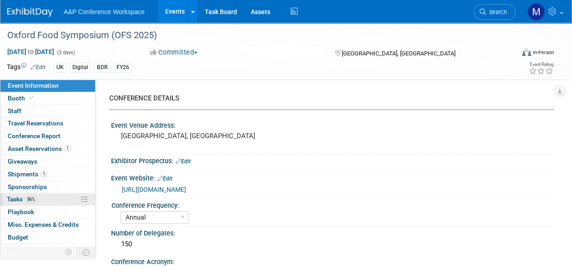
click at [40, 195] on link "86% Tasks 86%" at bounding box center [47, 200] width 95 height 12
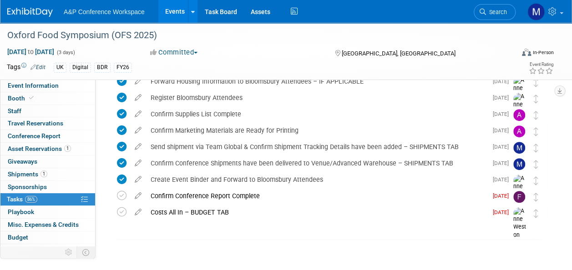
scroll to position [133, 0]
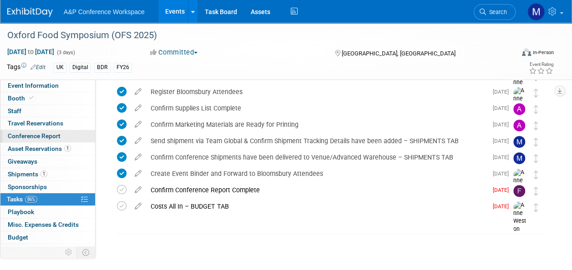
click at [32, 137] on span "Conference Report" at bounding box center [34, 136] width 53 height 7
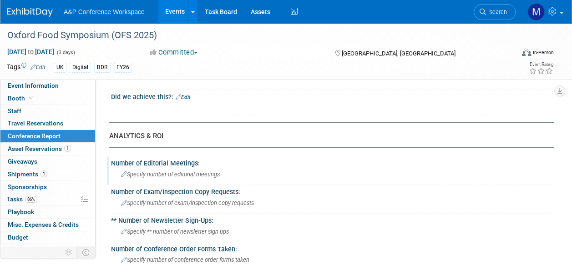
scroll to position [137, 0]
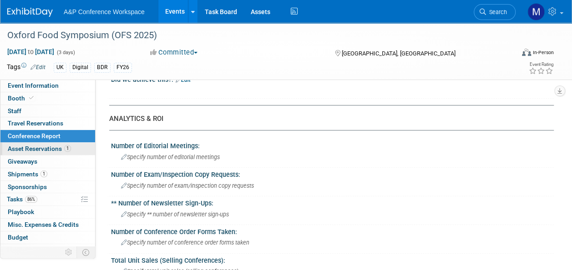
click at [54, 145] on span "Asset Reservations 1" at bounding box center [39, 148] width 63 height 7
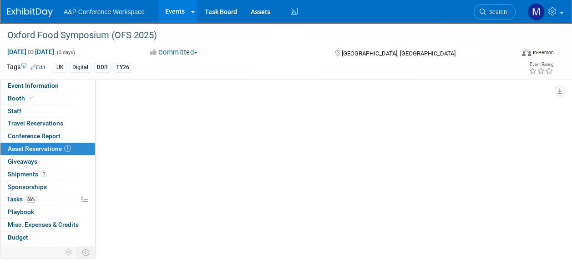
scroll to position [0, 0]
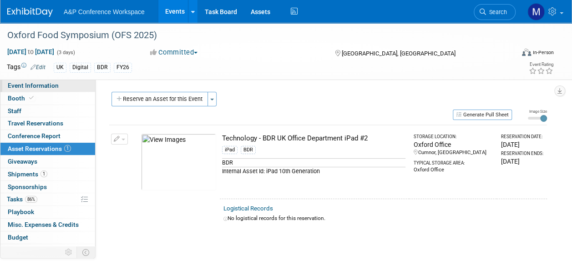
click at [61, 88] on link "Event Information" at bounding box center [47, 86] width 95 height 12
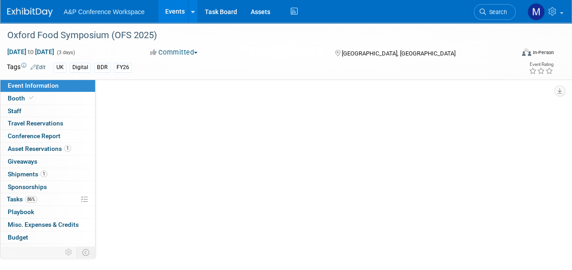
select select "Annual"
select select "Level 2"
select select "In-Person Booth"
select select "Libraries"
select select "Bloomsbury Digital Resources"
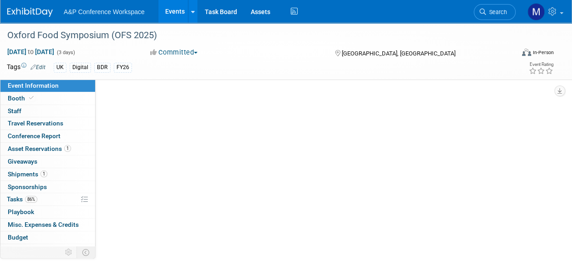
select select "Anne Weston"
select select "Abigail Larkin"
select select "BDR Product Awareness and Trial Generation​"
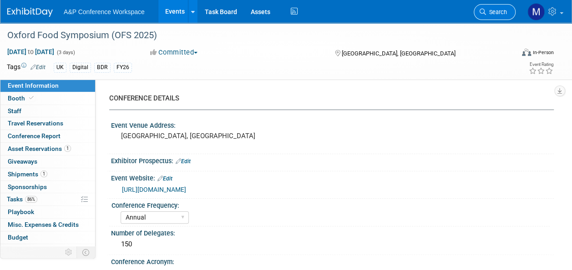
click at [490, 9] on span "Search" at bounding box center [496, 12] width 21 height 7
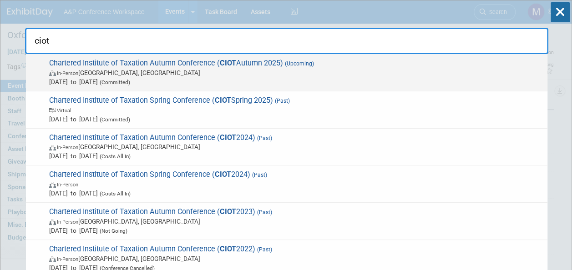
type input "ciot"
click at [237, 62] on span "Chartered Institute of Taxation Autumn Conference ( CIOT Autumn 2025) (Upcoming…" at bounding box center [294, 73] width 497 height 28
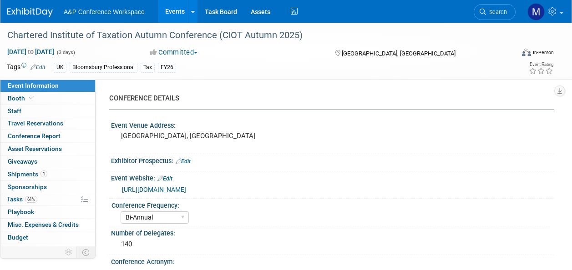
select select "Bi-Annual"
select select "Level 2"
select select "In-Person Booth"
select select "Tax & Accounting"
select select "Bloomsbury Professional"
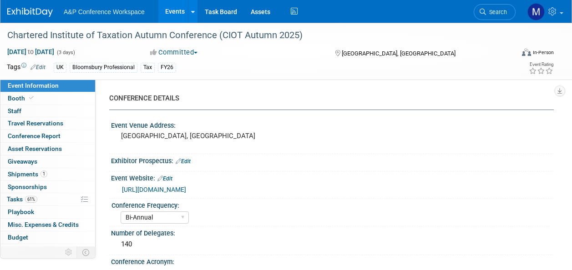
select select "[PERSON_NAME]"
select select "Louise Morgan"
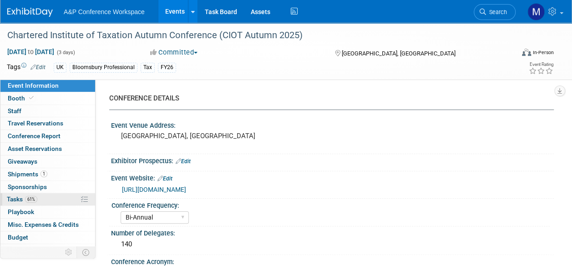
click at [28, 200] on span "61%" at bounding box center [31, 199] width 12 height 7
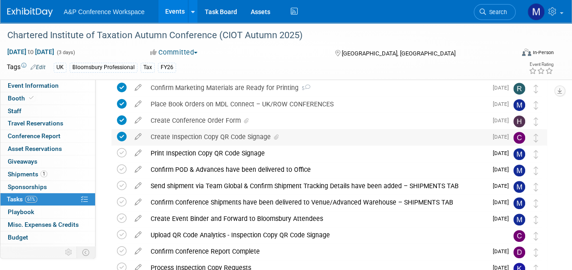
scroll to position [182, 0]
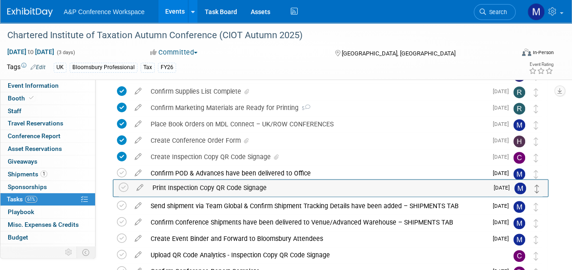
drag, startPoint x: 535, startPoint y: 175, endPoint x: 537, endPoint y: 189, distance: 14.2
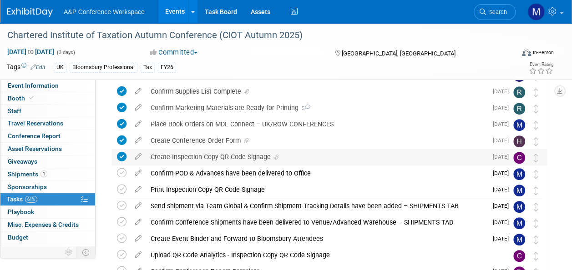
click at [249, 157] on div "Create Inspection Copy QR Code Signage" at bounding box center [317, 156] width 342 height 15
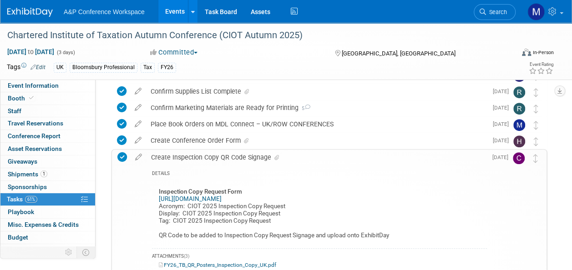
scroll to position [228, 0]
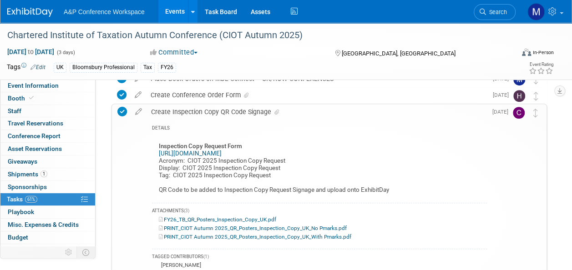
click at [266, 229] on link "PRINT_CIOT Autumn 2025_QR_Posters_Inspection_Copy_UK_No Pmarks.pdf" at bounding box center [253, 228] width 188 height 6
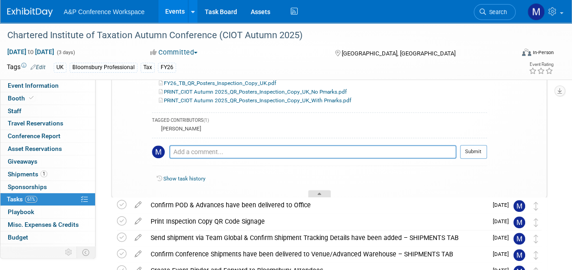
click at [324, 195] on div at bounding box center [319, 194] width 23 height 8
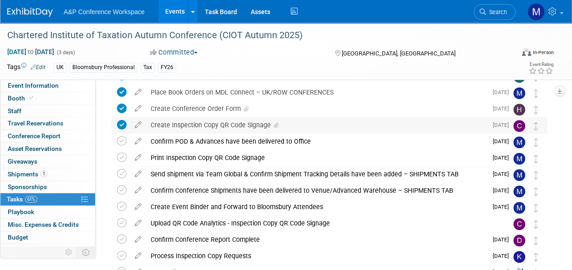
scroll to position [189, 0]
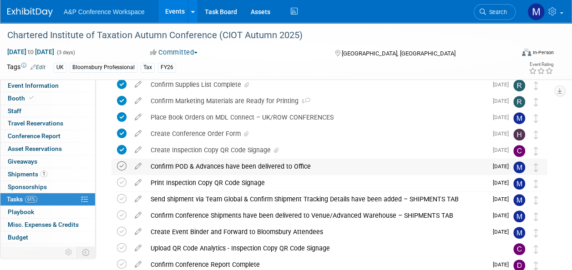
click at [122, 168] on icon at bounding box center [122, 167] width 10 height 10
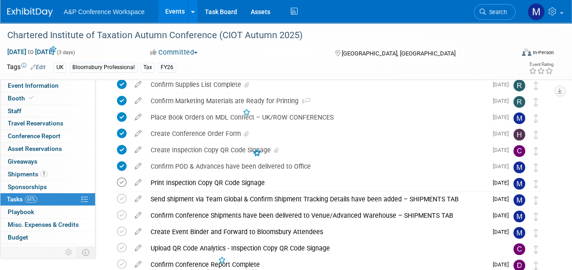
click at [121, 185] on icon at bounding box center [122, 183] width 10 height 10
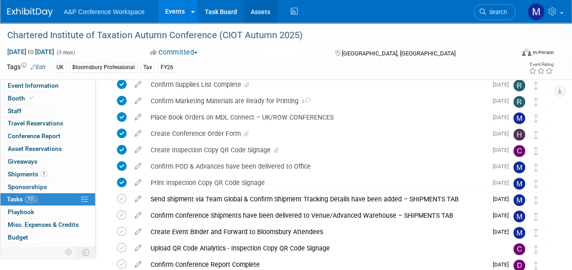
click at [263, 13] on link "Assets" at bounding box center [260, 11] width 33 height 23
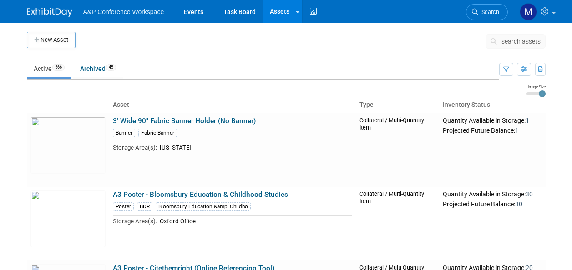
click at [516, 40] on span "search assets" at bounding box center [521, 41] width 39 height 7
click at [515, 40] on span "search assets" at bounding box center [521, 41] width 39 height 7
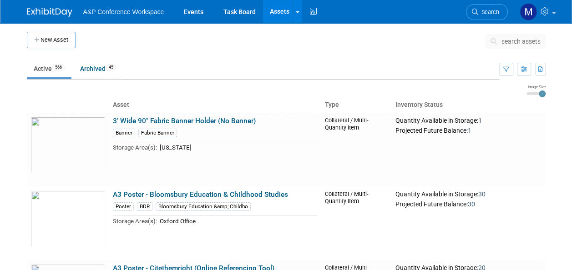
click at [516, 40] on span "search assets" at bounding box center [521, 41] width 39 height 7
click at [516, 38] on span "search assets" at bounding box center [521, 41] width 39 height 7
click at [515, 38] on span "search assets" at bounding box center [521, 41] width 39 height 7
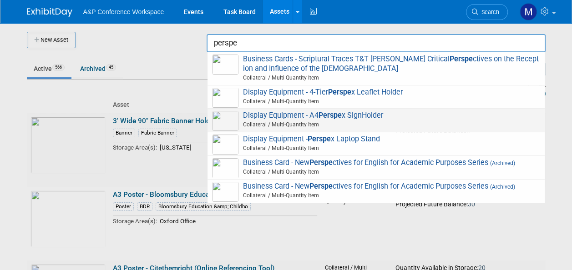
click at [366, 113] on span "Display Equipment - A4 Perspe x SignHolder Collateral / Multi-Quantity Item" at bounding box center [376, 120] width 328 height 19
type input "Display Equipment - A4 Perspex SignHolder"
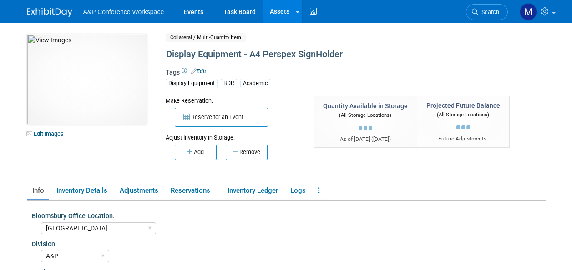
select select "[GEOGRAPHIC_DATA]"
select select "A&P"
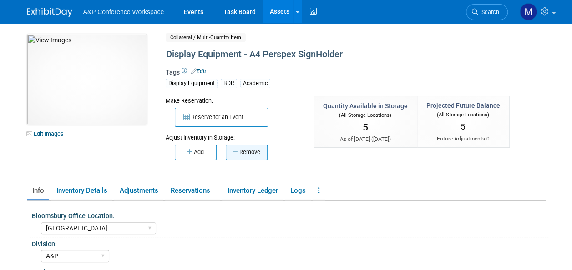
click at [260, 155] on button "Remove" at bounding box center [247, 152] width 42 height 15
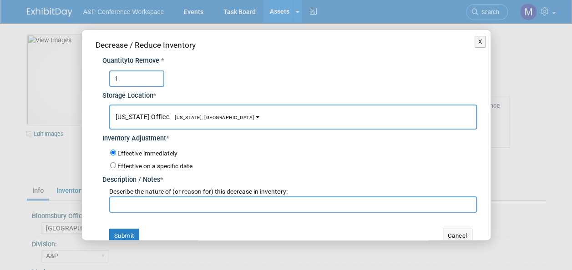
type input "1"
click at [194, 113] on span "[US_STATE] Office [US_STATE], [GEOGRAPHIC_DATA]" at bounding box center [185, 116] width 139 height 7
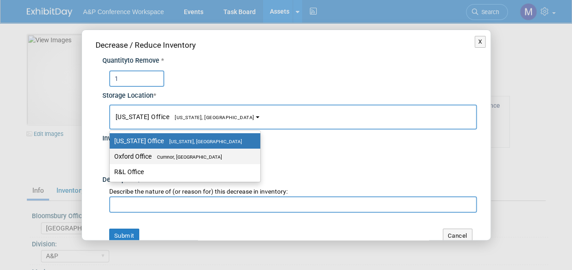
click at [197, 155] on span "Cumnor, [GEOGRAPHIC_DATA]" at bounding box center [187, 157] width 71 height 6
click at [111, 155] on input "Oxford Office [GEOGRAPHIC_DATA], [GEOGRAPHIC_DATA]" at bounding box center [108, 157] width 6 height 6
select select "11222978"
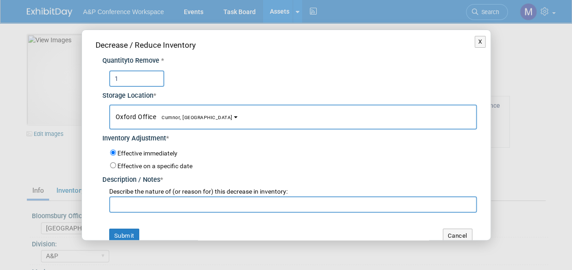
click at [180, 205] on input "text" at bounding box center [293, 205] width 368 height 16
type input "For CIOT 2025 Conference"
click at [132, 234] on button "Submit" at bounding box center [124, 236] width 30 height 15
